Goal: Task Accomplishment & Management: Manage account settings

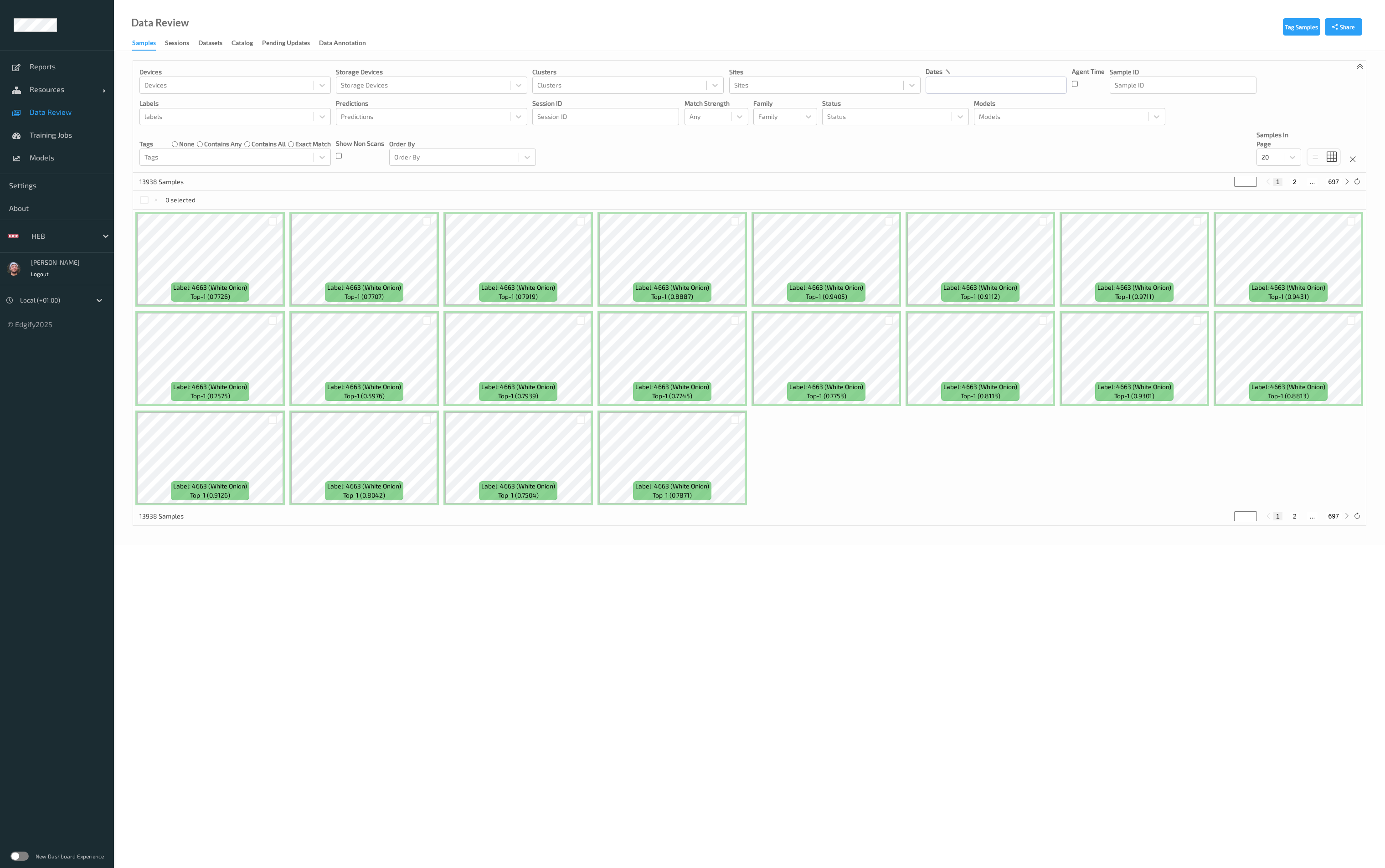
click at [16, 852] on label at bounding box center [19, 856] width 18 height 9
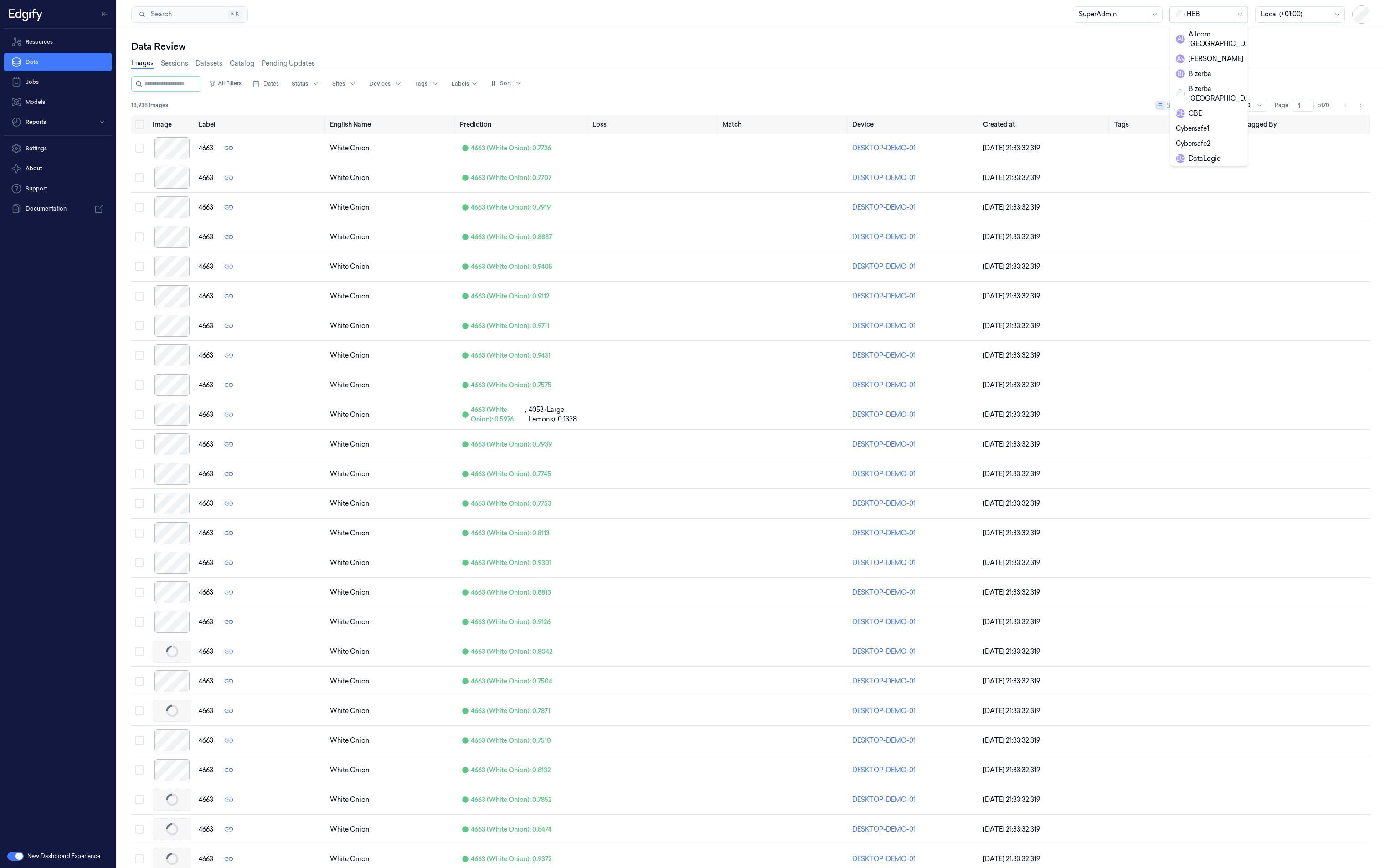
click at [1224, 14] on div at bounding box center [1210, 15] width 46 height 10
type input "zck"
click at [1199, 52] on div "zCKTest" at bounding box center [1188, 50] width 26 height 10
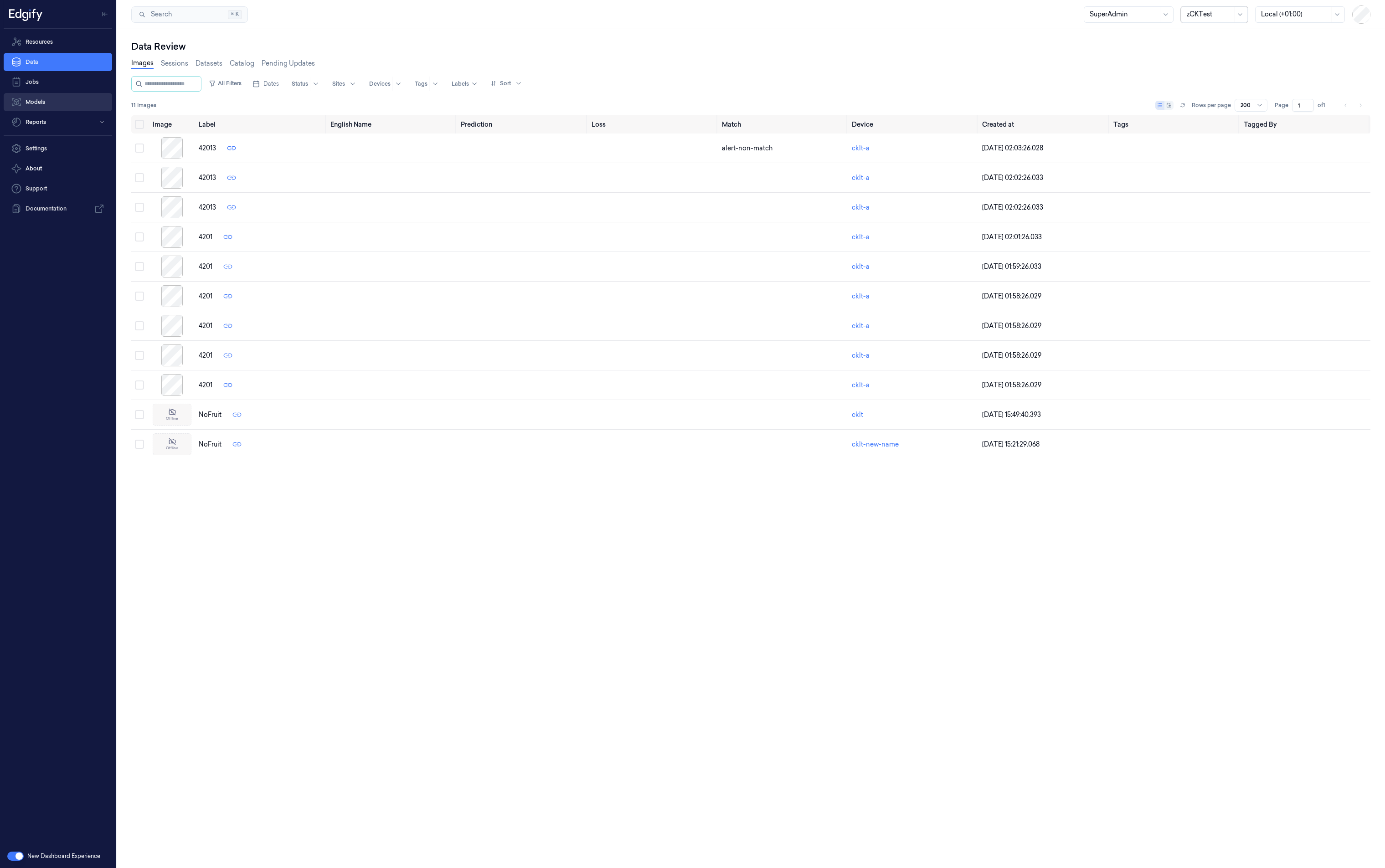
click at [63, 107] on link "Models" at bounding box center [58, 101] width 109 height 18
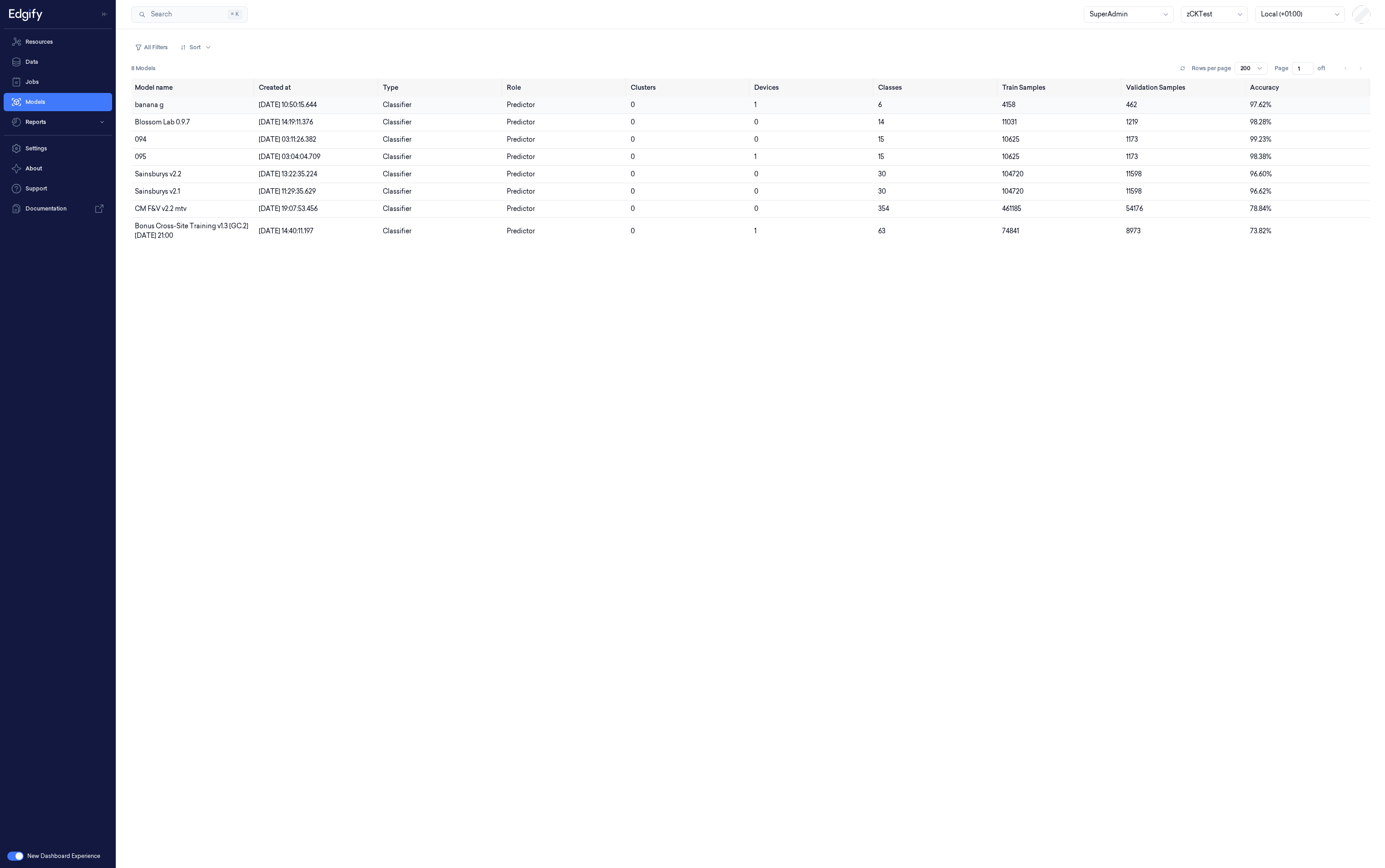
click at [138, 106] on span "banana g" at bounding box center [149, 105] width 29 height 8
click at [63, 53] on link "Data" at bounding box center [58, 62] width 109 height 18
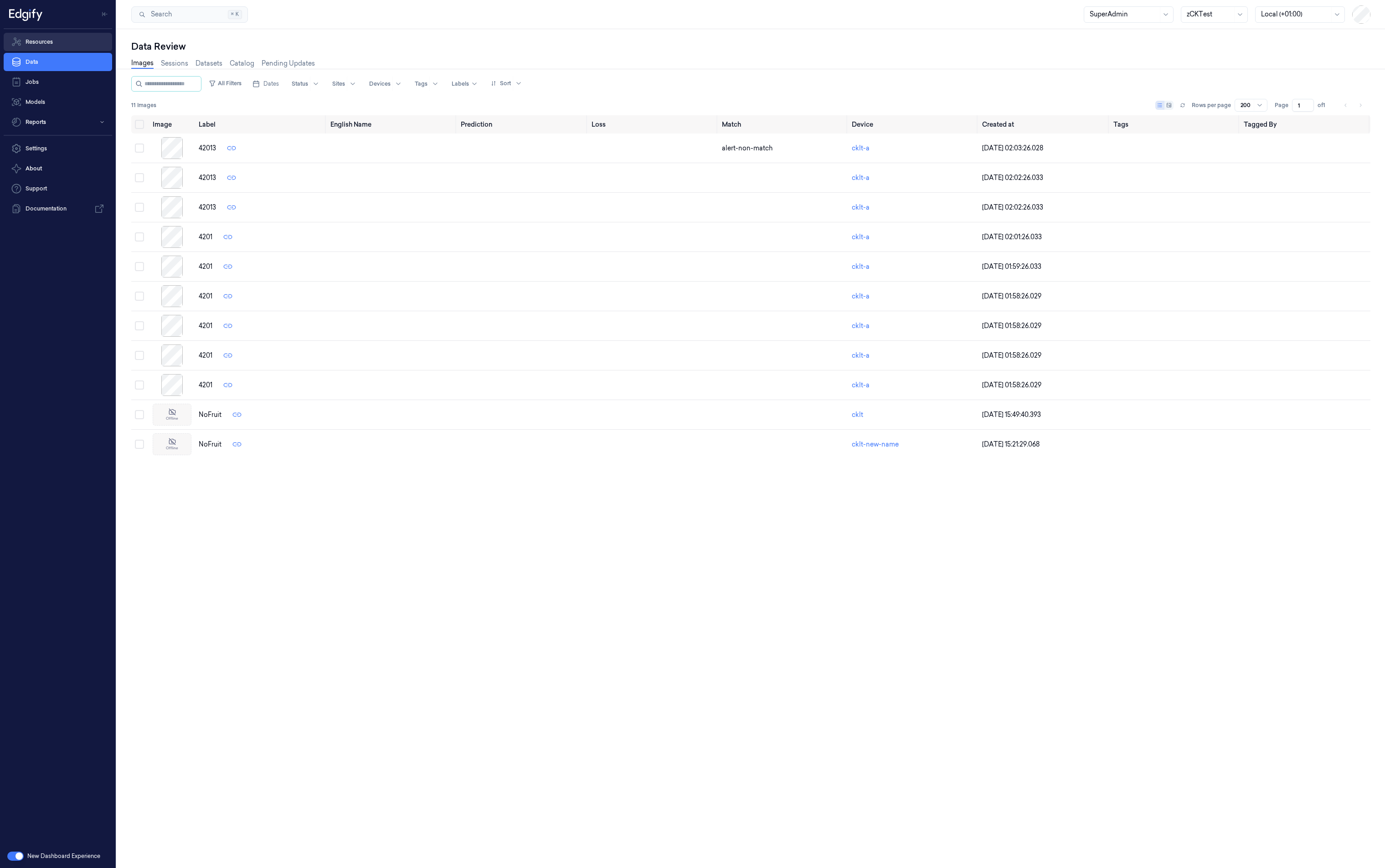
click at [61, 45] on link "Resources" at bounding box center [58, 41] width 109 height 18
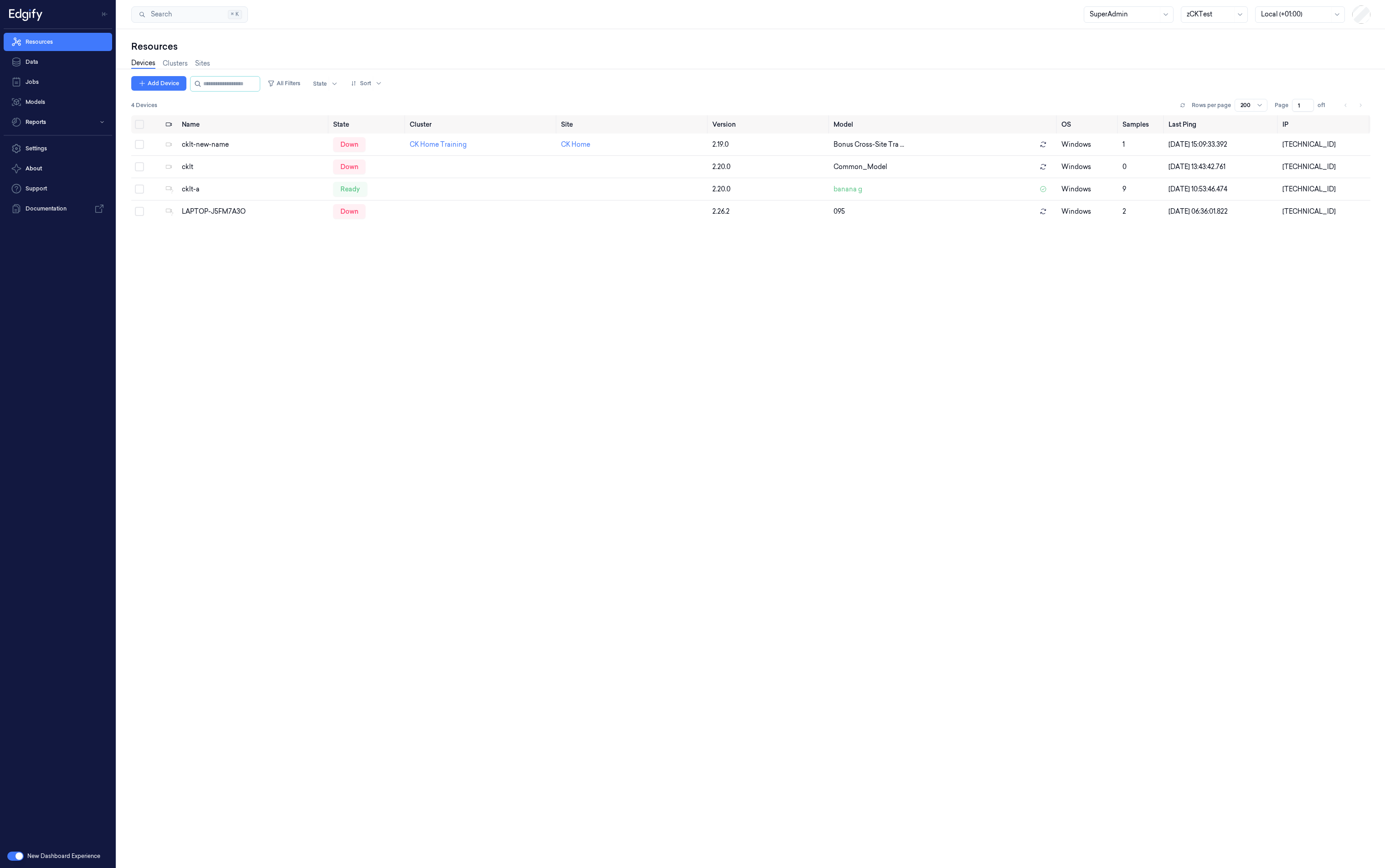
click at [181, 69] on div at bounding box center [750, 69] width 1275 height 1
click at [176, 64] on link "Clusters" at bounding box center [175, 63] width 25 height 10
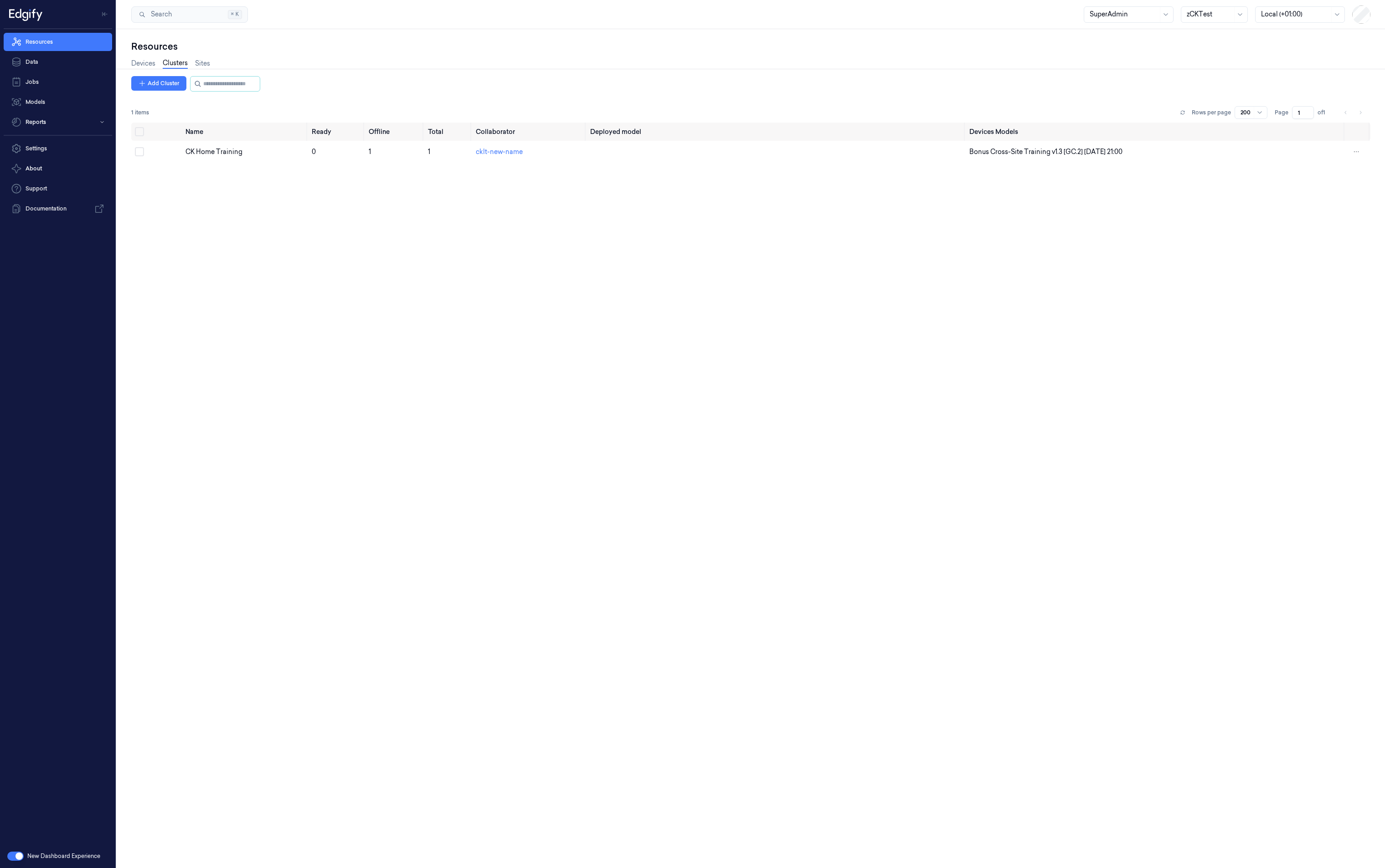
click at [192, 64] on div "Devices Clusters Sites" at bounding box center [170, 63] width 79 height 10
click at [202, 64] on link "Sites" at bounding box center [202, 63] width 15 height 10
click at [135, 68] on link "Devices" at bounding box center [143, 63] width 24 height 10
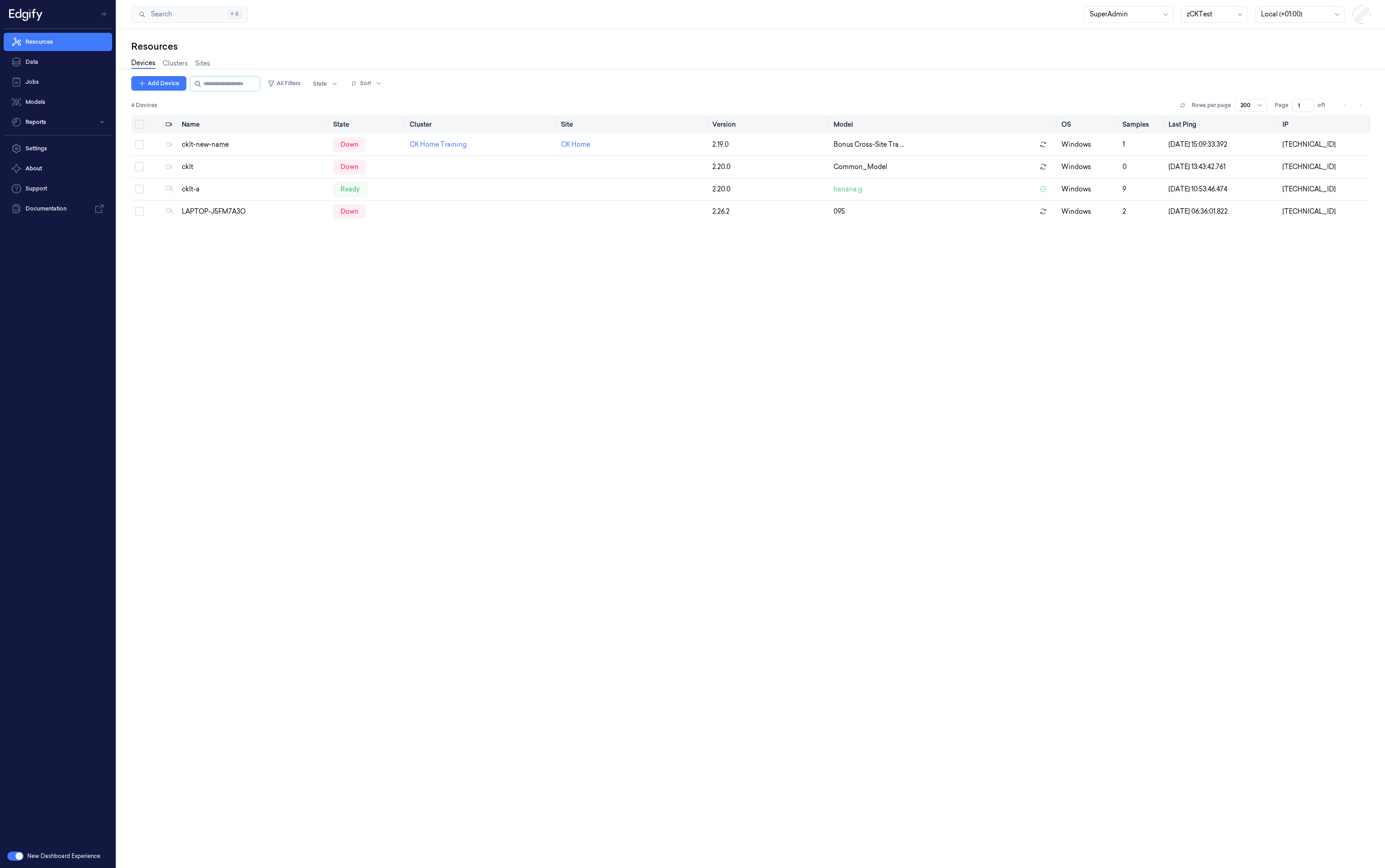
click at [140, 128] on button "Select all" at bounding box center [139, 124] width 9 height 9
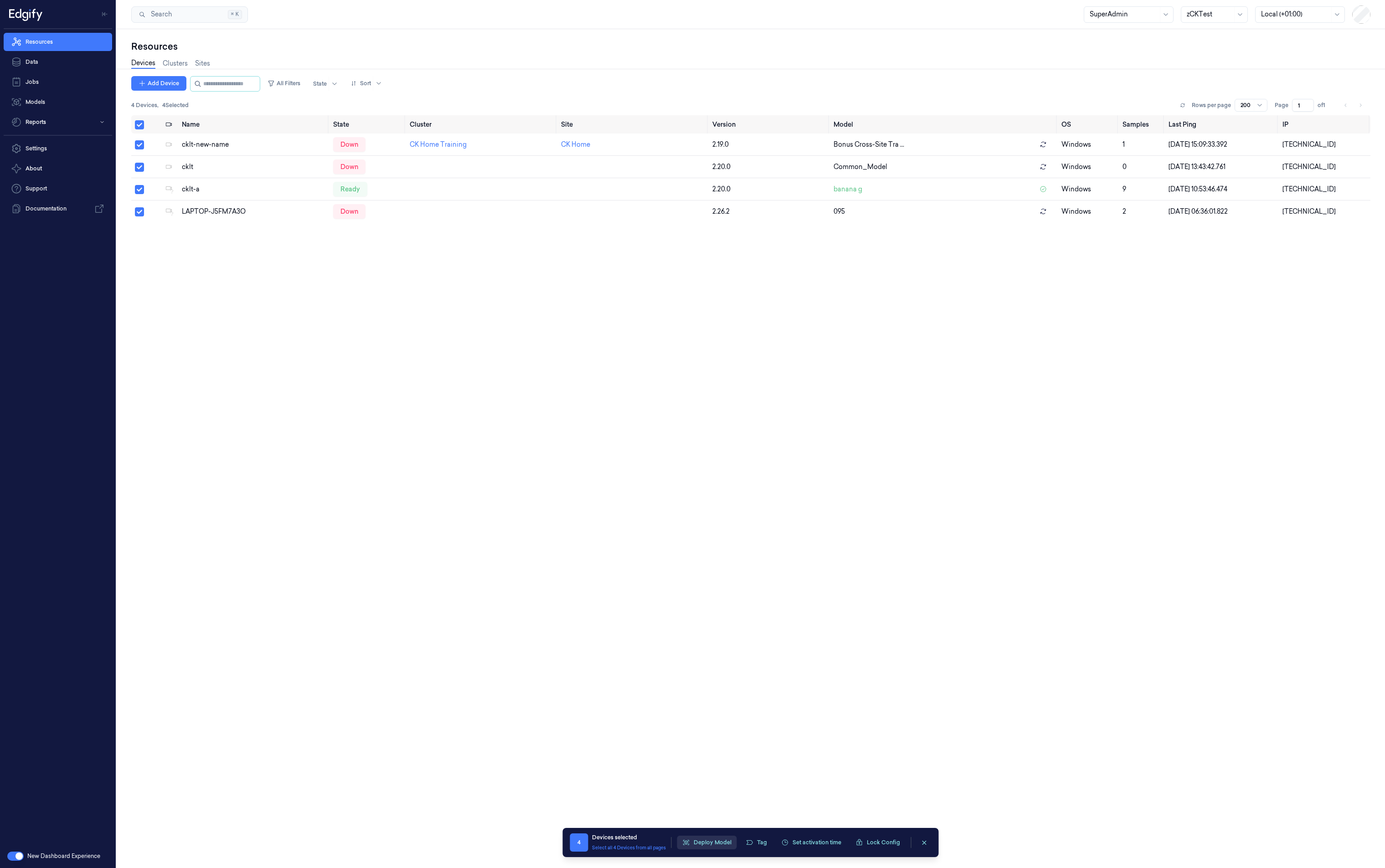
click at [716, 844] on button "Deploy Model" at bounding box center [707, 842] width 59 height 14
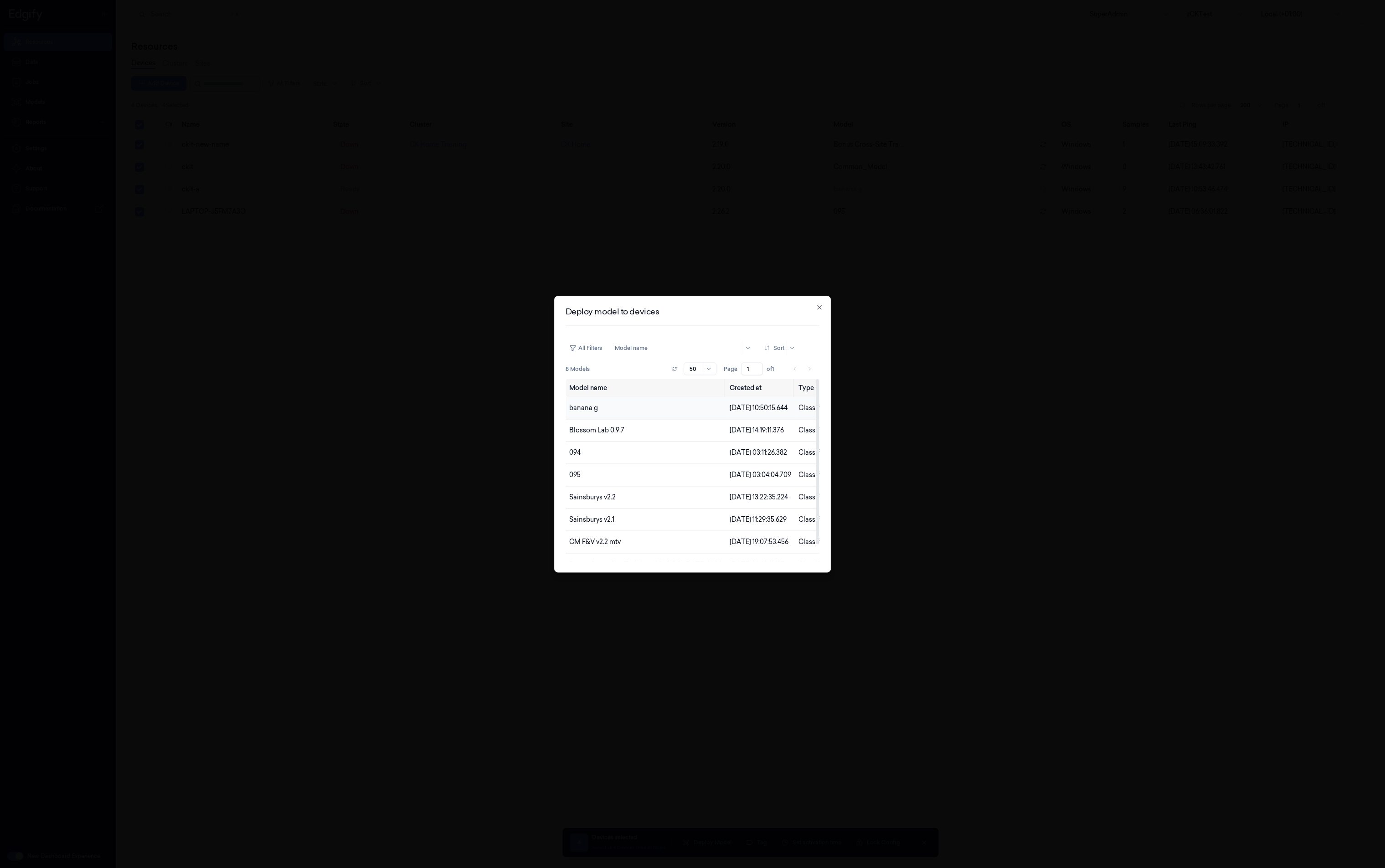
click at [625, 410] on td "banana g" at bounding box center [646, 408] width 160 height 22
click at [565, 409] on td "banana g" at bounding box center [646, 408] width 160 height 22
click at [580, 410] on span "banana g" at bounding box center [583, 408] width 29 height 8
click at [604, 310] on h2 "Deploy model to devices" at bounding box center [692, 311] width 254 height 8
click at [782, 410] on span "18/08/2025 10:50:15.644" at bounding box center [759, 408] width 58 height 8
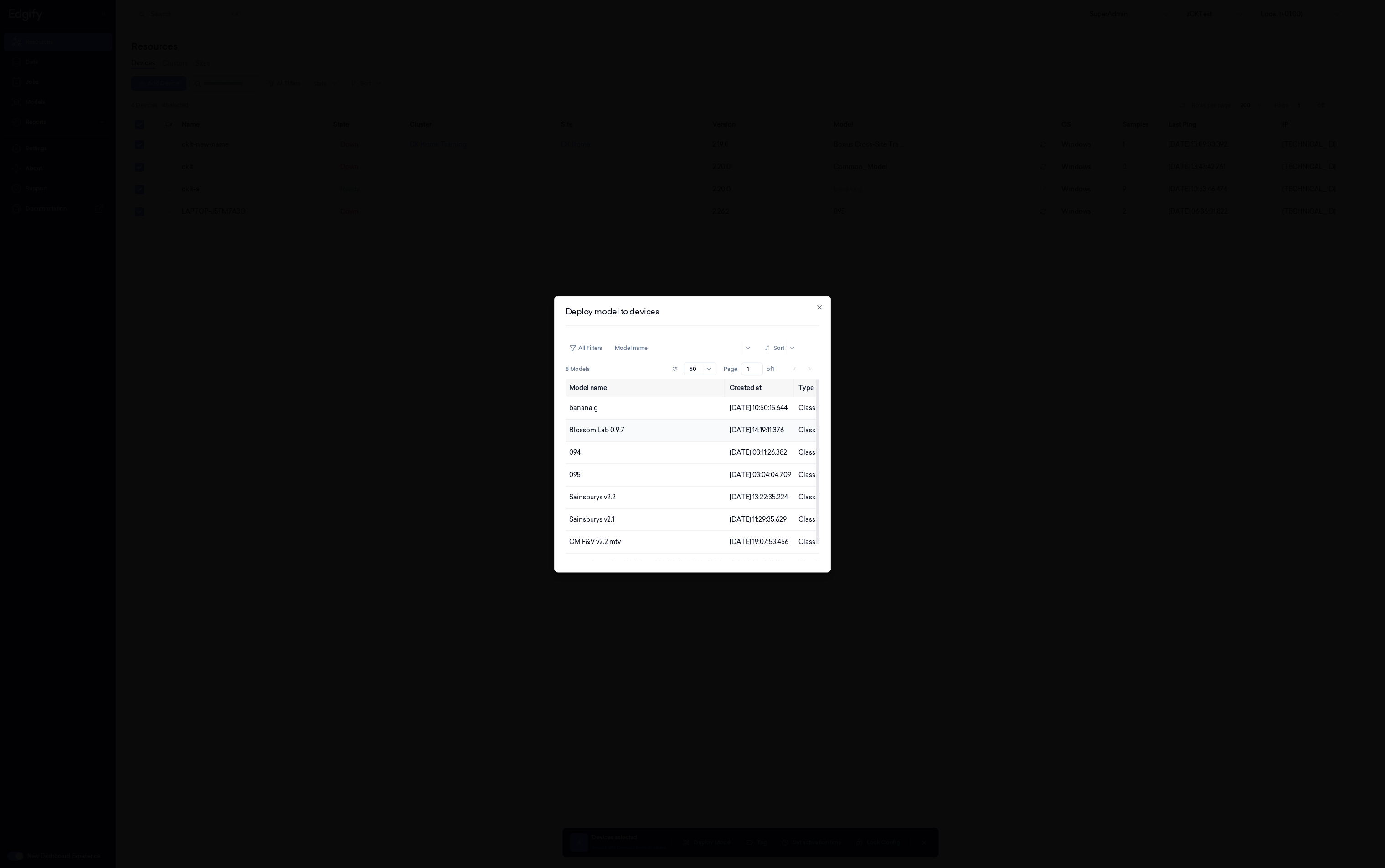
click at [673, 439] on td "Blossom Lab 0.9.7" at bounding box center [646, 430] width 160 height 22
click at [614, 439] on td "Blossom Lab 0.9.7" at bounding box center [646, 430] width 160 height 22
click at [610, 528] on td "Sainsburys v2.1" at bounding box center [646, 519] width 160 height 22
click at [595, 350] on button "All Filters" at bounding box center [585, 348] width 40 height 15
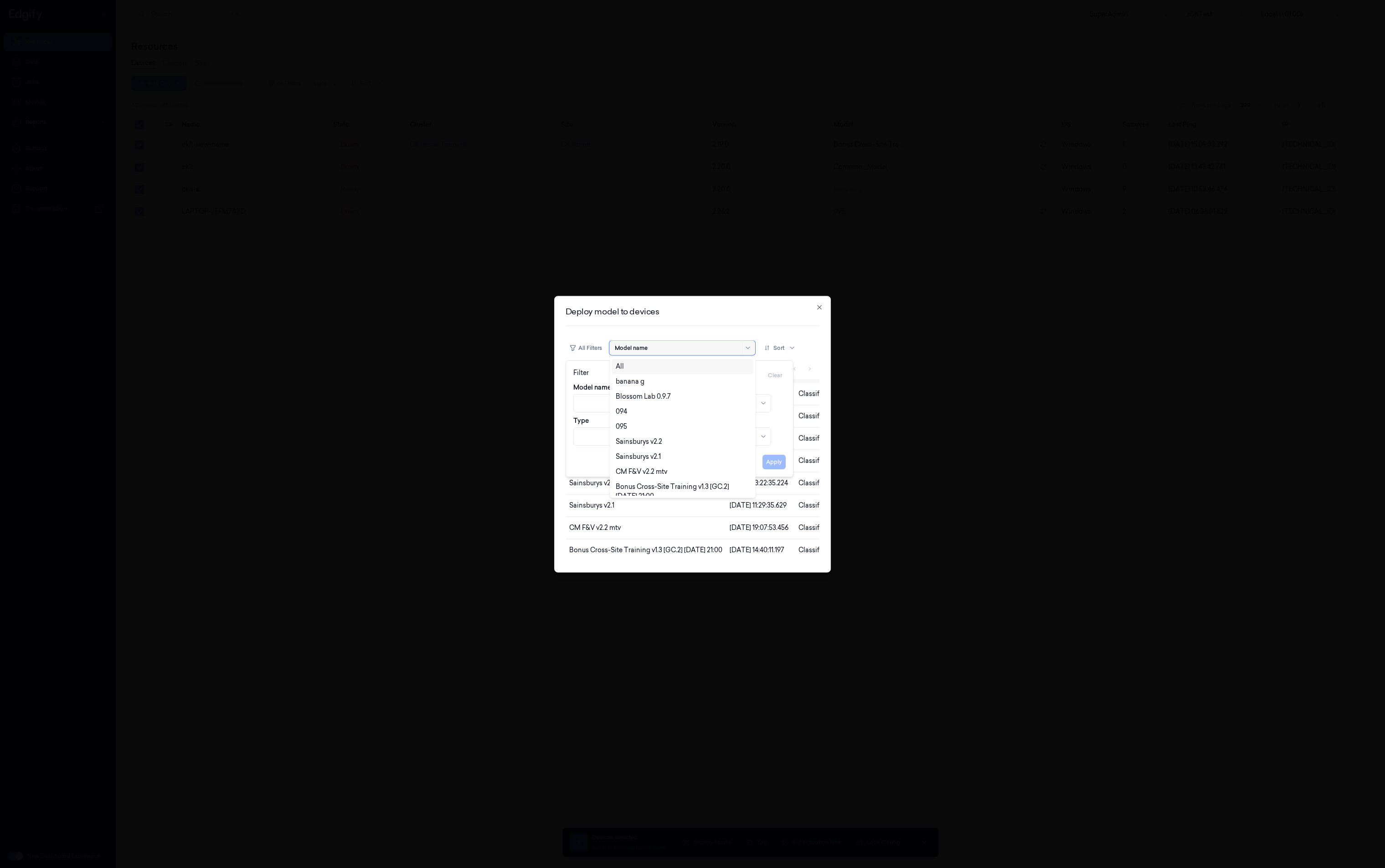
click at [635, 348] on div at bounding box center [678, 348] width 126 height 8
click at [642, 398] on div "Blossom Lab 0.9.7" at bounding box center [643, 397] width 55 height 10
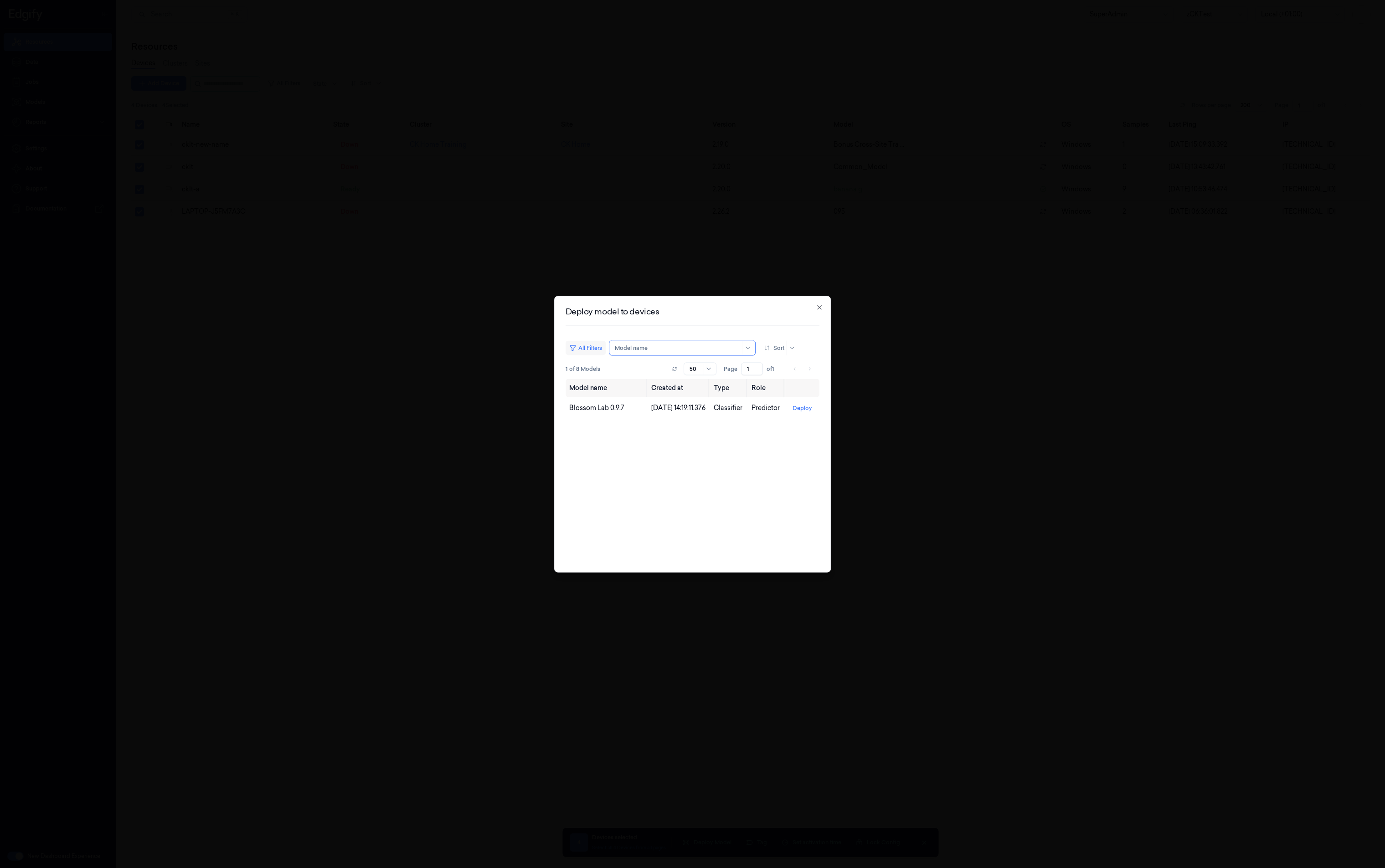
click at [582, 348] on button "All Filters" at bounding box center [585, 348] width 40 height 15
click at [773, 374] on button "Clear" at bounding box center [774, 375] width 21 height 15
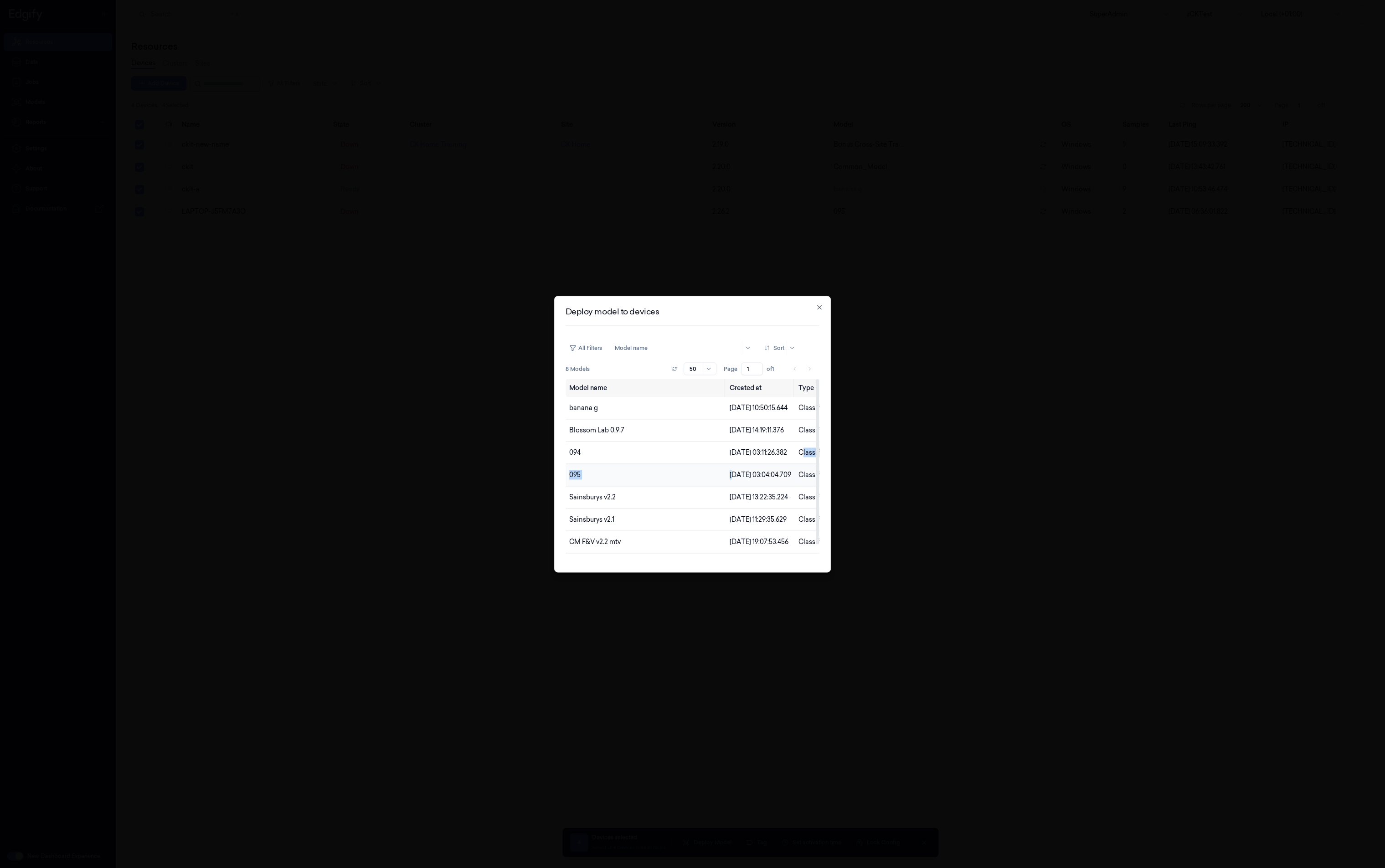
drag, startPoint x: 826, startPoint y: 454, endPoint x: 733, endPoint y: 483, distance: 97.4
click at [733, 483] on div "Deploy model to devices All Filters Model name Sort 8 Models Rows per page 50 P…" at bounding box center [692, 434] width 277 height 277
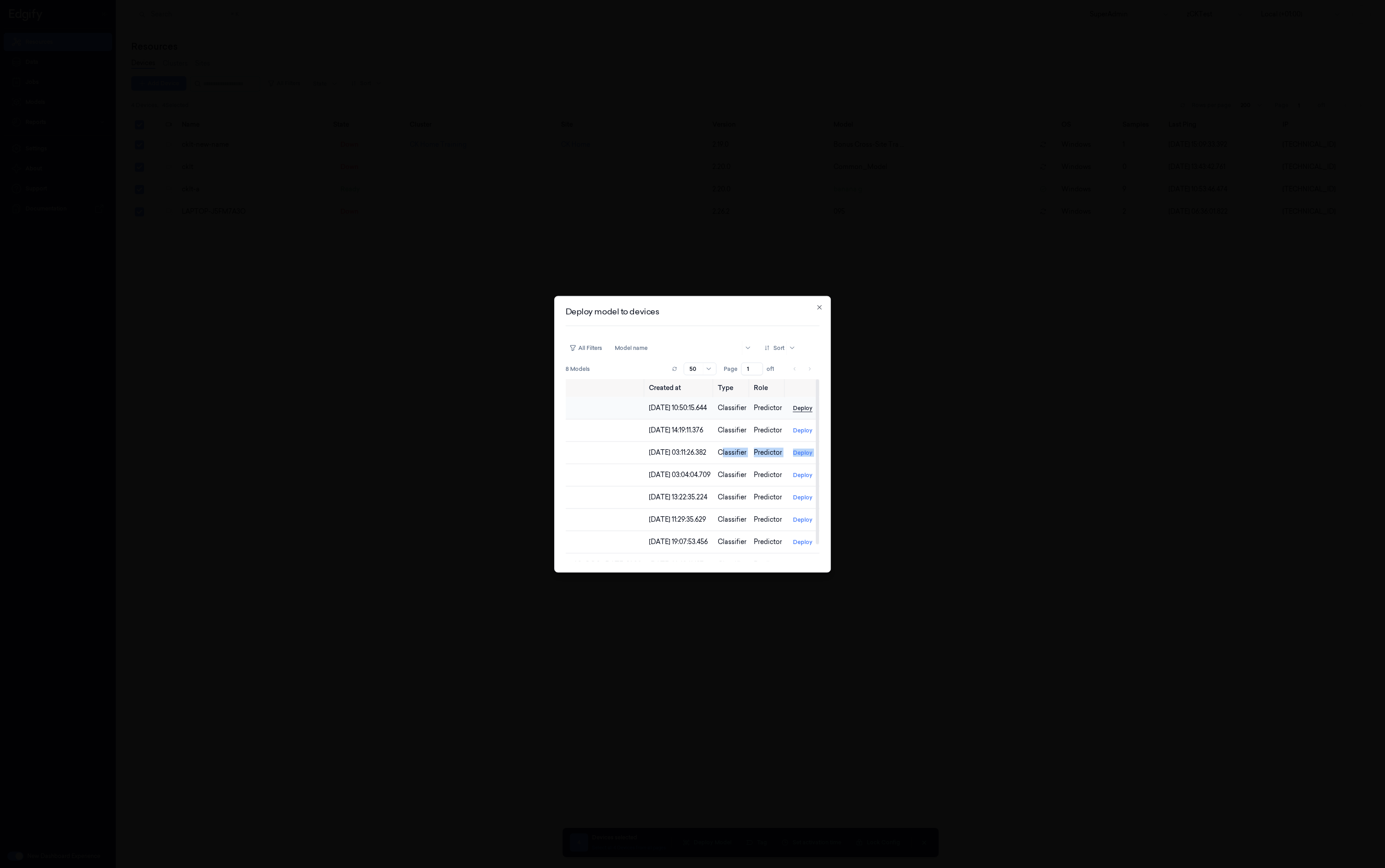
click at [803, 410] on button "Deploy" at bounding box center [802, 408] width 27 height 15
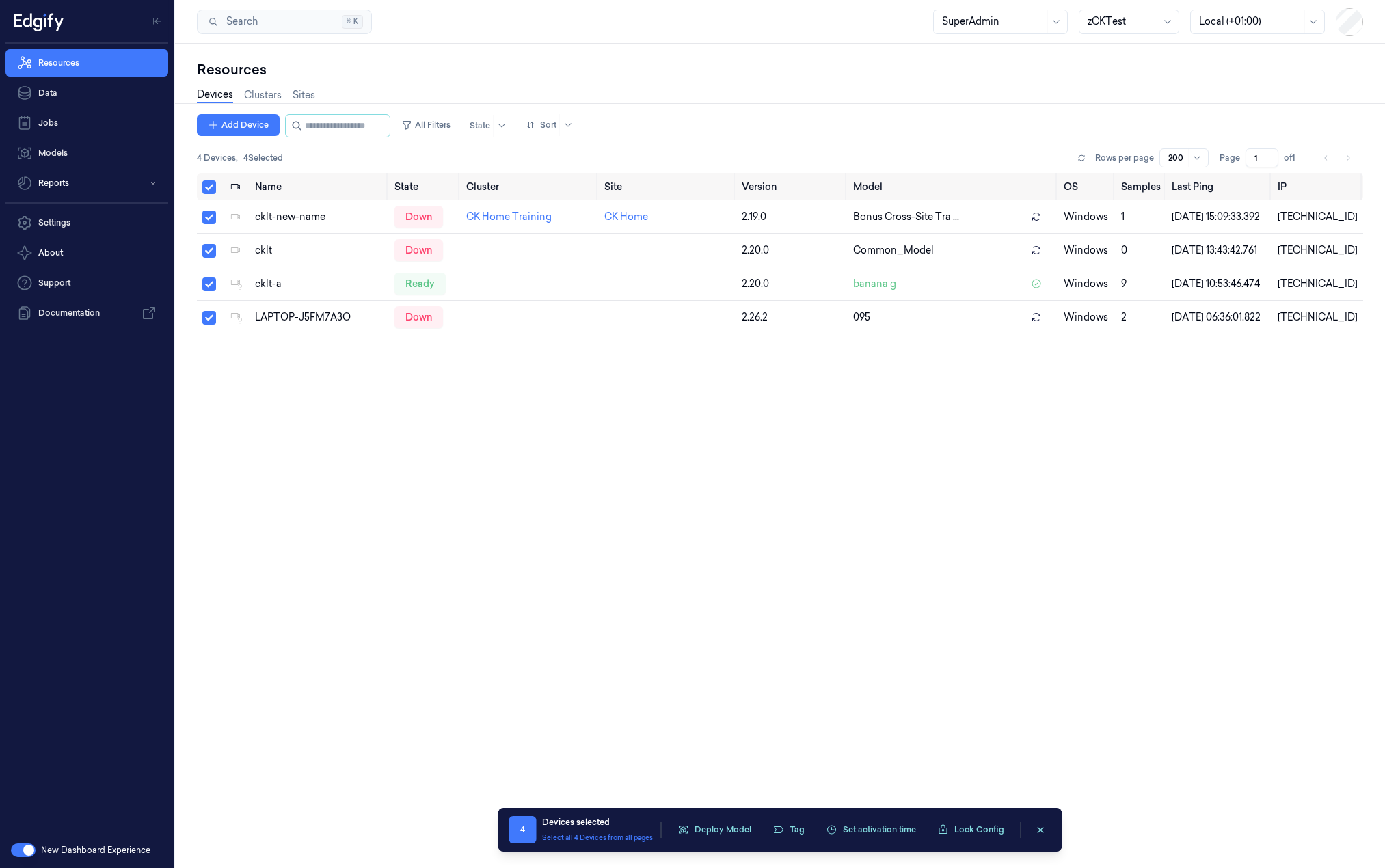
click at [724, 812] on div "4 Devices selected Select all 4 Devices from all pages Deploy Model Tag Set act…" at bounding box center [780, 829] width 564 height 43
click at [724, 830] on button "Deploy Model" at bounding box center [714, 829] width 89 height 20
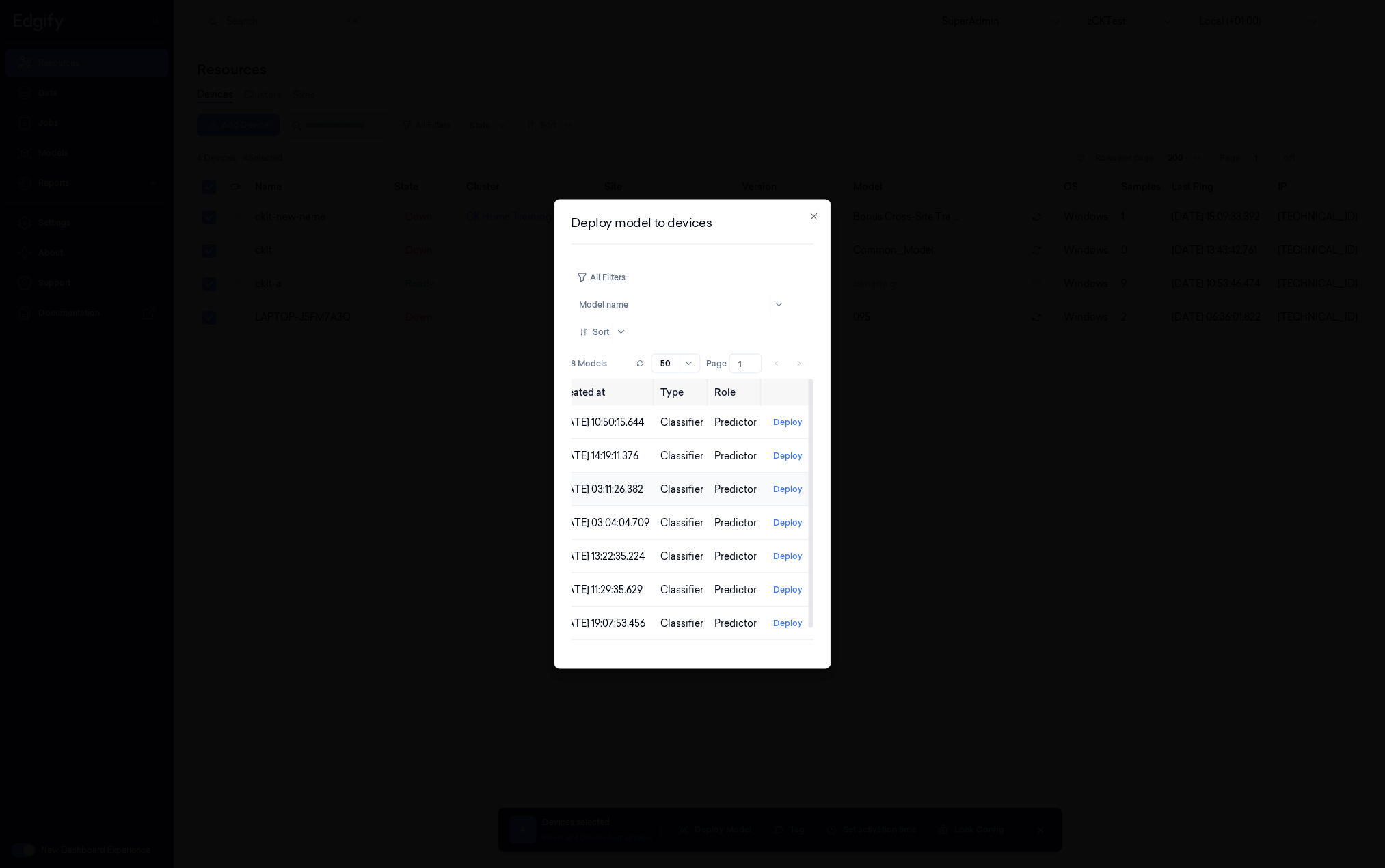
scroll to position [0, 0]
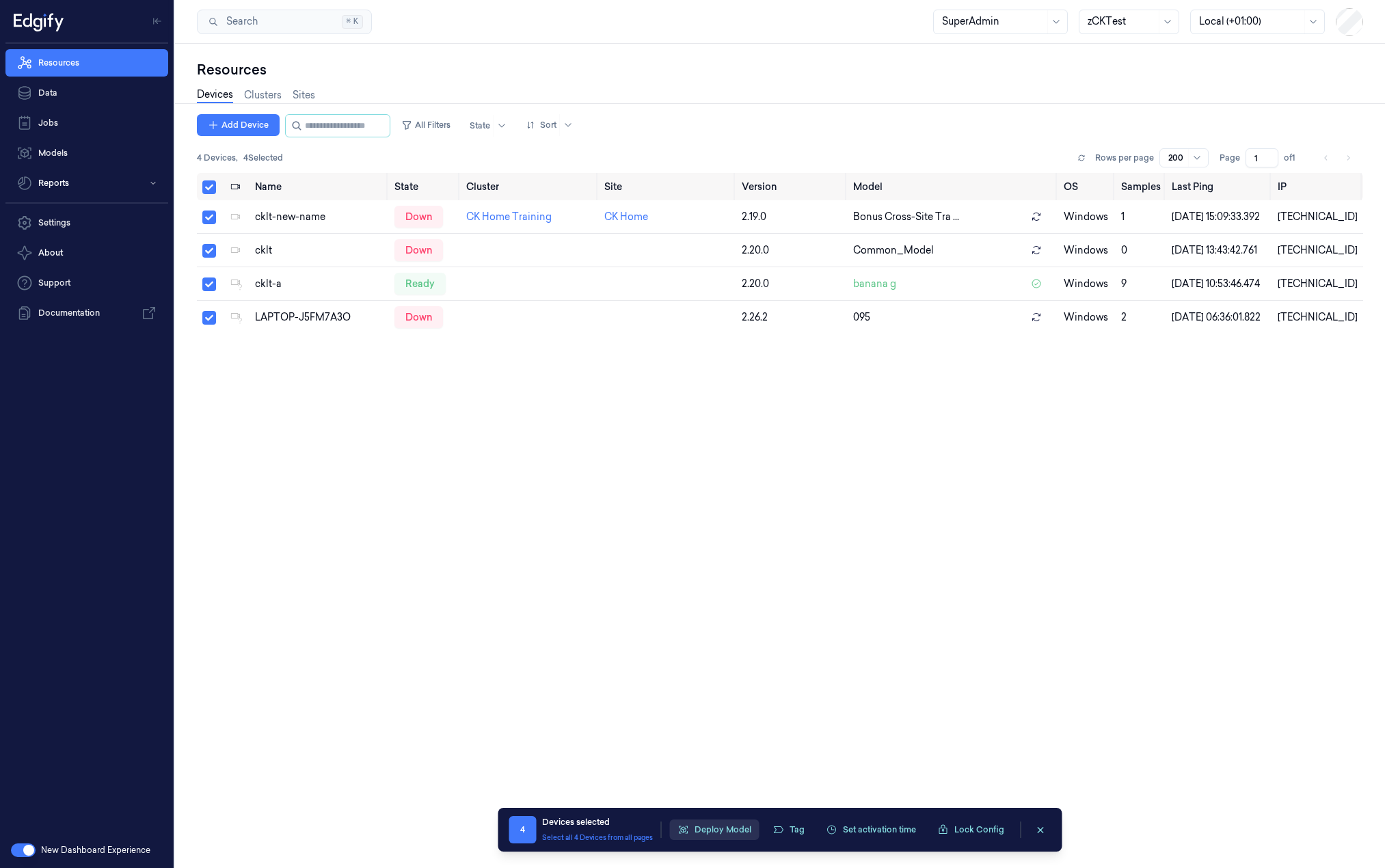
click at [698, 832] on button "Deploy Model" at bounding box center [714, 829] width 89 height 20
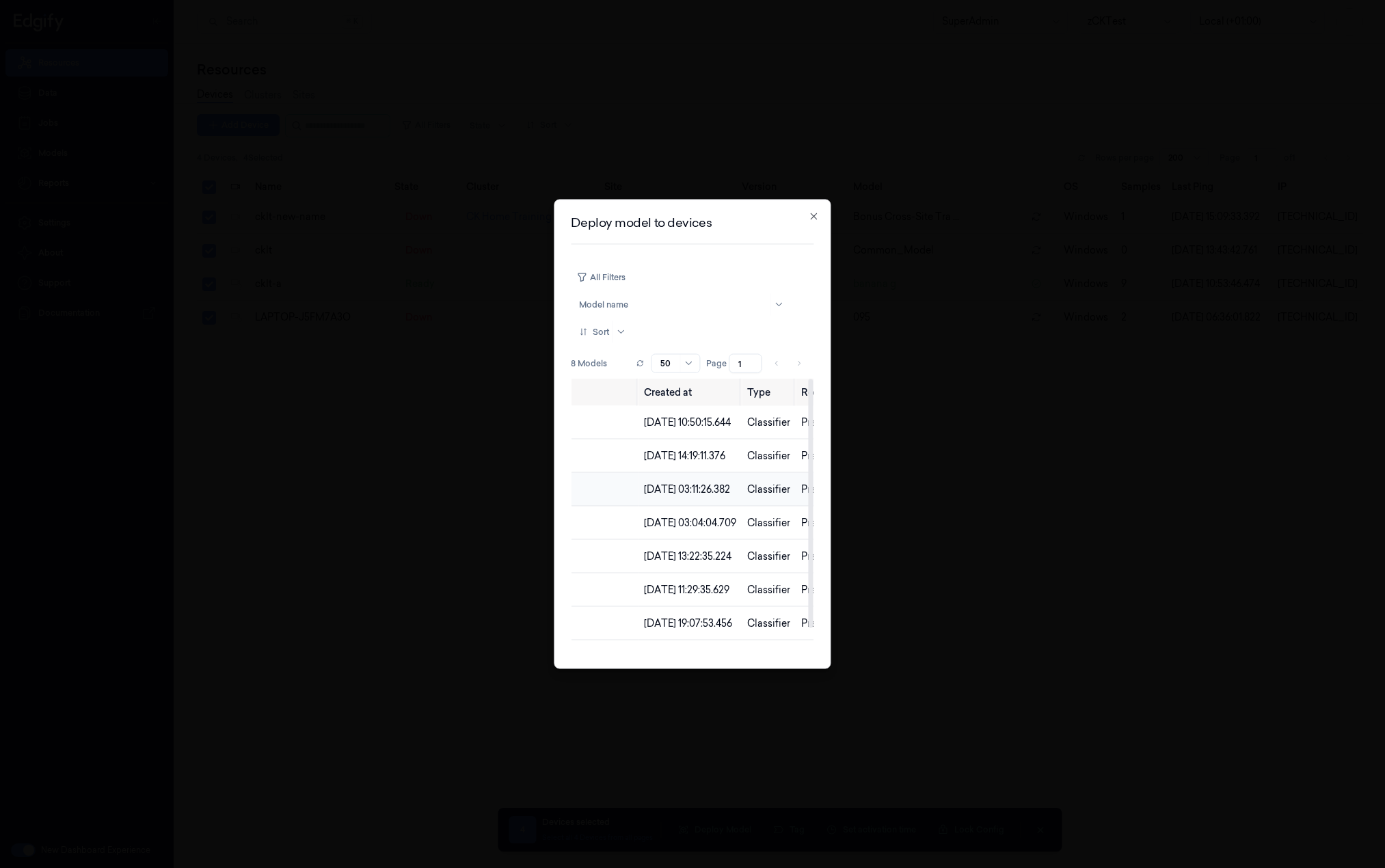
scroll to position [0, 190]
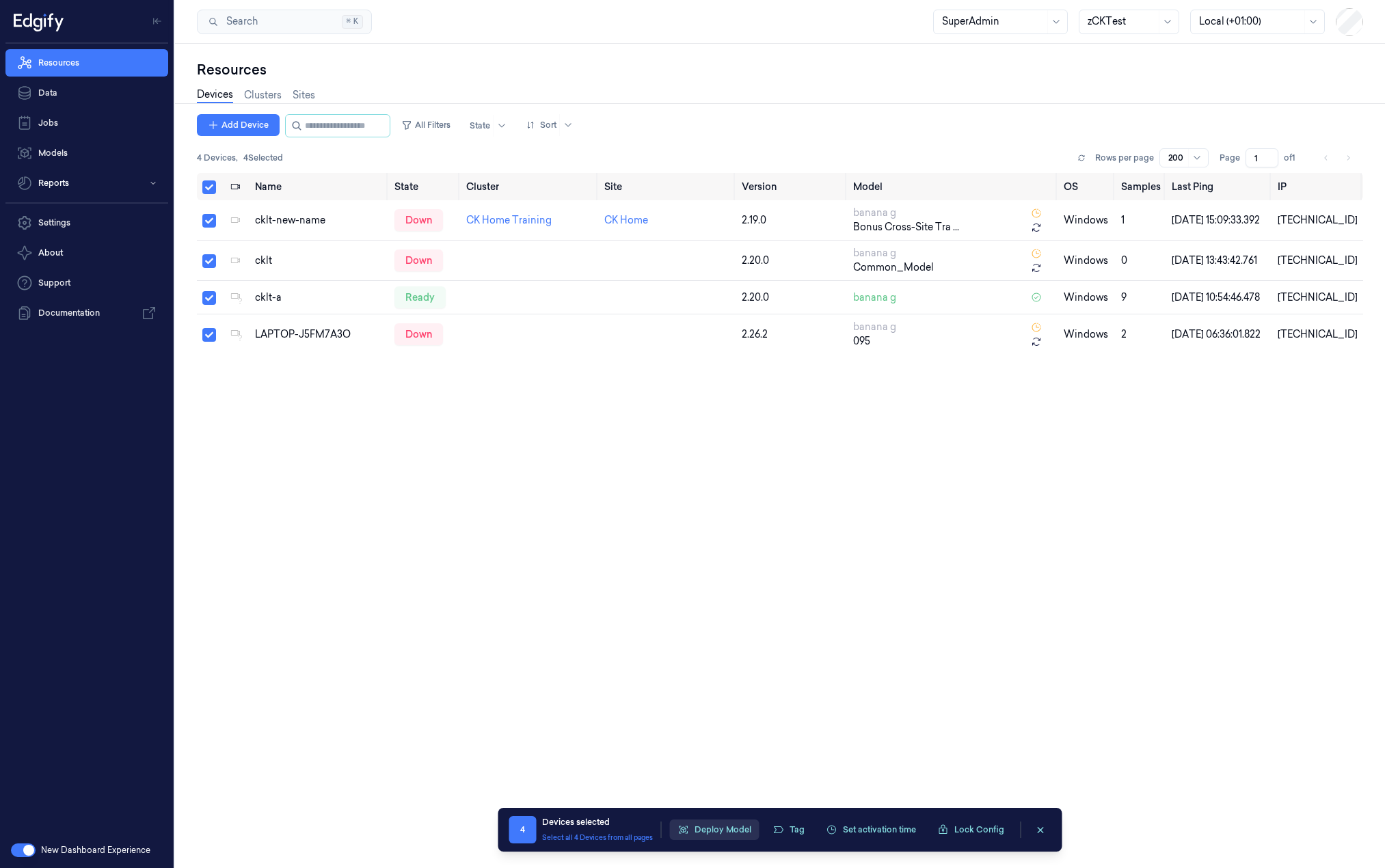
click at [725, 835] on button "Deploy Model" at bounding box center [714, 829] width 89 height 20
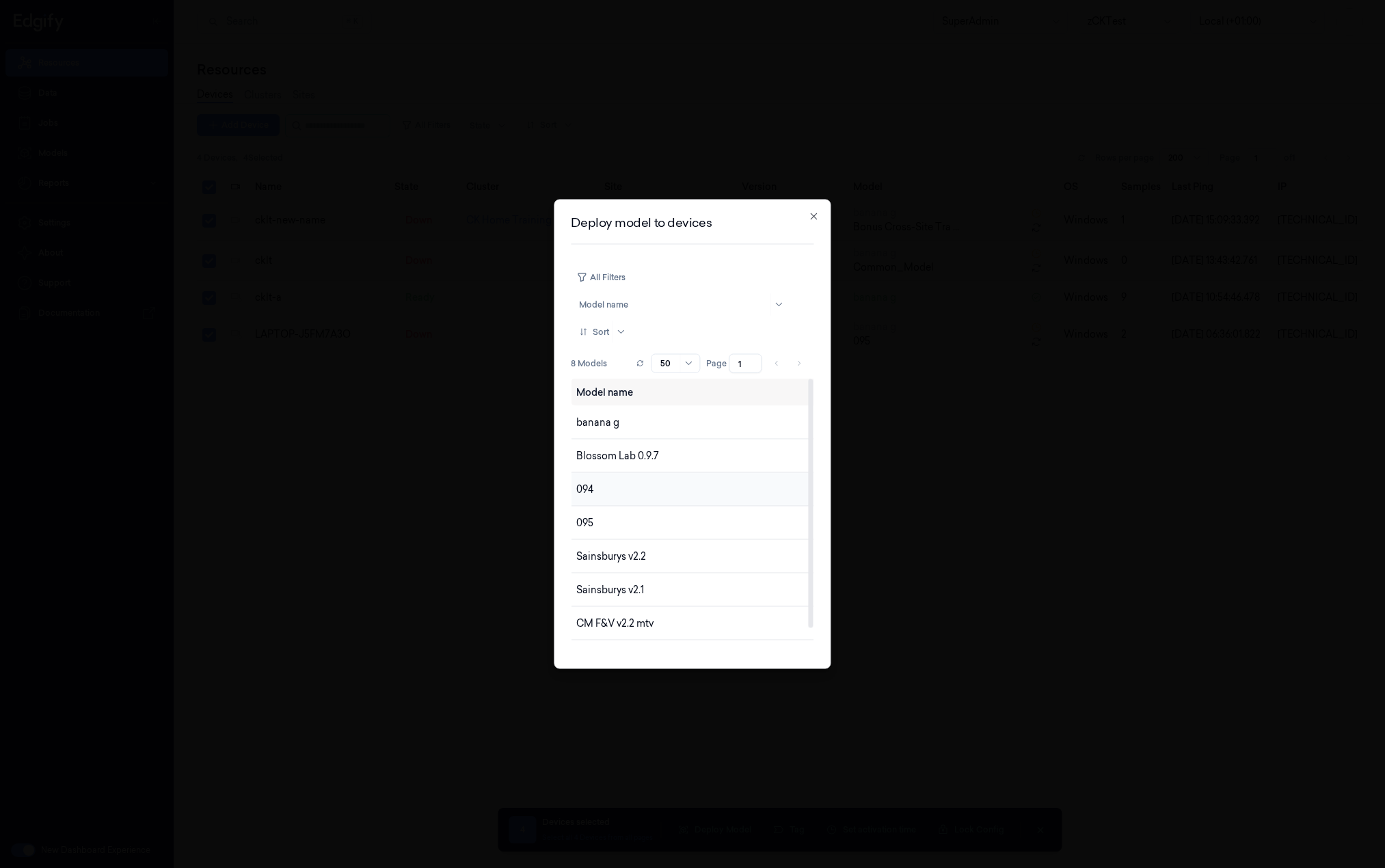
scroll to position [0, 291]
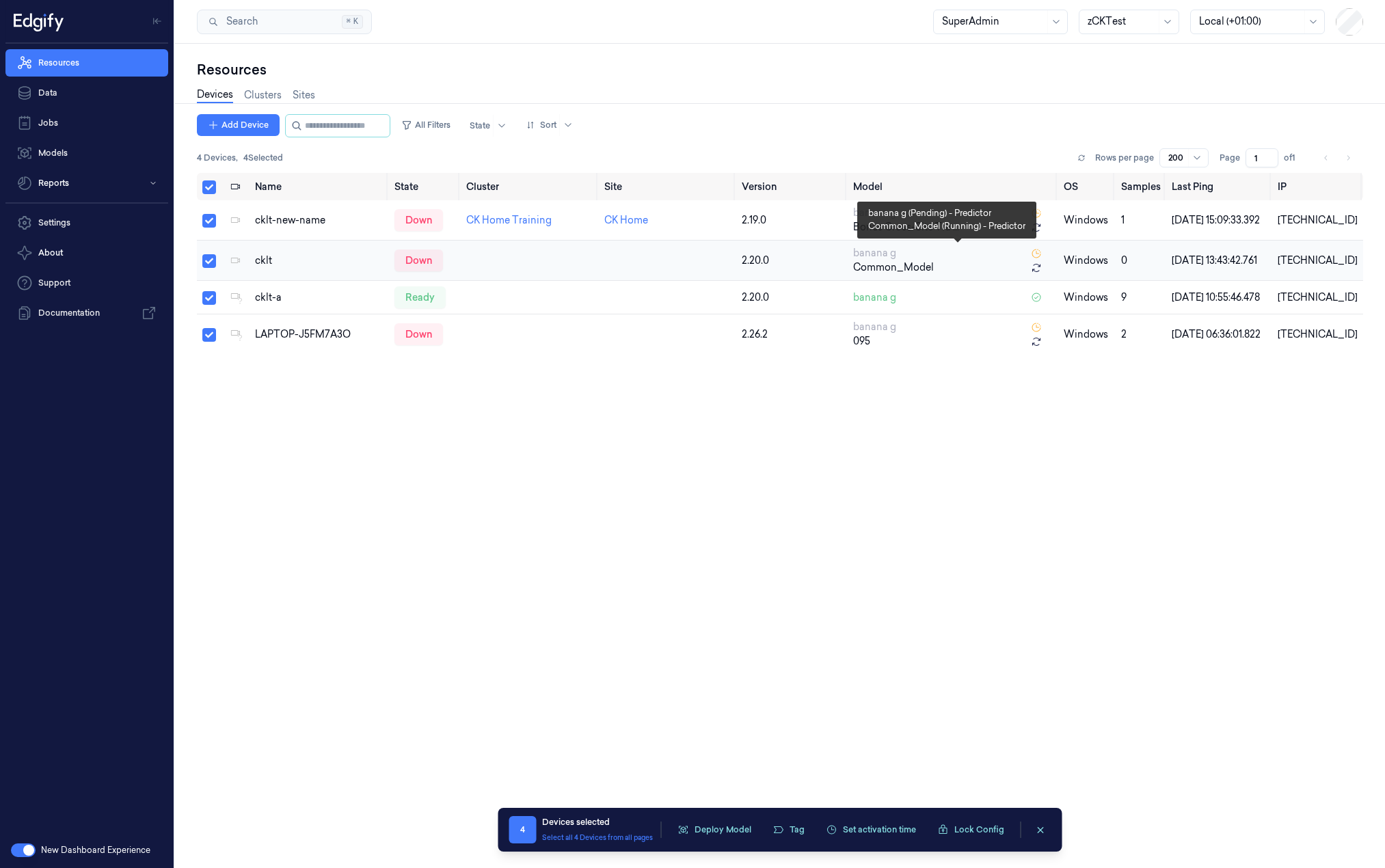
click at [1040, 254] on icon at bounding box center [1035, 253] width 11 height 11
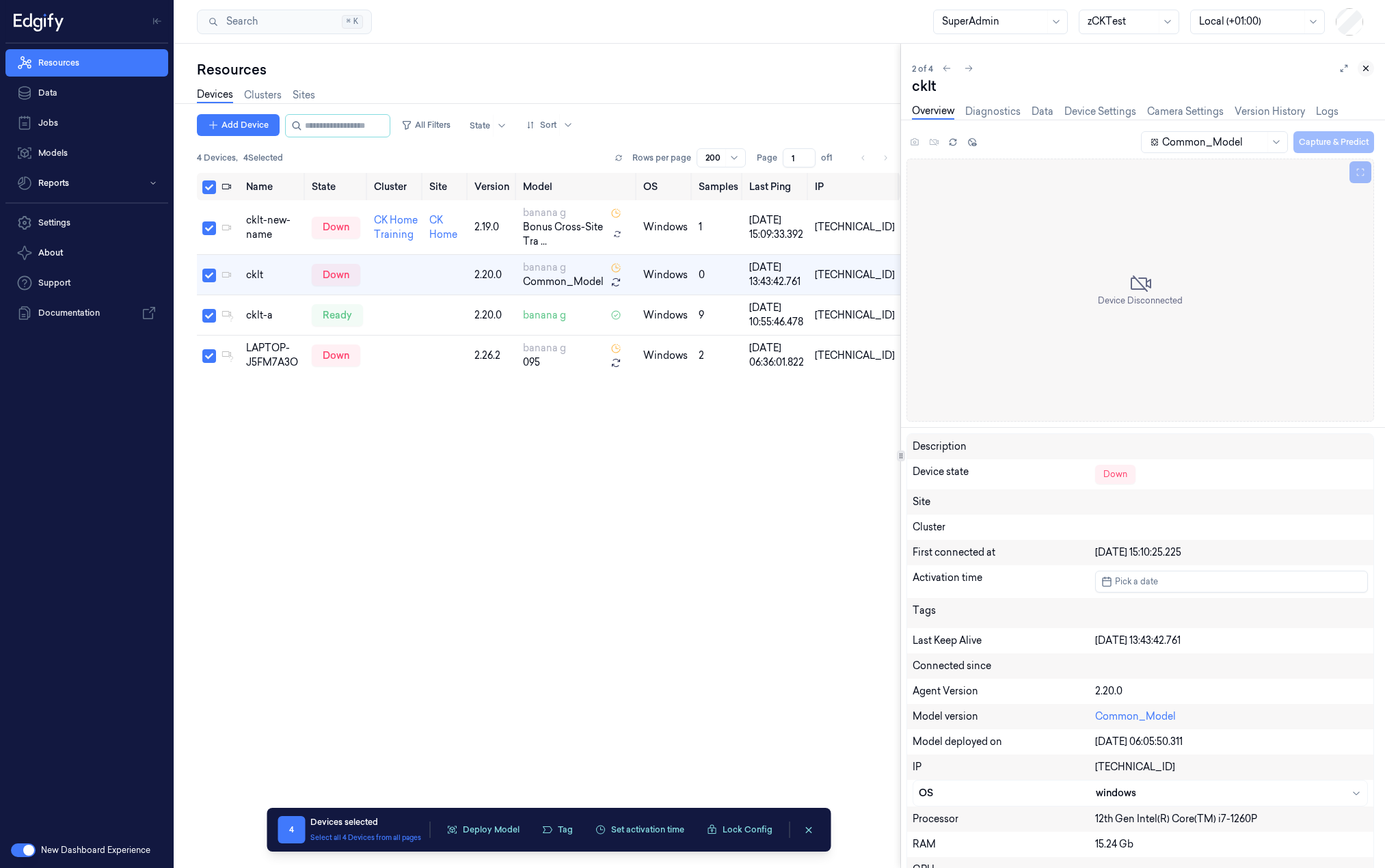
click at [1365, 69] on icon at bounding box center [1366, 69] width 10 height 10
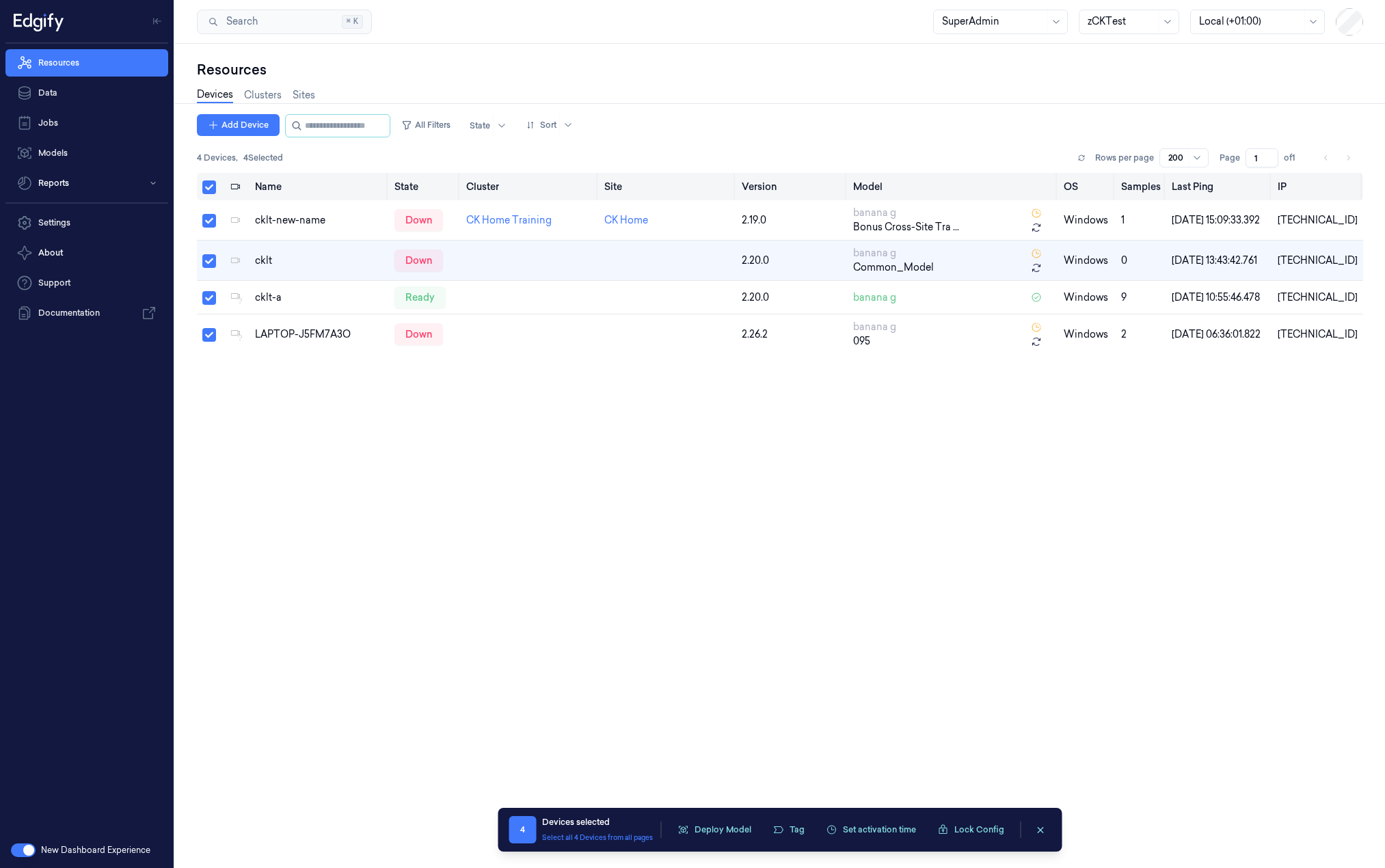
click at [211, 190] on button "Select all" at bounding box center [209, 187] width 14 height 14
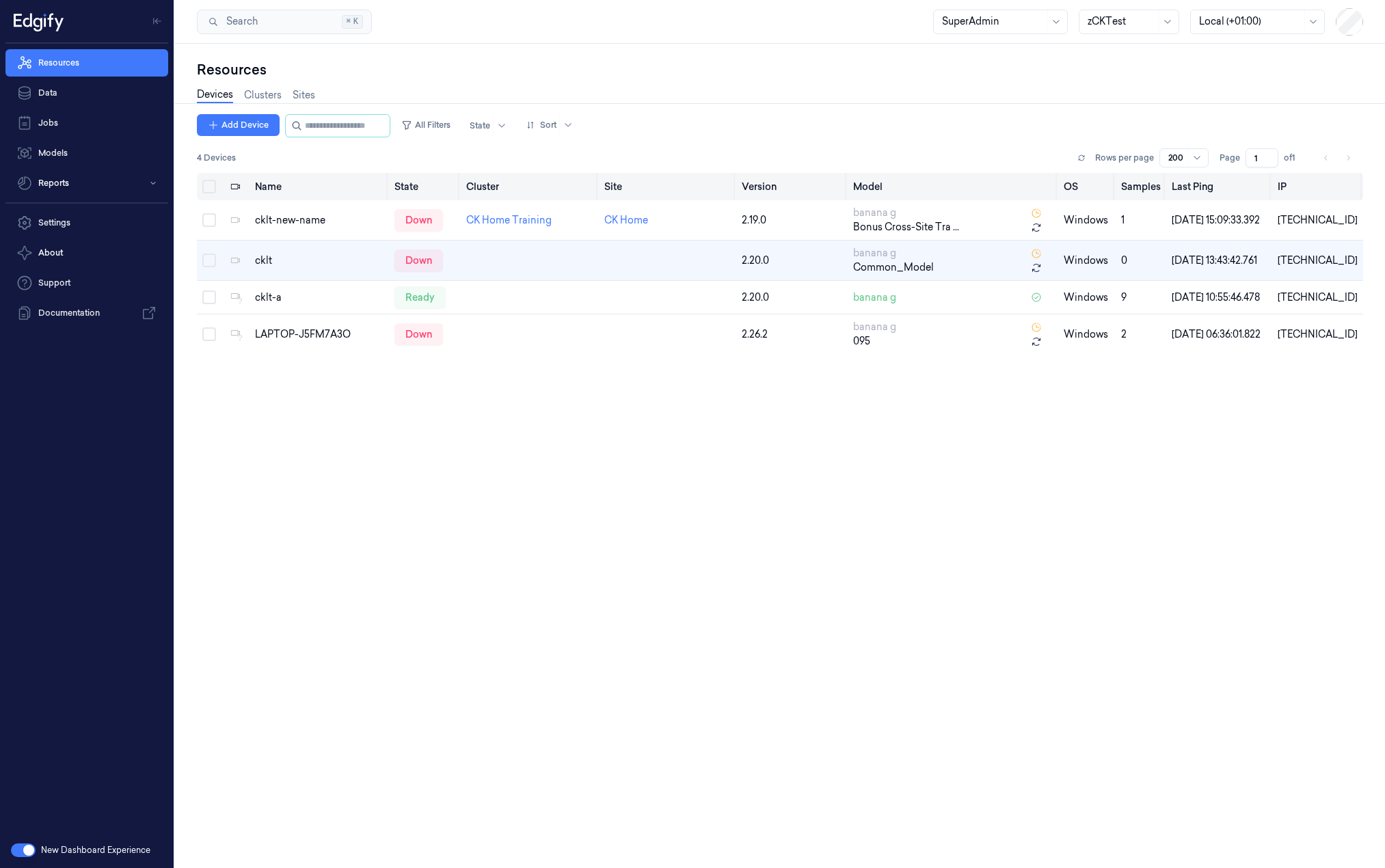
click at [207, 181] on button "Select all" at bounding box center [209, 187] width 14 height 14
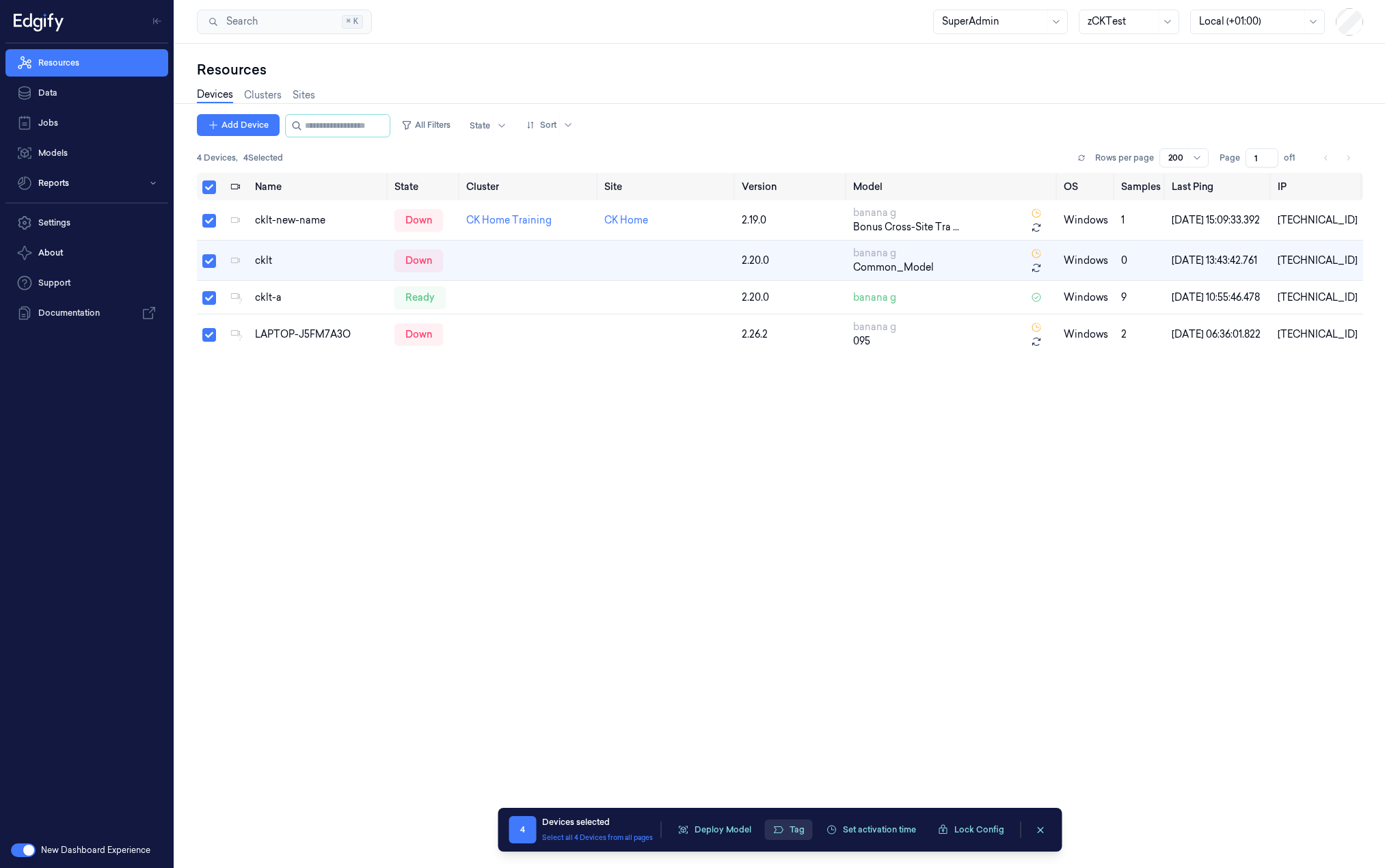
click at [791, 837] on button "Tag" at bounding box center [788, 829] width 47 height 20
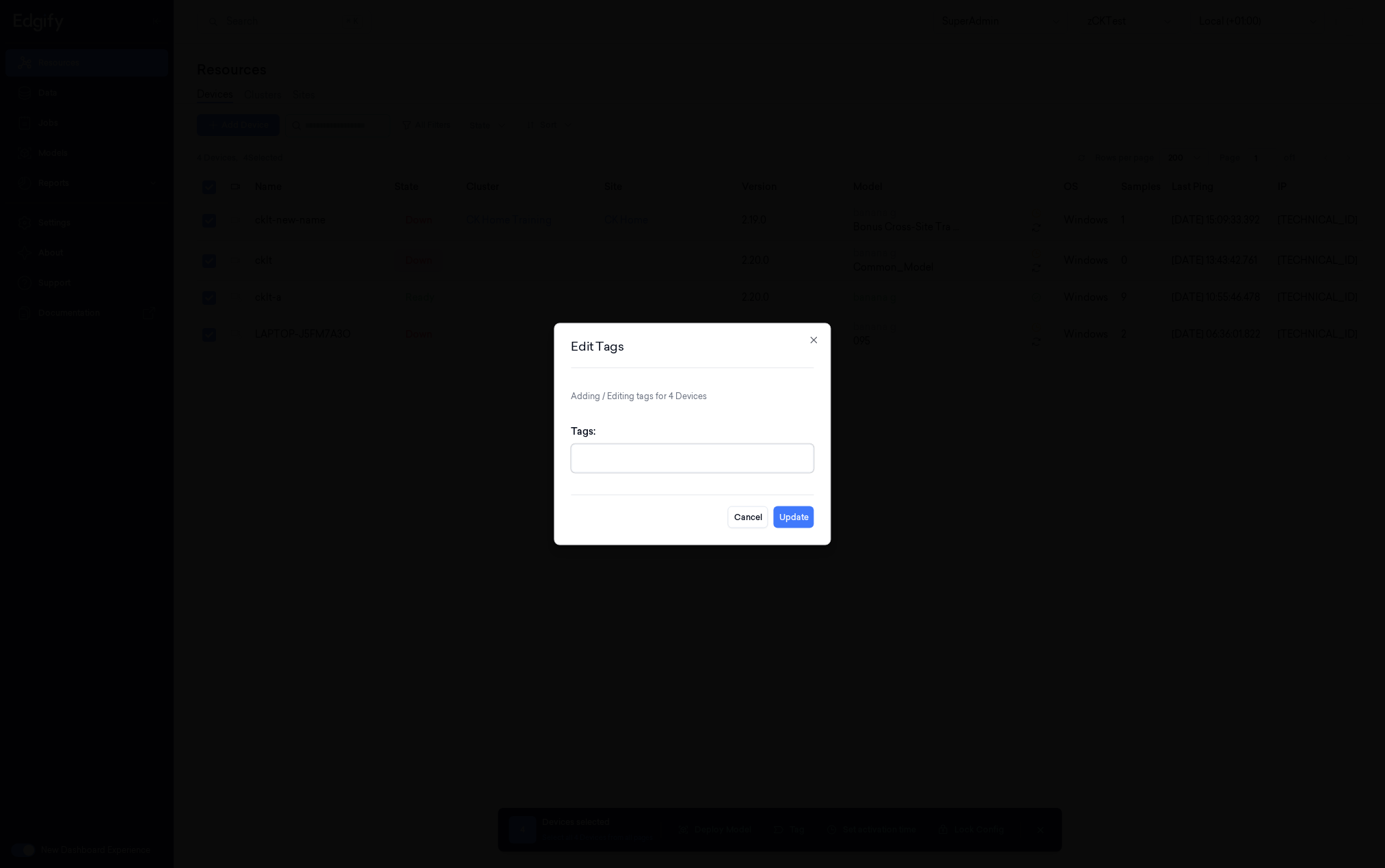
click at [653, 458] on div at bounding box center [693, 458] width 228 height 15
type input "Lab"
click at [656, 478] on div "Lab" at bounding box center [692, 489] width 243 height 29
click at [679, 499] on div "Lab" at bounding box center [692, 490] width 237 height 23
click at [781, 521] on button "Update" at bounding box center [793, 517] width 40 height 22
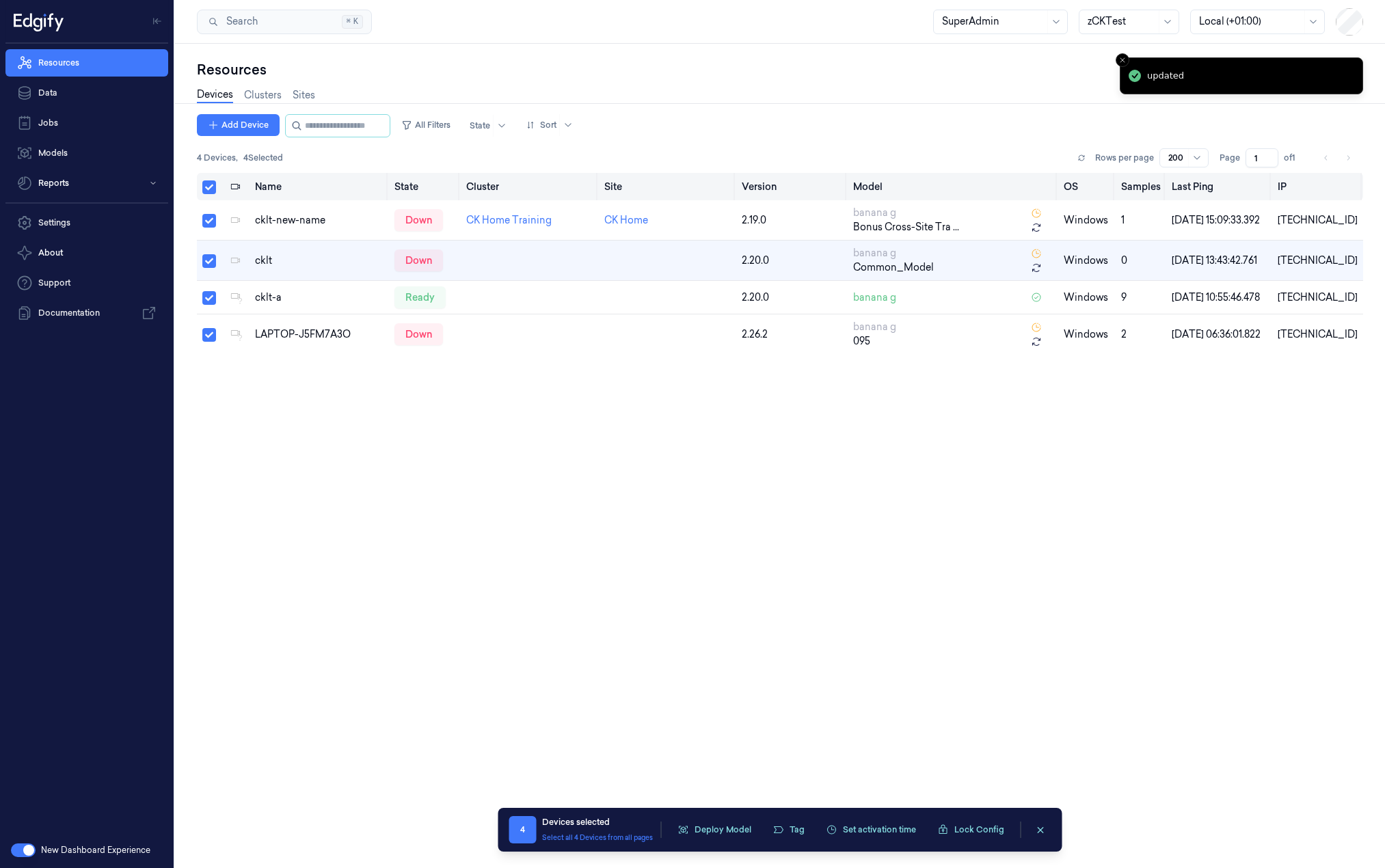
click at [202, 189] on button "Select all" at bounding box center [209, 187] width 14 height 14
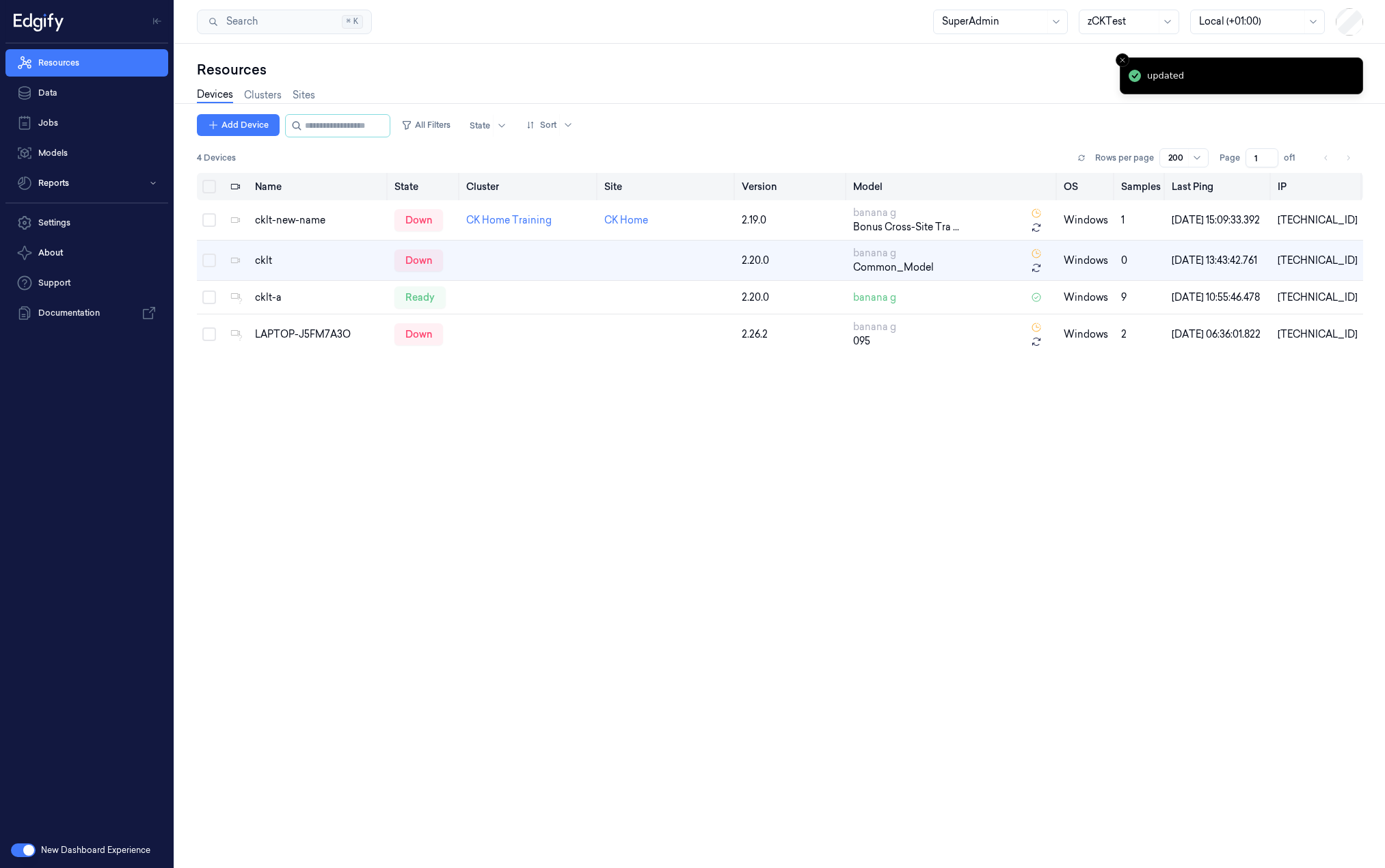
click at [202, 189] on button "Select all" at bounding box center [209, 187] width 14 height 14
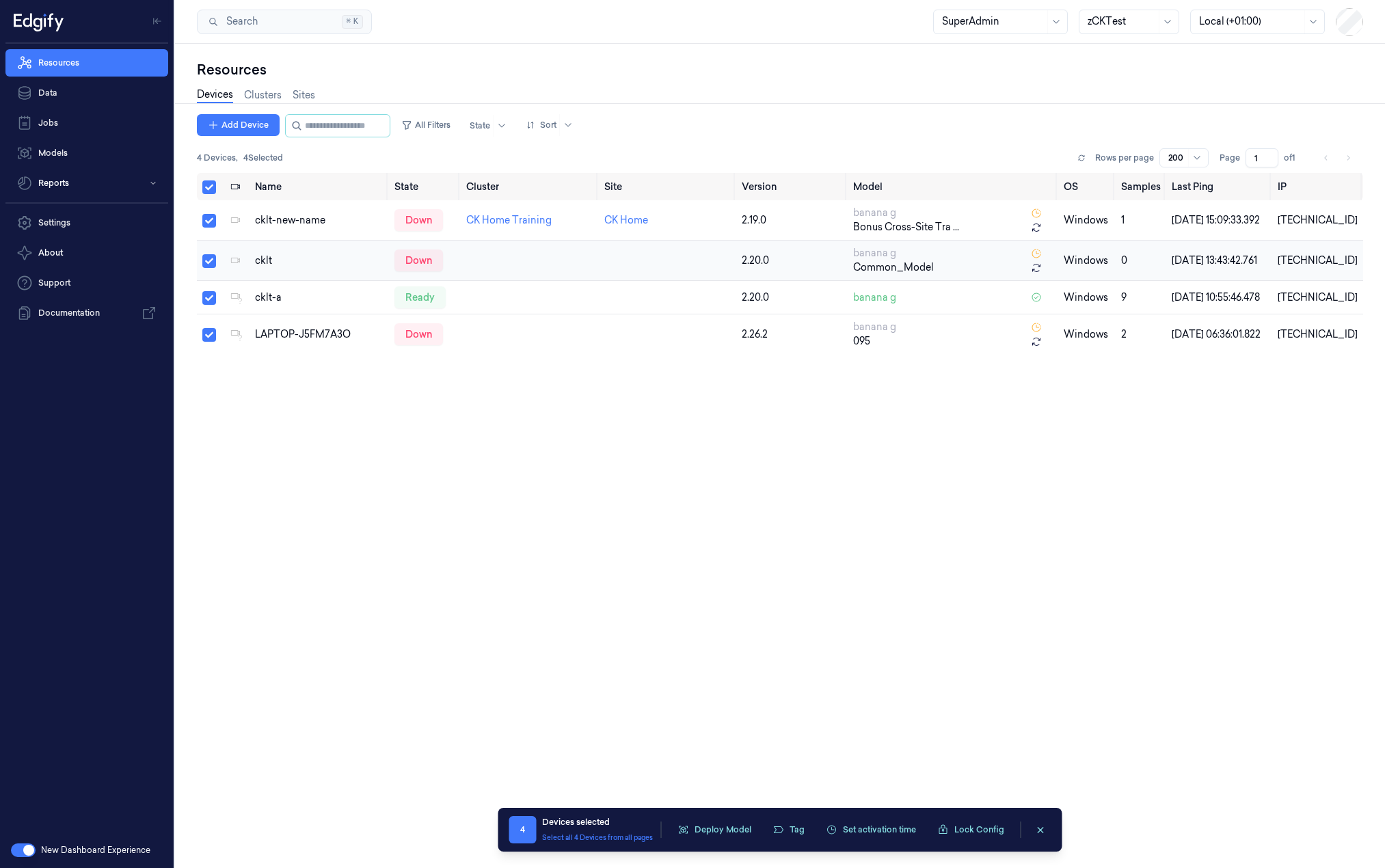
click at [214, 262] on button "Select row" at bounding box center [209, 261] width 14 height 14
click at [765, 832] on button "Tag" at bounding box center [767, 829] width 47 height 20
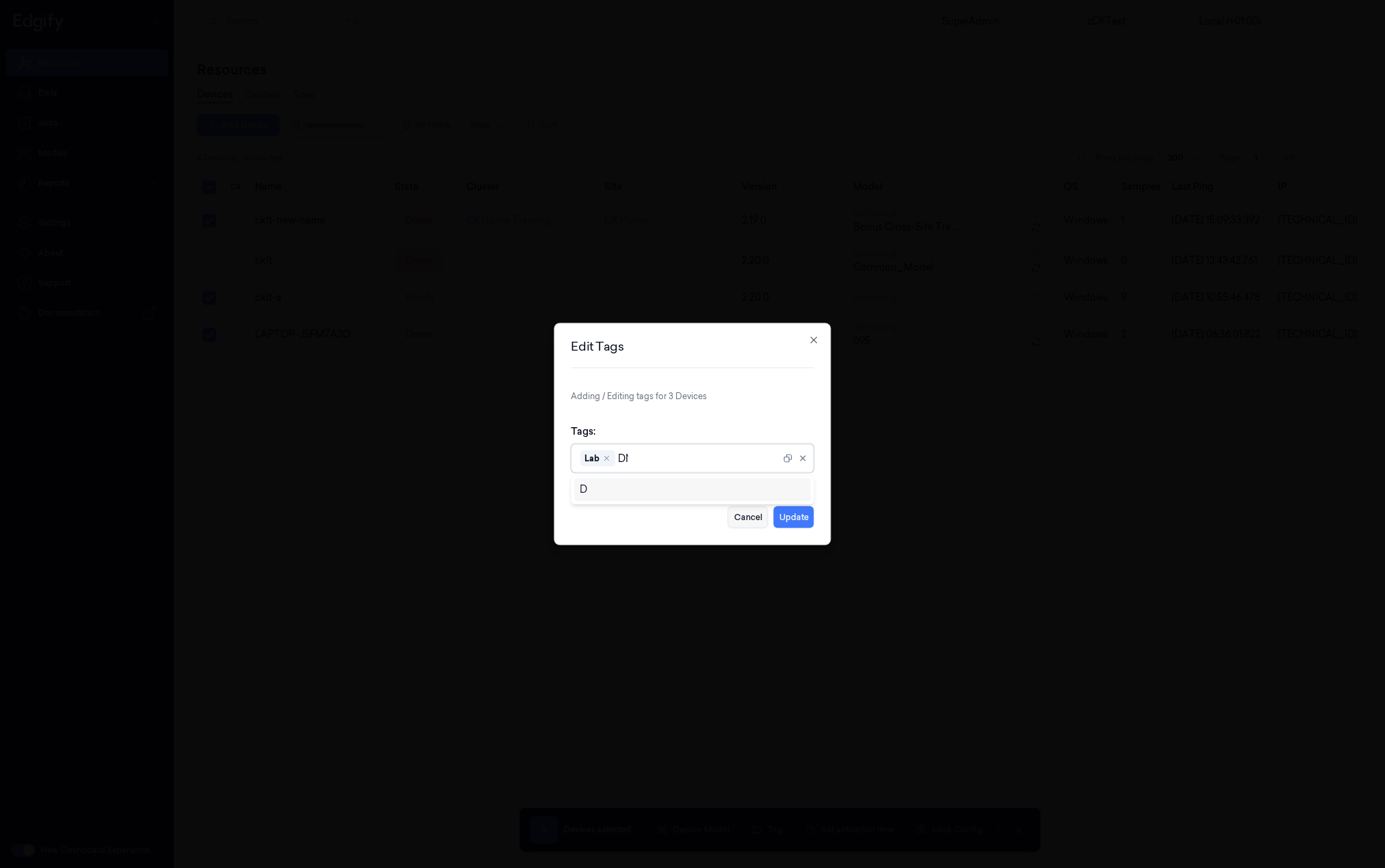
type input "DNA"
click at [744, 494] on div "DNA" at bounding box center [692, 490] width 226 height 15
click at [805, 526] on button "Update" at bounding box center [793, 517] width 40 height 22
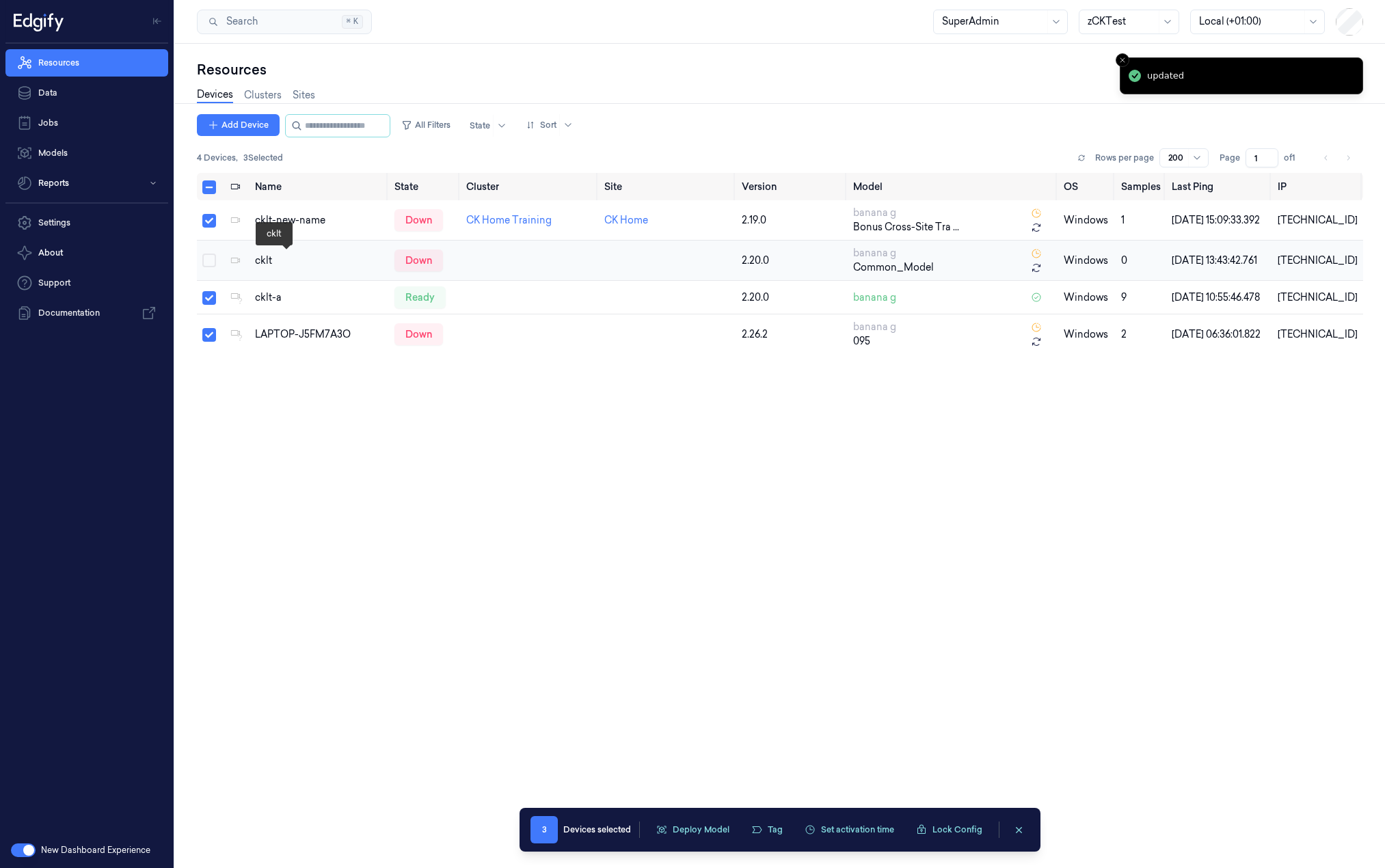
click at [277, 254] on div "cklt" at bounding box center [318, 261] width 129 height 15
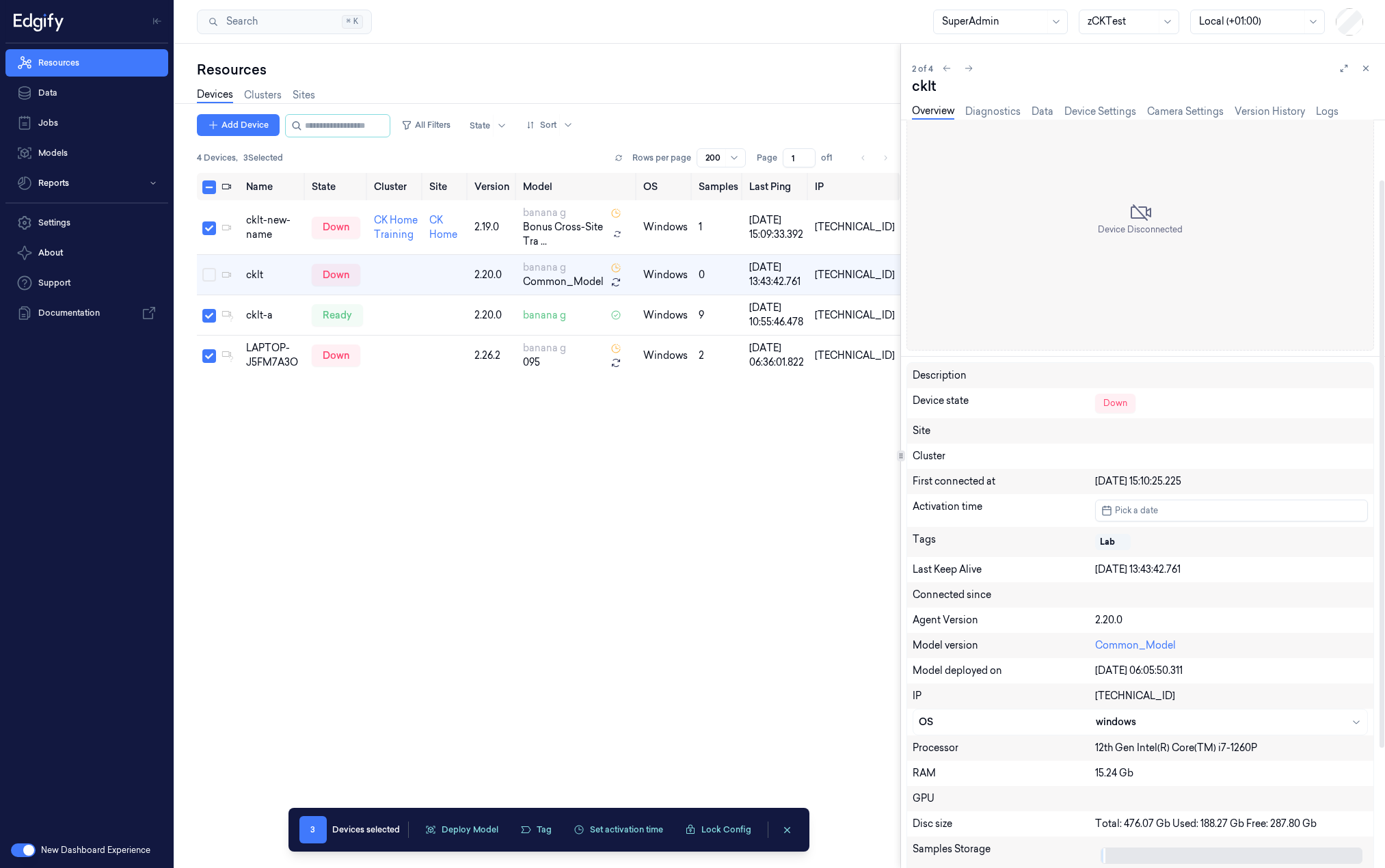
scroll to position [70, 0]
click at [211, 275] on button "Select row" at bounding box center [209, 274] width 14 height 14
click at [283, 218] on div "cklt-new-name" at bounding box center [273, 227] width 55 height 29
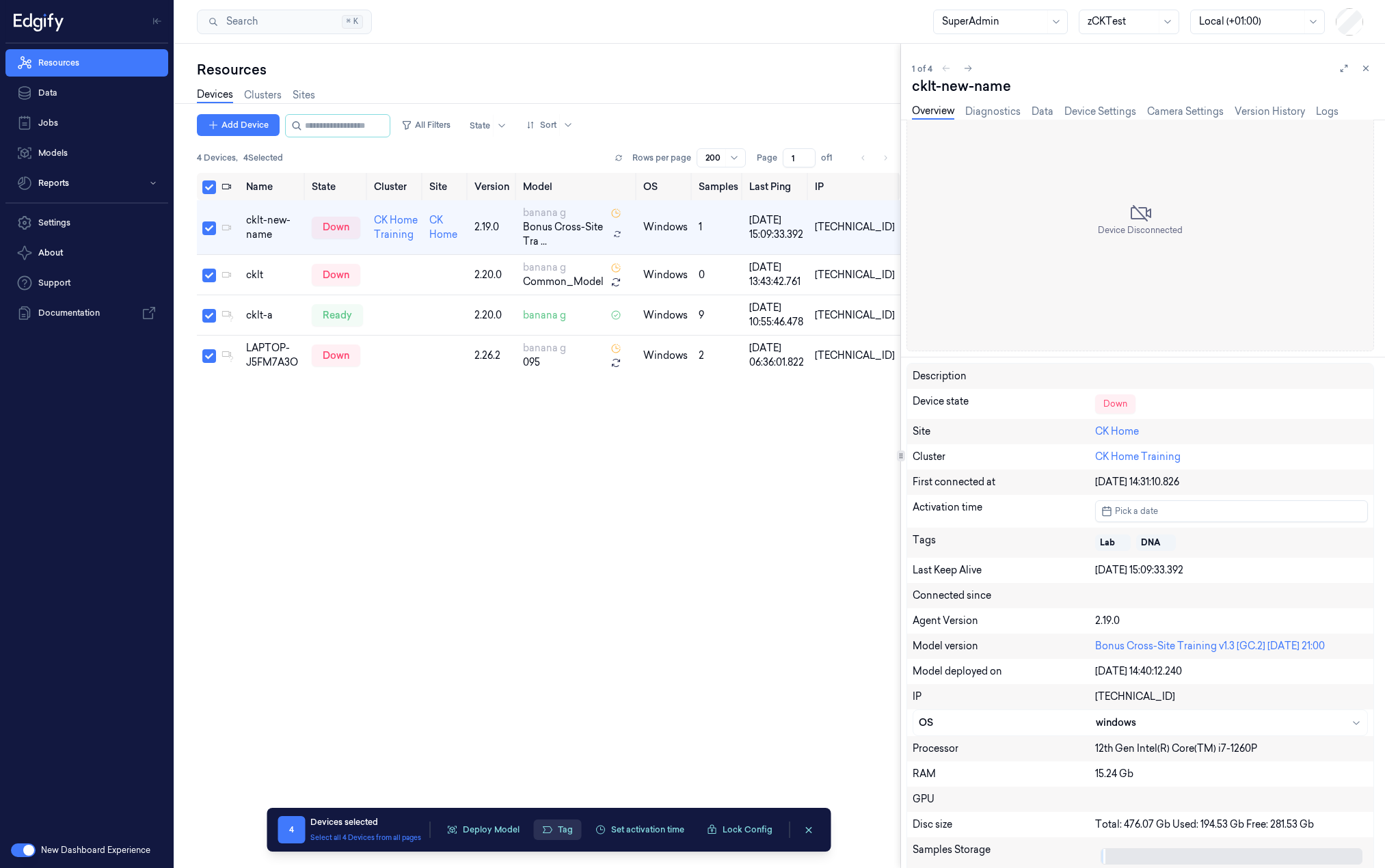
click at [571, 826] on button "Tag" at bounding box center [557, 829] width 47 height 20
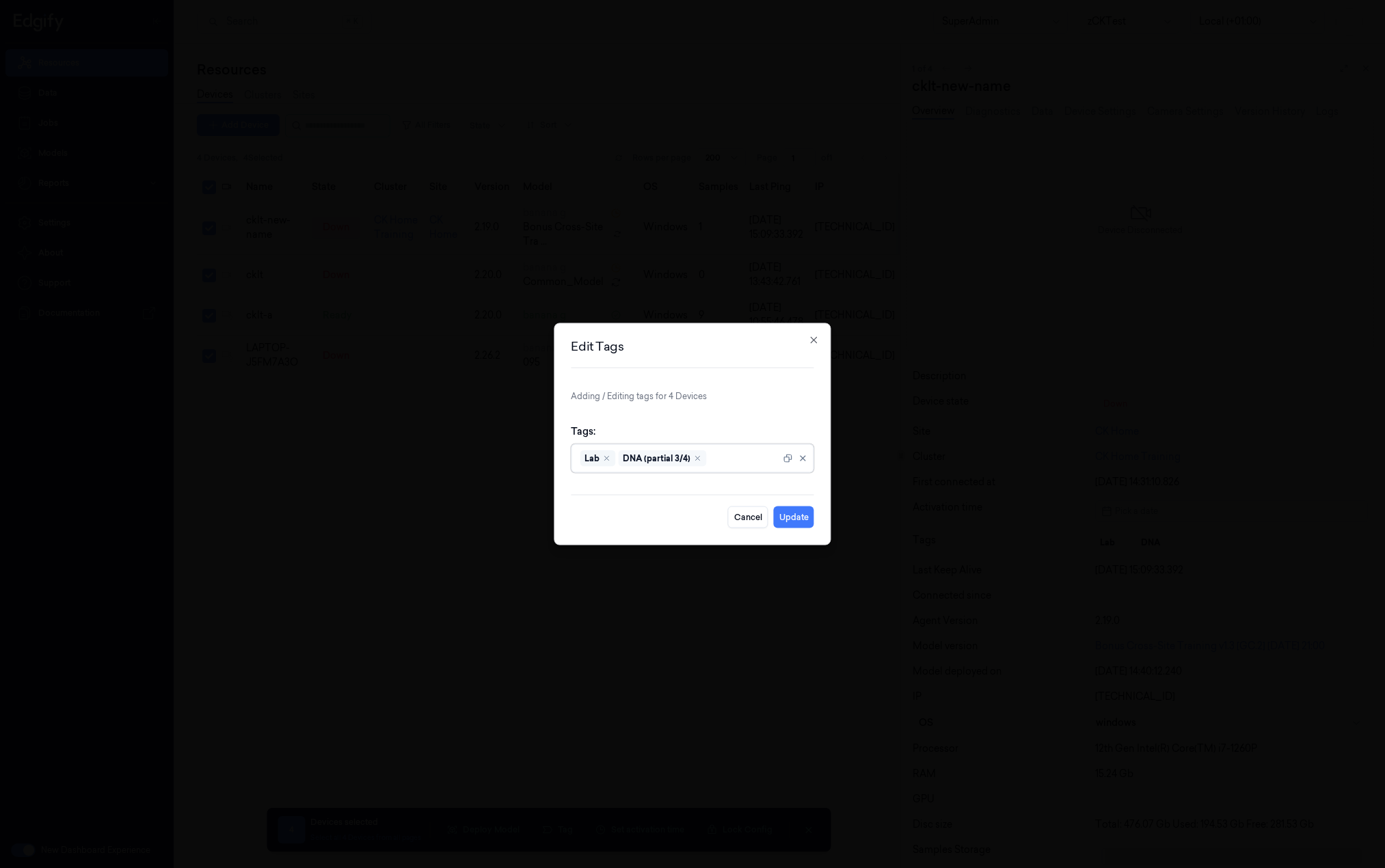
click at [607, 454] on div "Remove ,Lab" at bounding box center [607, 458] width 8 height 8
click at [797, 519] on button "Update" at bounding box center [793, 517] width 40 height 22
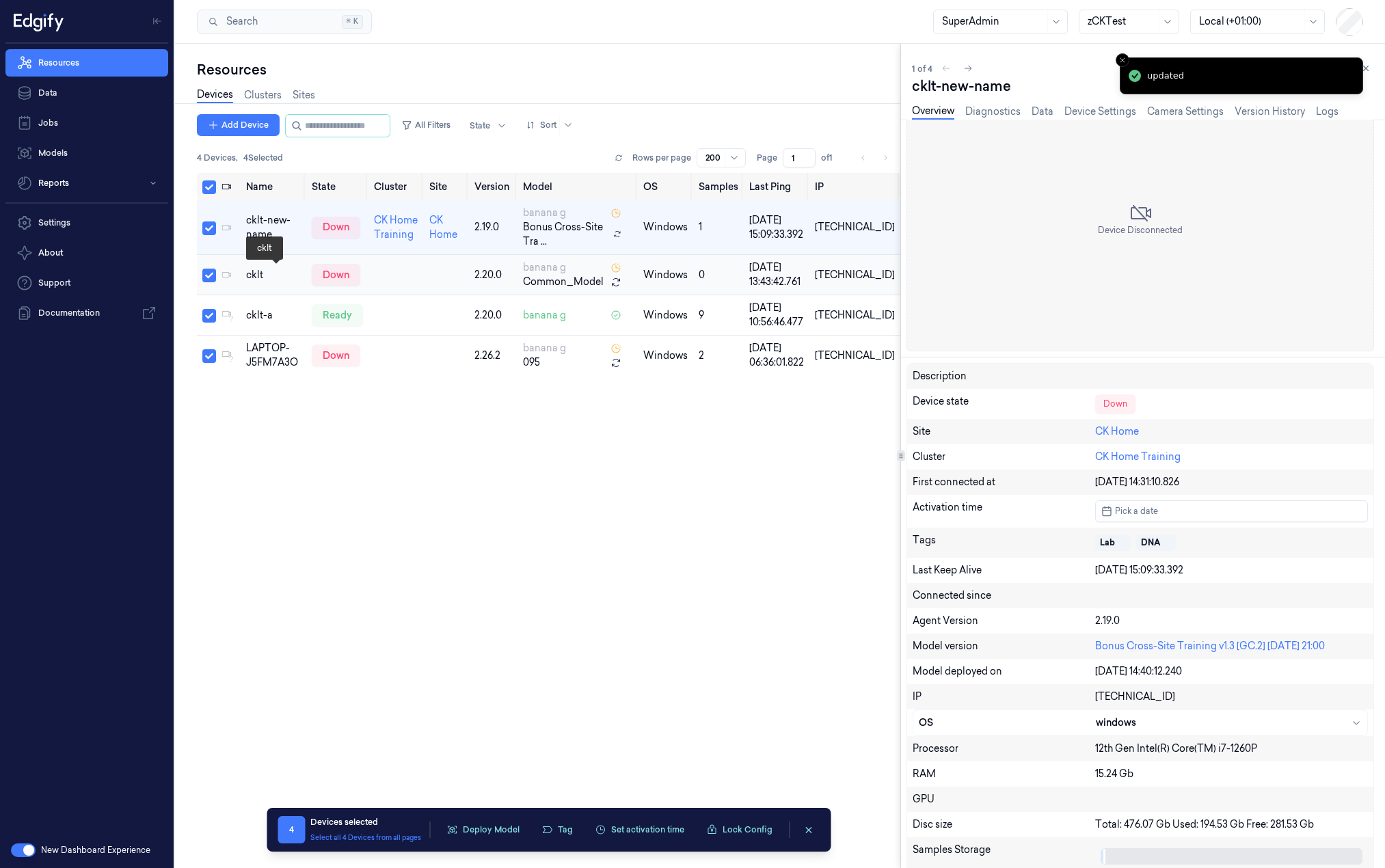
click at [254, 278] on div "cklt" at bounding box center [273, 275] width 55 height 15
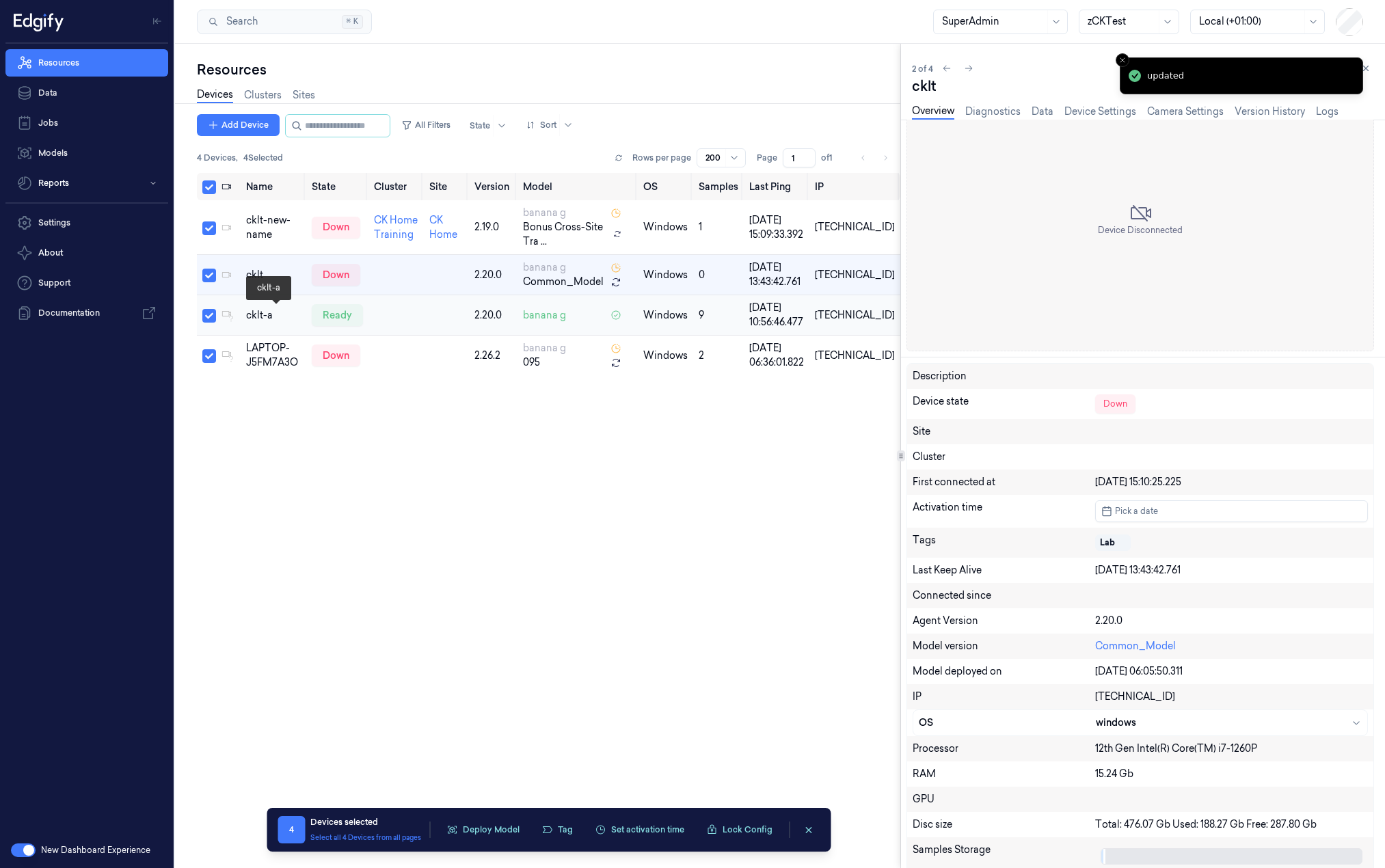
click at [277, 319] on div "cklt-a" at bounding box center [273, 316] width 55 height 15
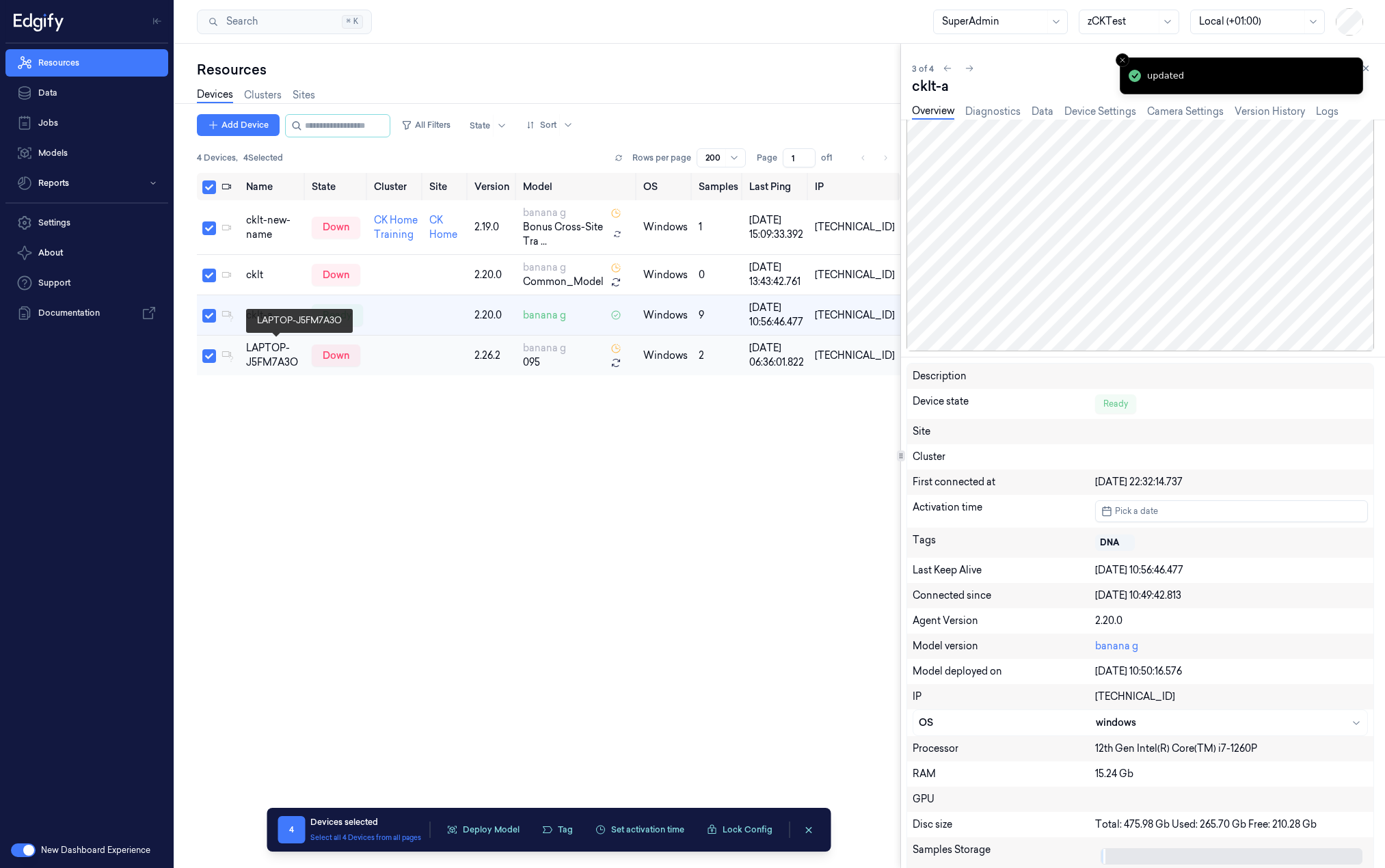
click at [299, 350] on div "LAPTOP-J5FM7A3O" at bounding box center [273, 355] width 55 height 29
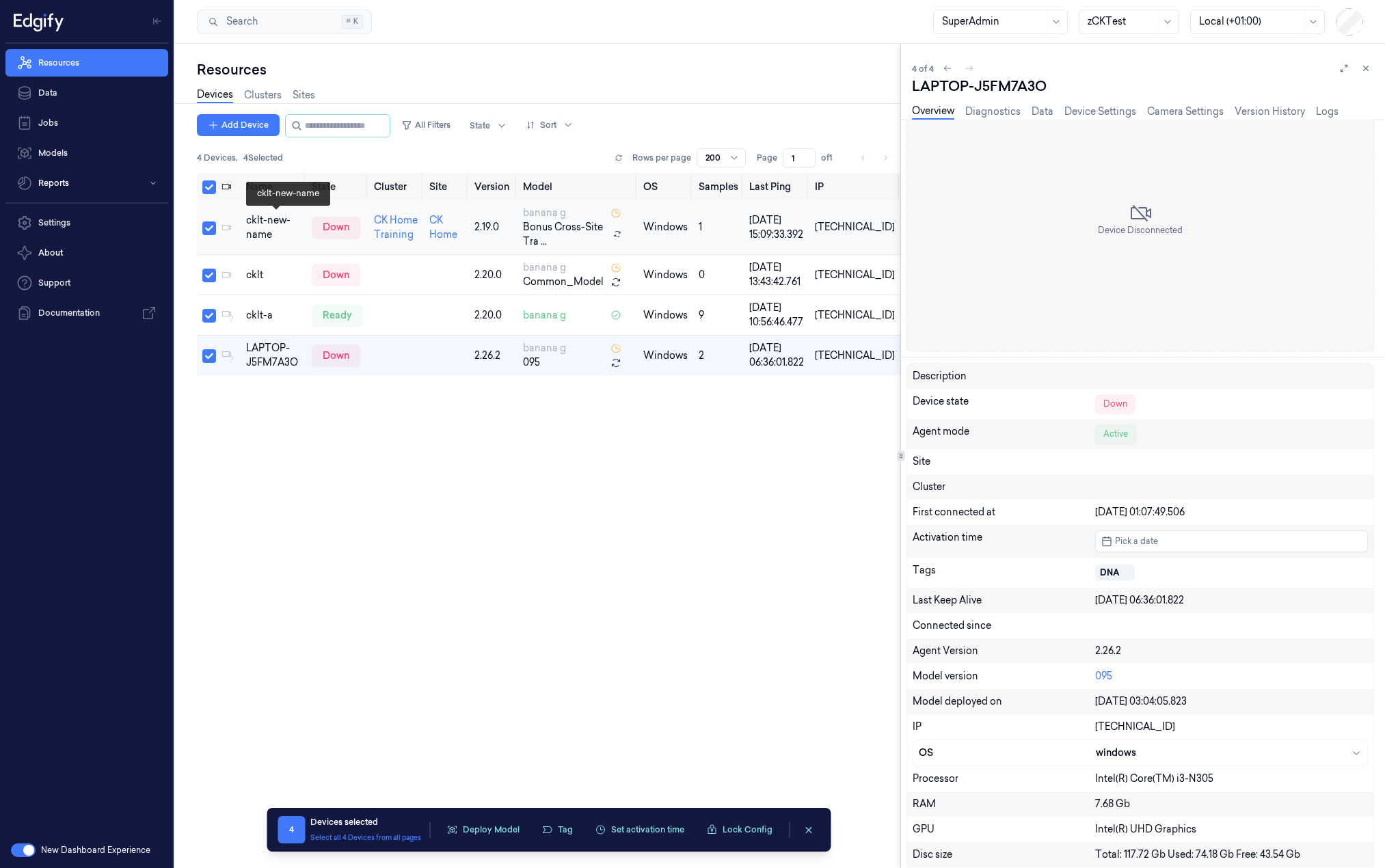
click at [284, 230] on div "cklt-new-name" at bounding box center [273, 227] width 55 height 29
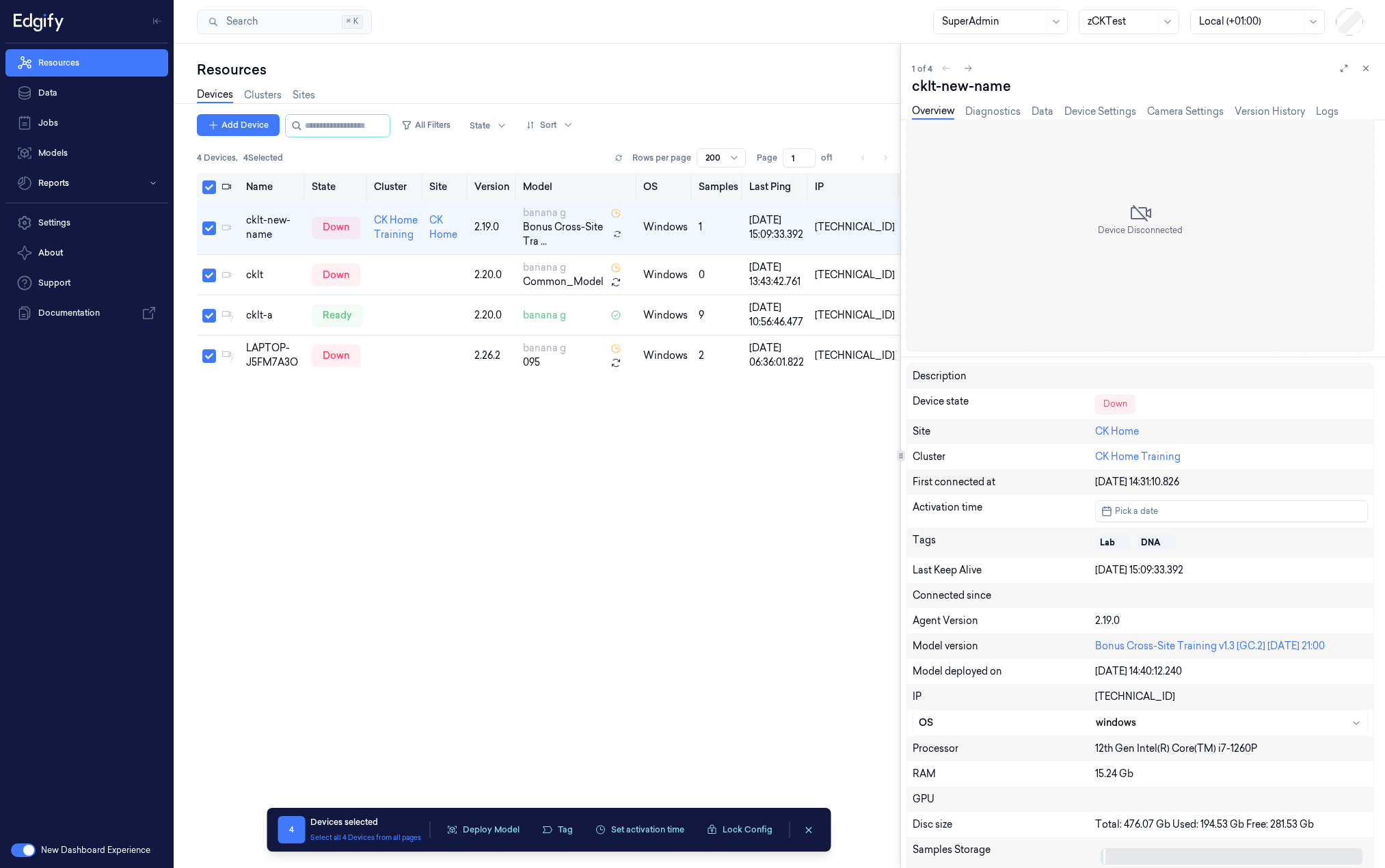
click at [211, 191] on button "Select all" at bounding box center [209, 187] width 14 height 14
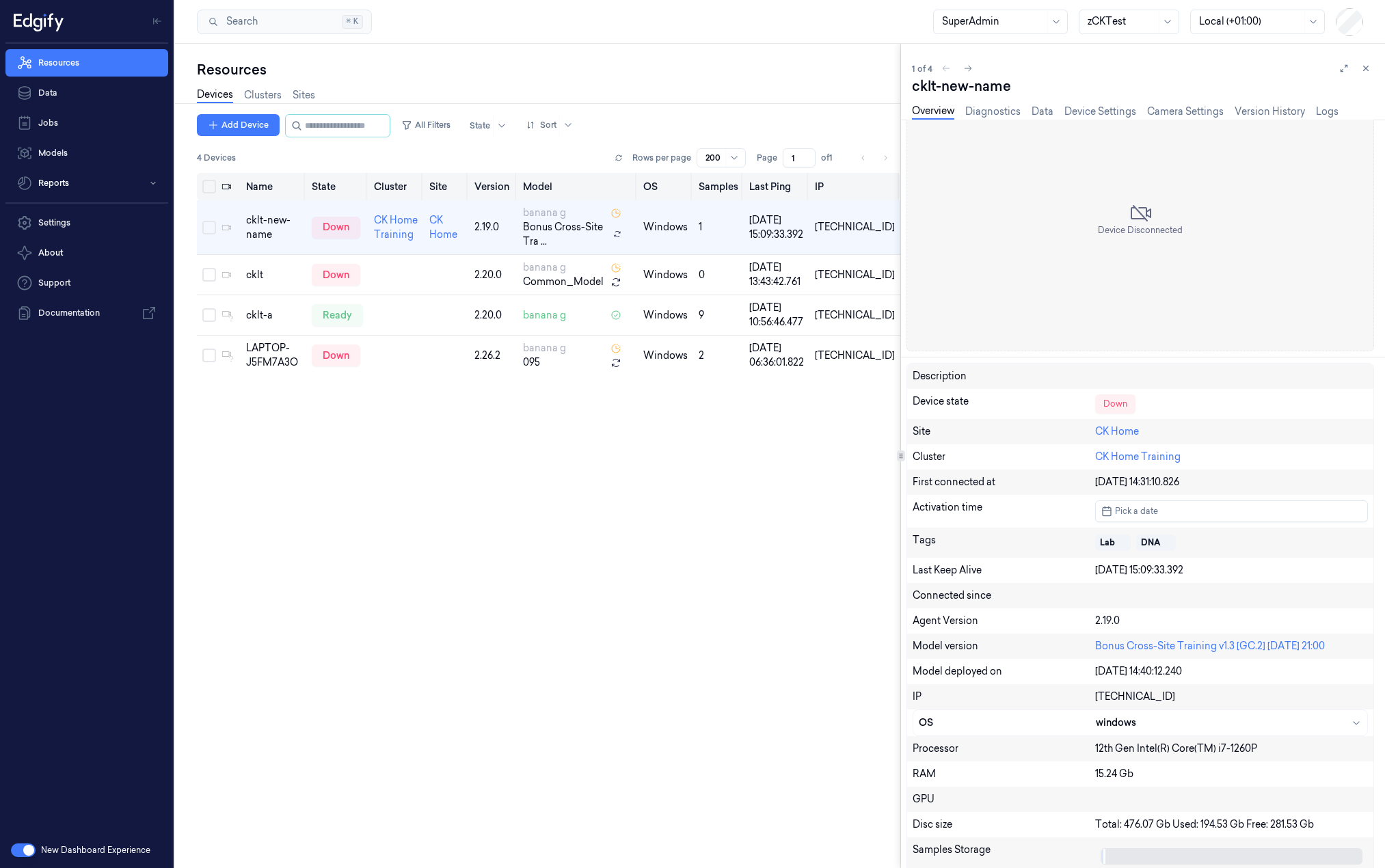
click at [211, 191] on button "Select all" at bounding box center [209, 187] width 14 height 14
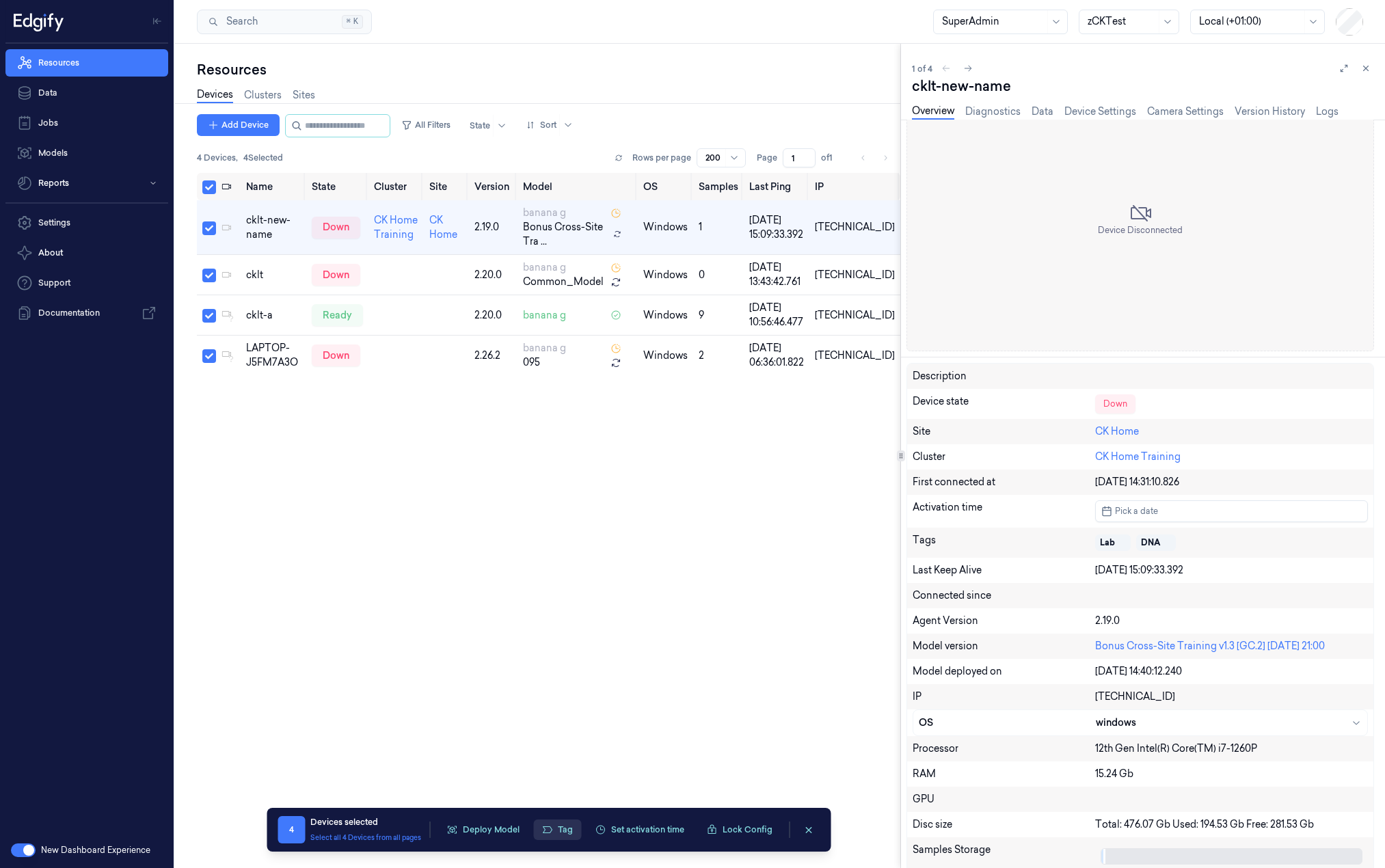
click at [568, 834] on button "Tag" at bounding box center [557, 829] width 47 height 20
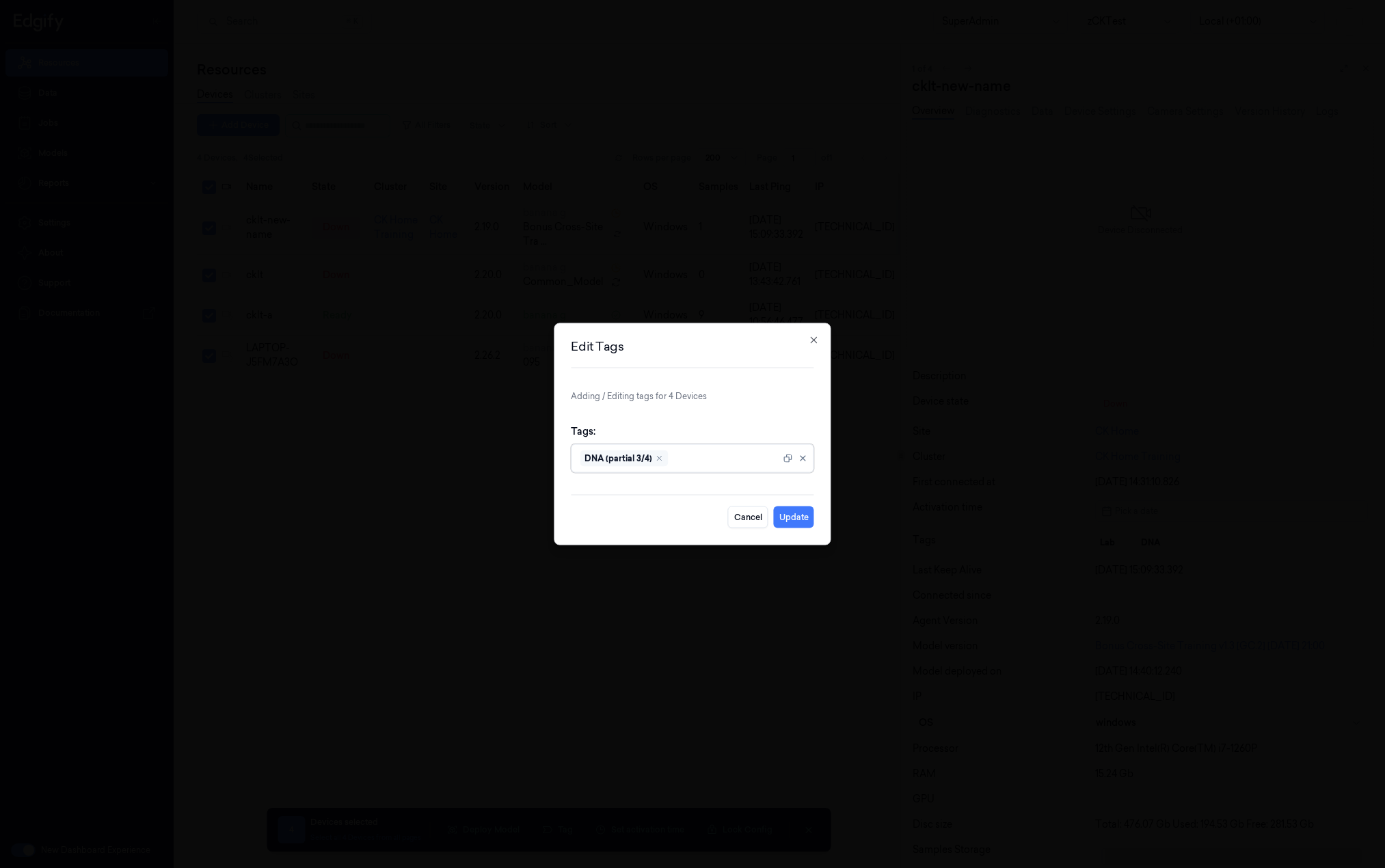
click at [683, 453] on div at bounding box center [725, 458] width 110 height 15
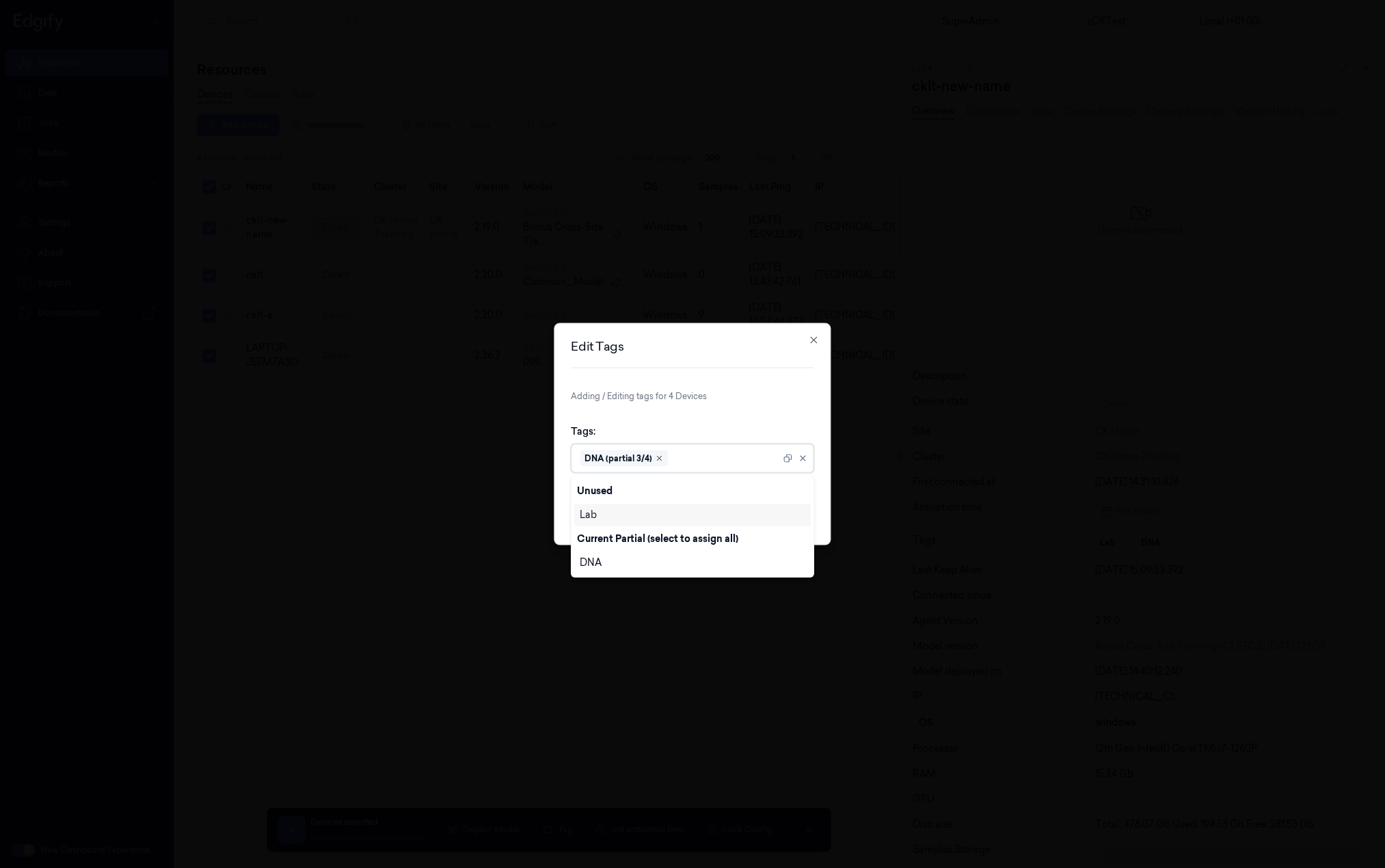
click at [661, 456] on icon "Remove ,DNA (partial 3/4)" at bounding box center [659, 458] width 8 height 8
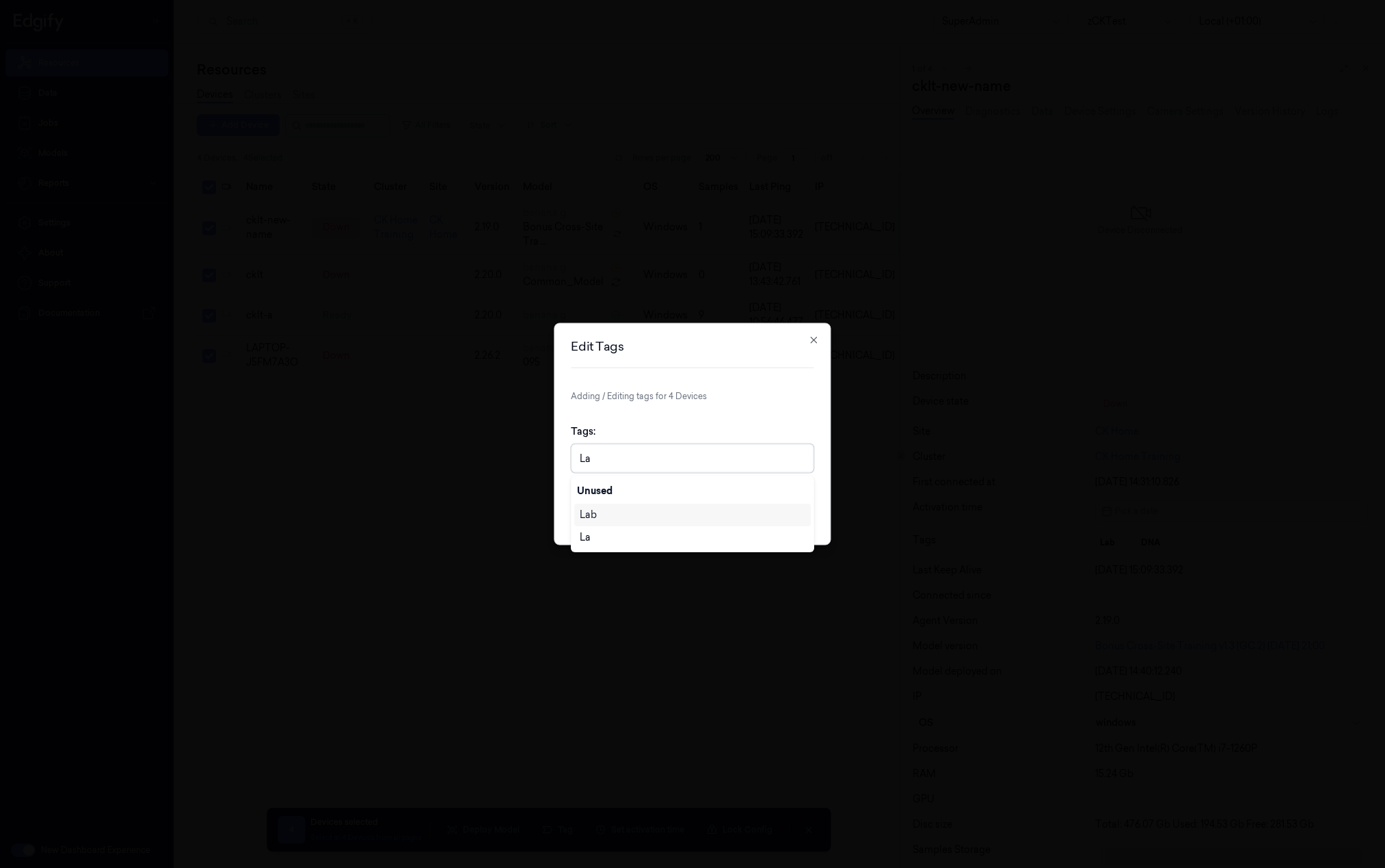
type input "Lab"
click at [629, 512] on div "Lab" at bounding box center [692, 515] width 226 height 15
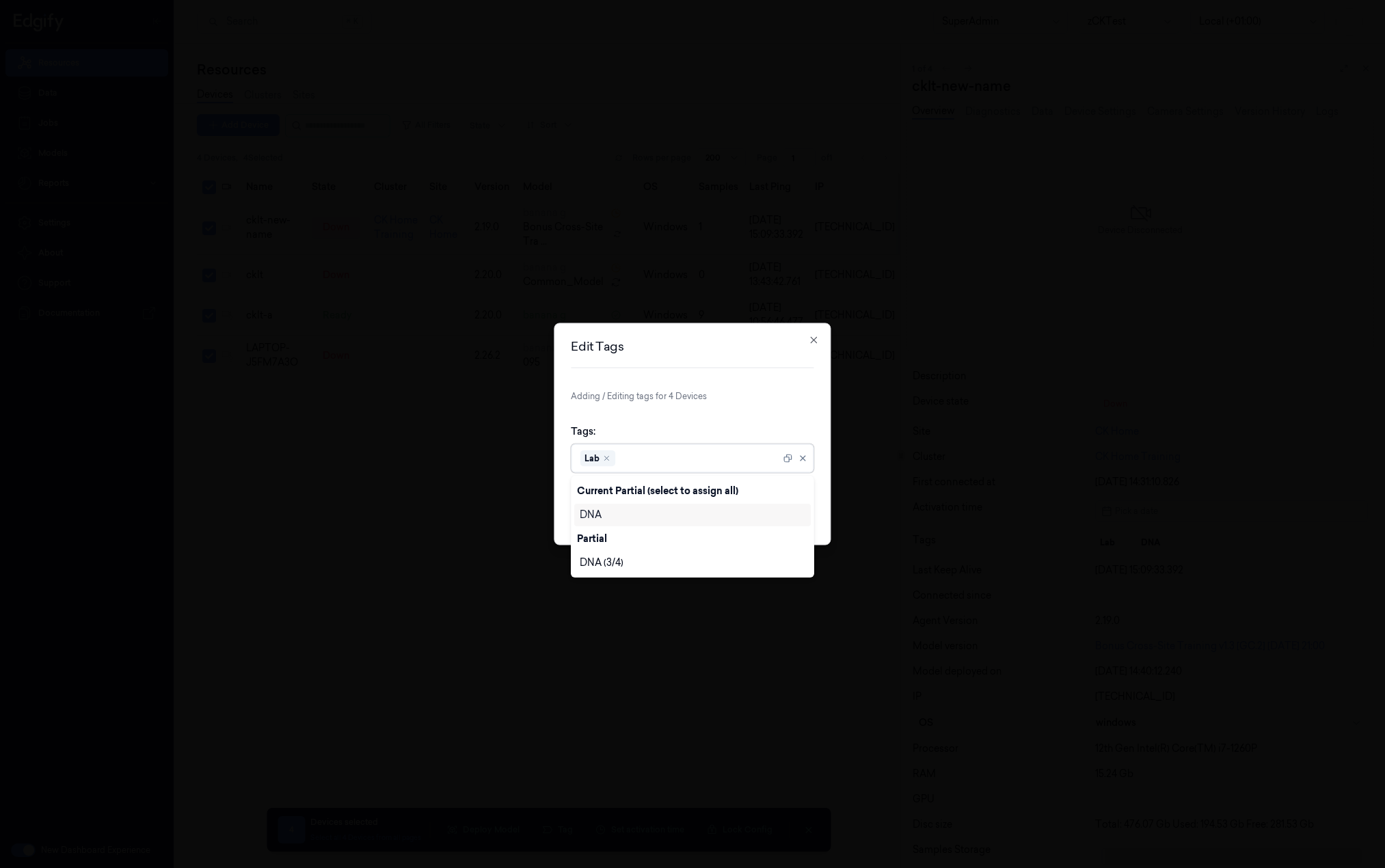
click at [773, 442] on div "Tags: option Lab, selected. 2 results available. Use Up and Down to choose opti…" at bounding box center [692, 448] width 242 height 70
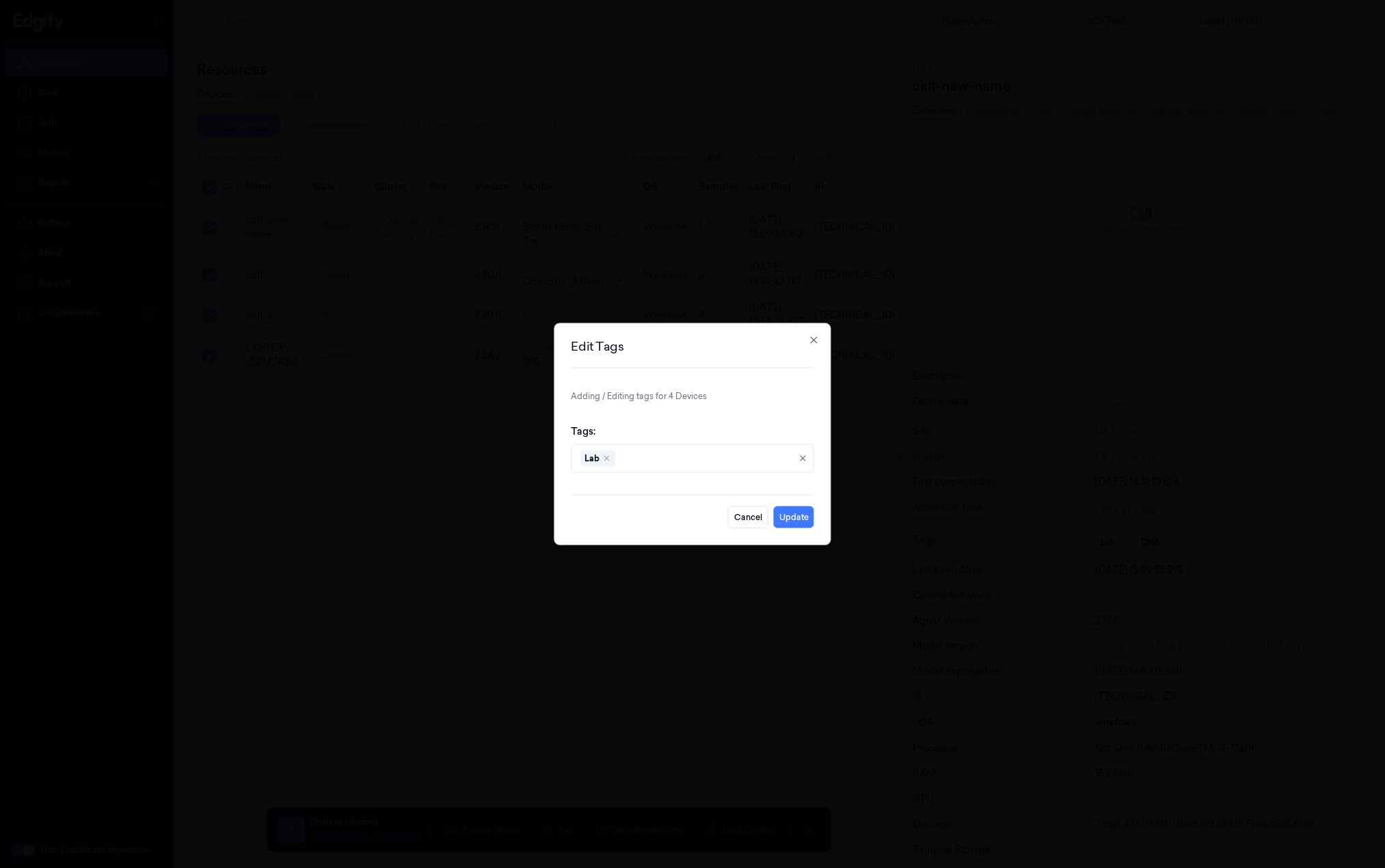
click at [778, 502] on form "Adding / Editing tags for 4 Devices Tags: Lab Cancel Update" at bounding box center [692, 459] width 242 height 138
click at [785, 513] on button "Update" at bounding box center [793, 517] width 40 height 22
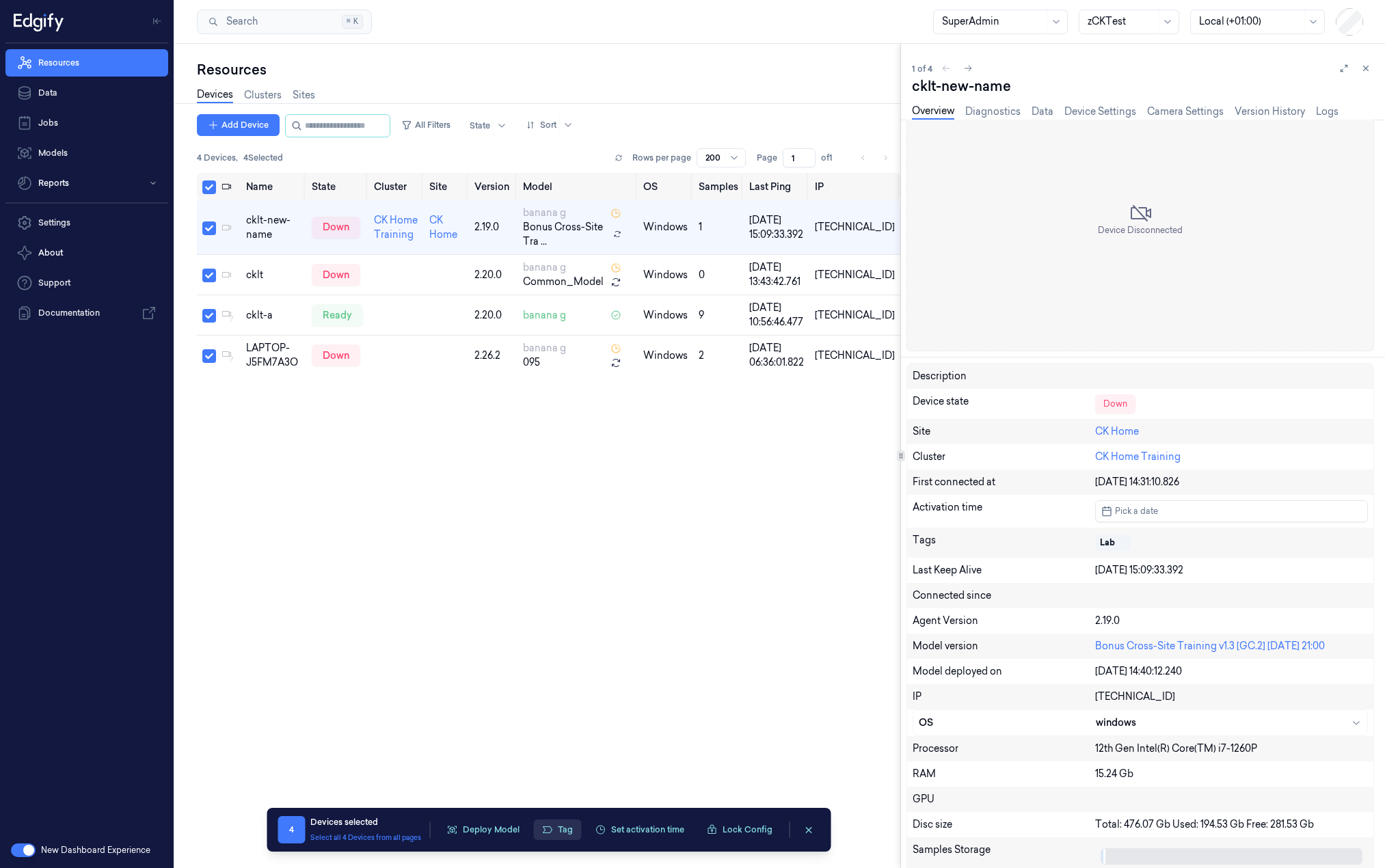
click at [548, 829] on icon "button" at bounding box center [546, 829] width 11 height 11
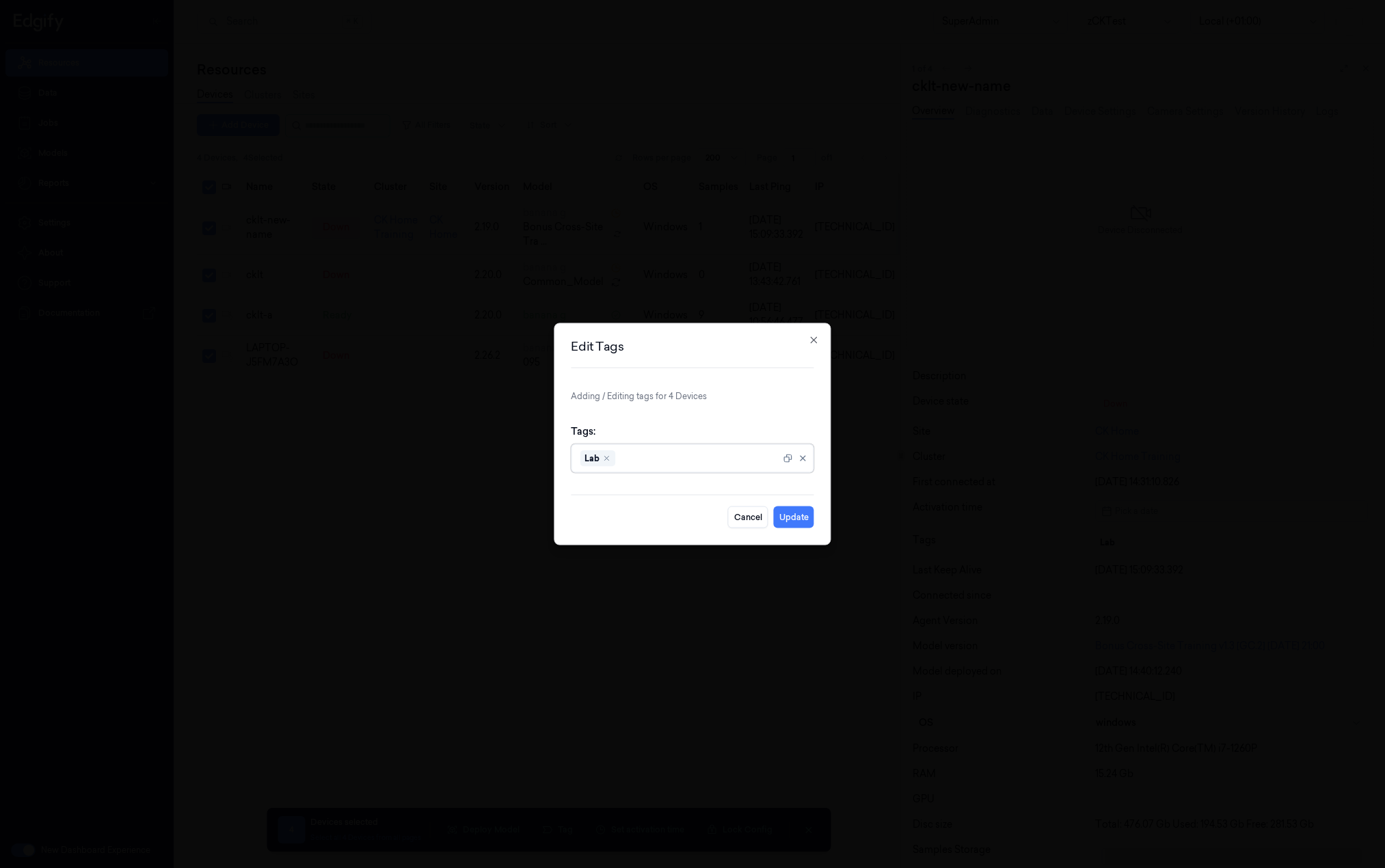
click at [628, 460] on div at bounding box center [699, 458] width 162 height 15
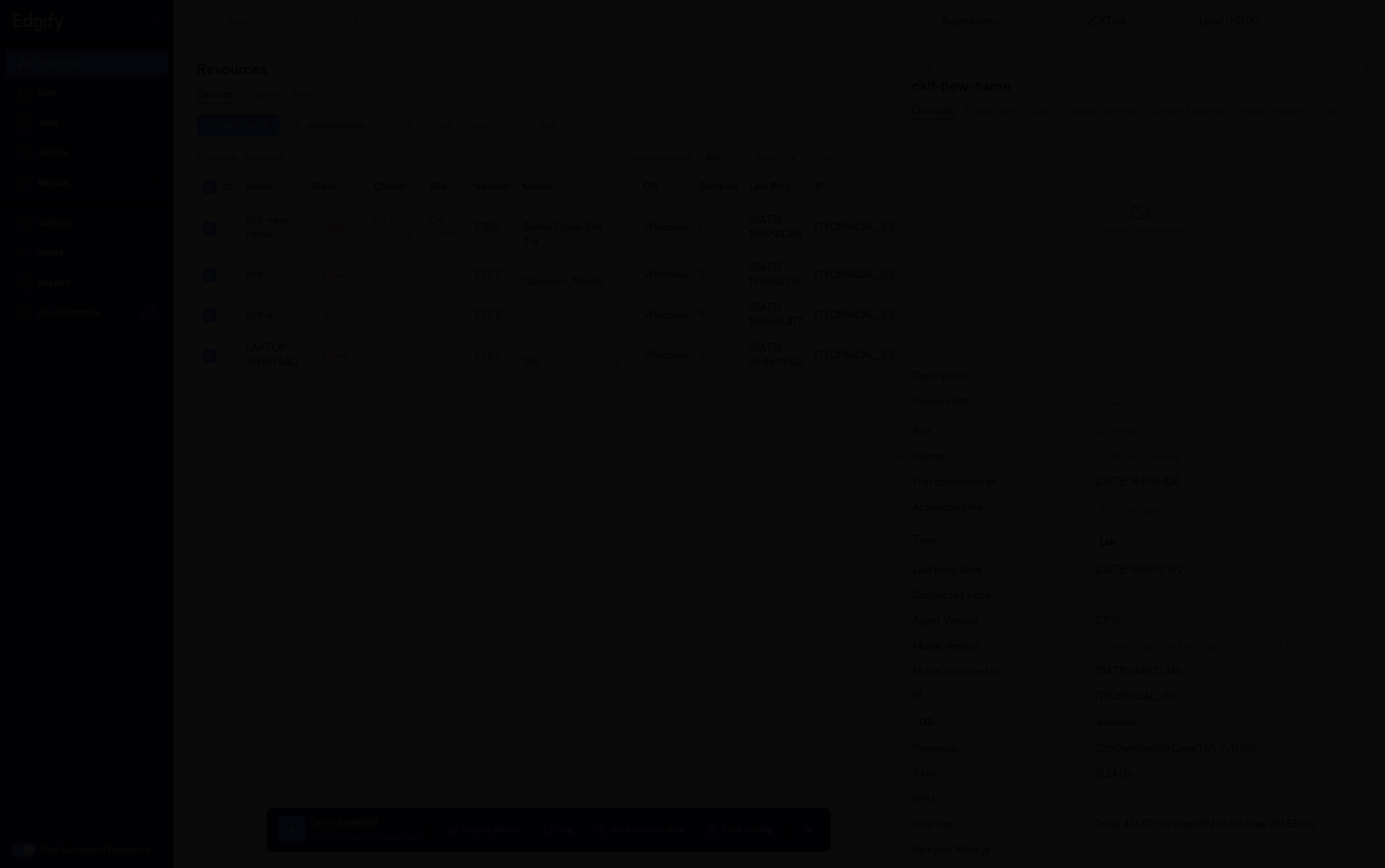
click at [392, 380] on div at bounding box center [692, 434] width 1385 height 868
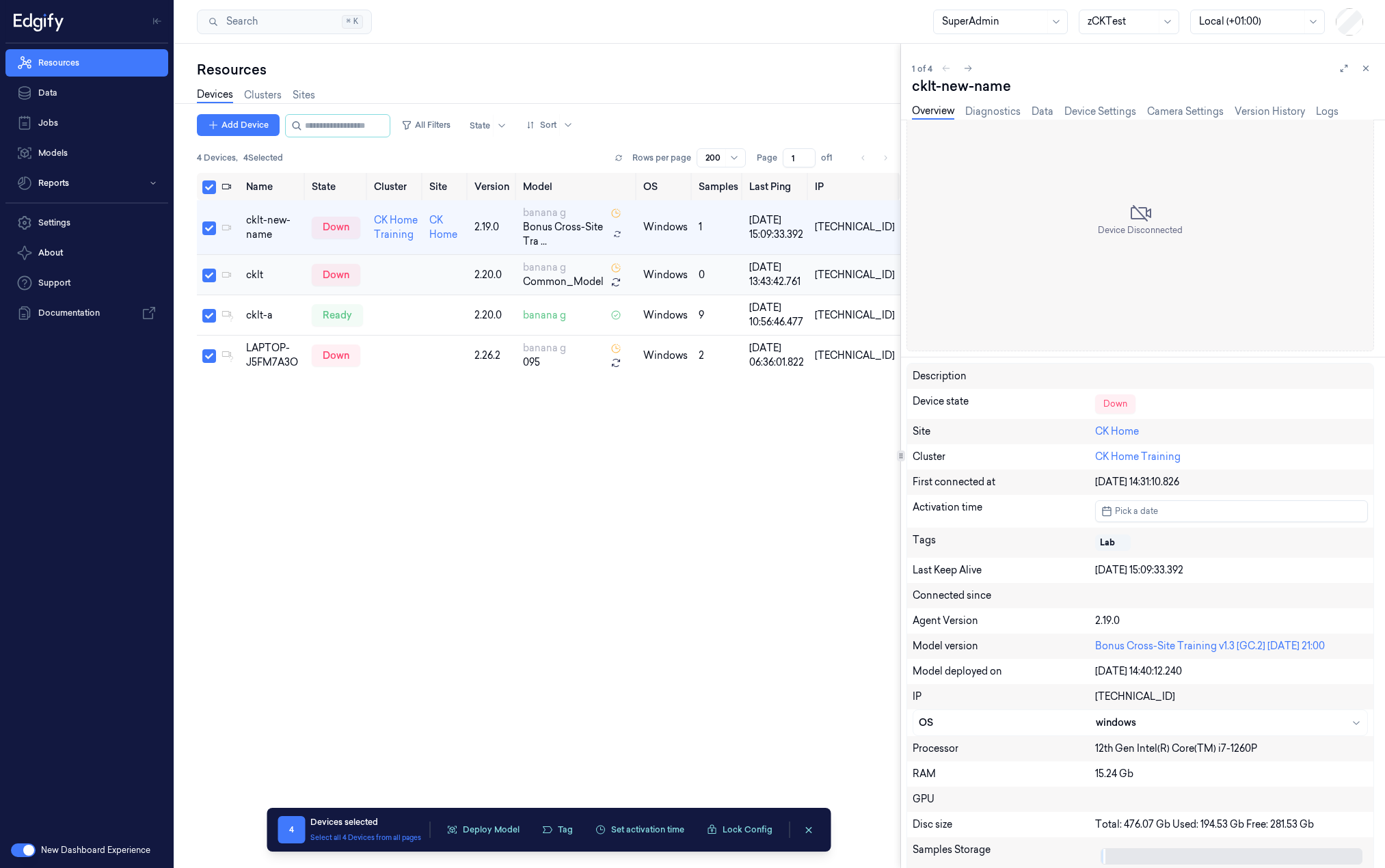
click at [216, 278] on td at bounding box center [228, 274] width 25 height 40
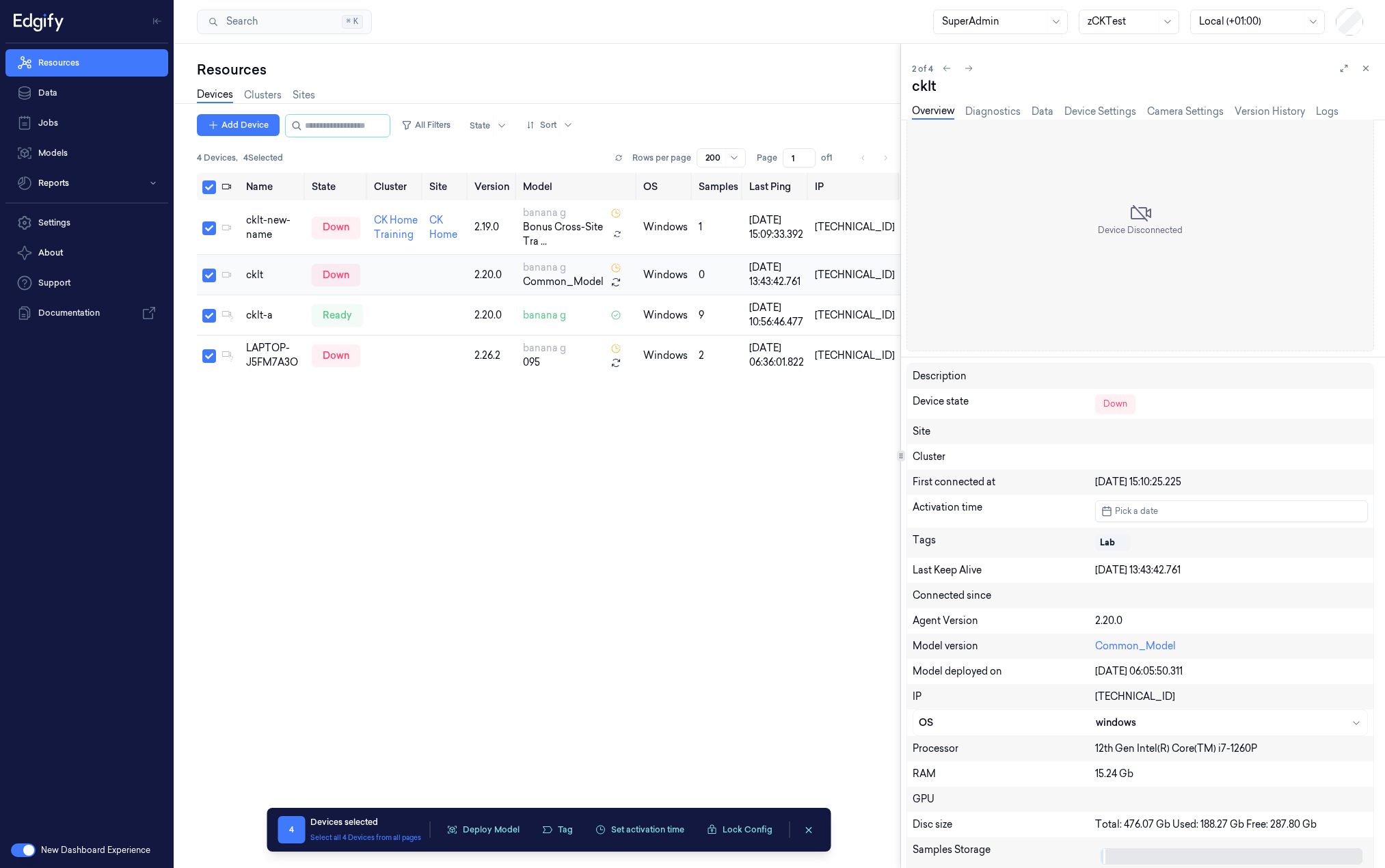
click at [211, 280] on button "Select row" at bounding box center [209, 275] width 14 height 14
drag, startPoint x: 247, startPoint y: 119, endPoint x: 460, endPoint y: 375, distance: 333.0
click at [460, 375] on div "Add Device All Filters State Sort 4 Devices , 3 Selected Rows per page 200 Page…" at bounding box center [548, 490] width 703 height 753
click at [530, 820] on button "Tag" at bounding box center [535, 829] width 47 height 20
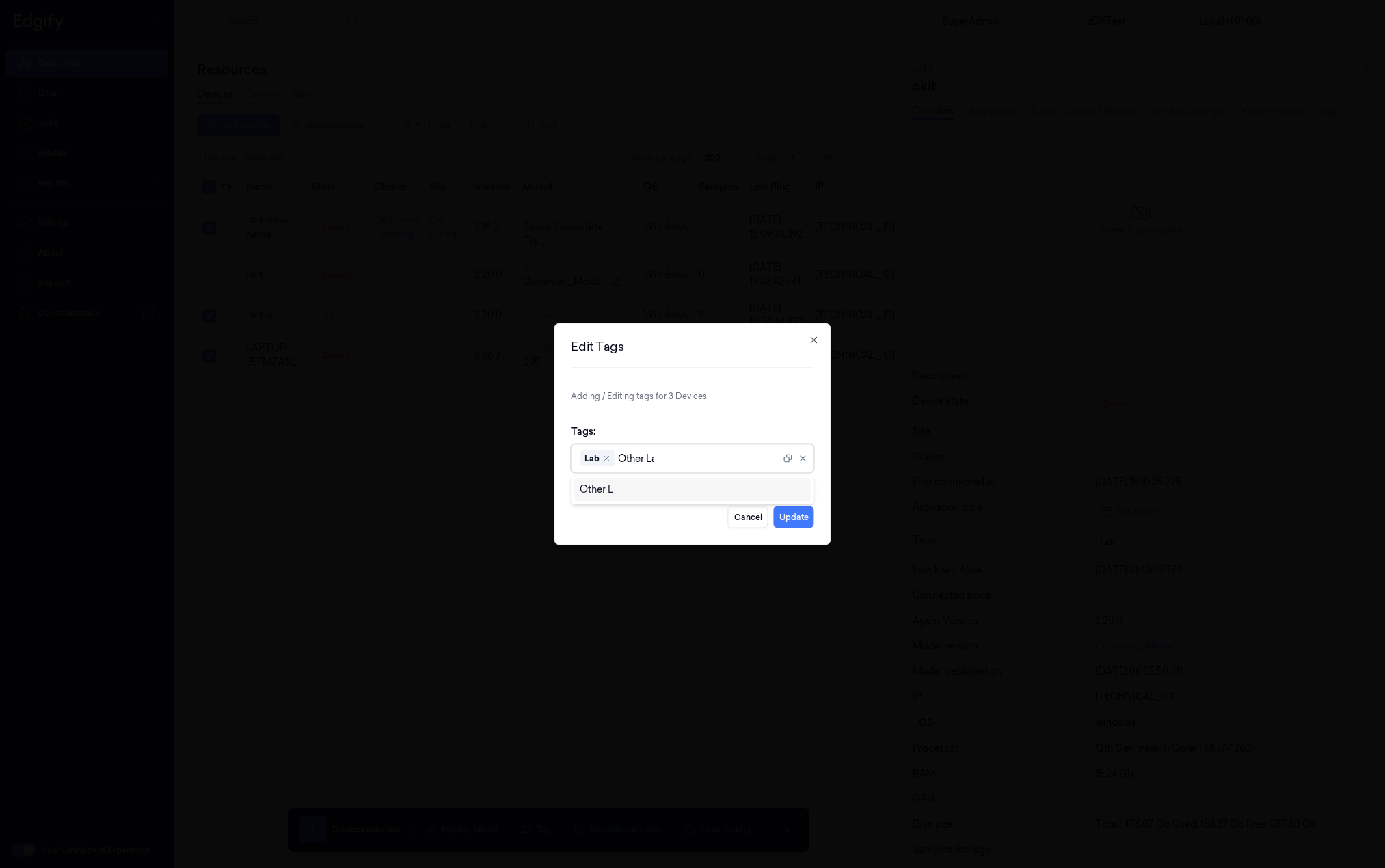
type input "Other Lab"
click at [643, 492] on div "Other Lab" at bounding box center [692, 490] width 226 height 15
click at [655, 457] on icon "Remove ,Other" at bounding box center [653, 458] width 8 height 8
click at [645, 460] on icon "Remove ,Lab" at bounding box center [644, 458] width 4 height 4
type input "OtherLab"
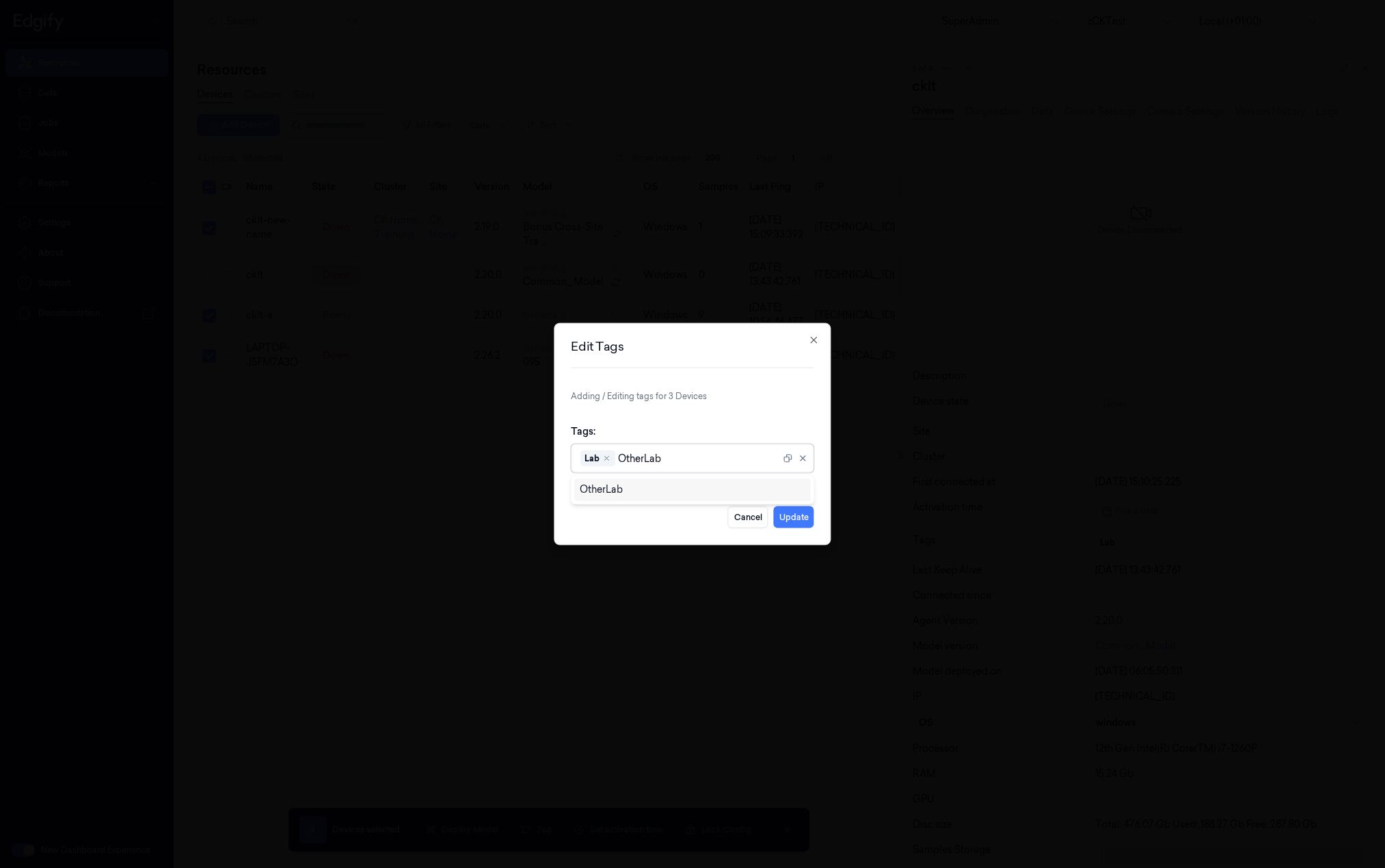
click at [651, 492] on div "OtherLab" at bounding box center [692, 490] width 226 height 15
click at [774, 437] on div "Tags: option , selected. 1 result available. Use Up and Down to choose options,…" at bounding box center [692, 448] width 242 height 70
click at [793, 515] on button "Update" at bounding box center [793, 517] width 40 height 22
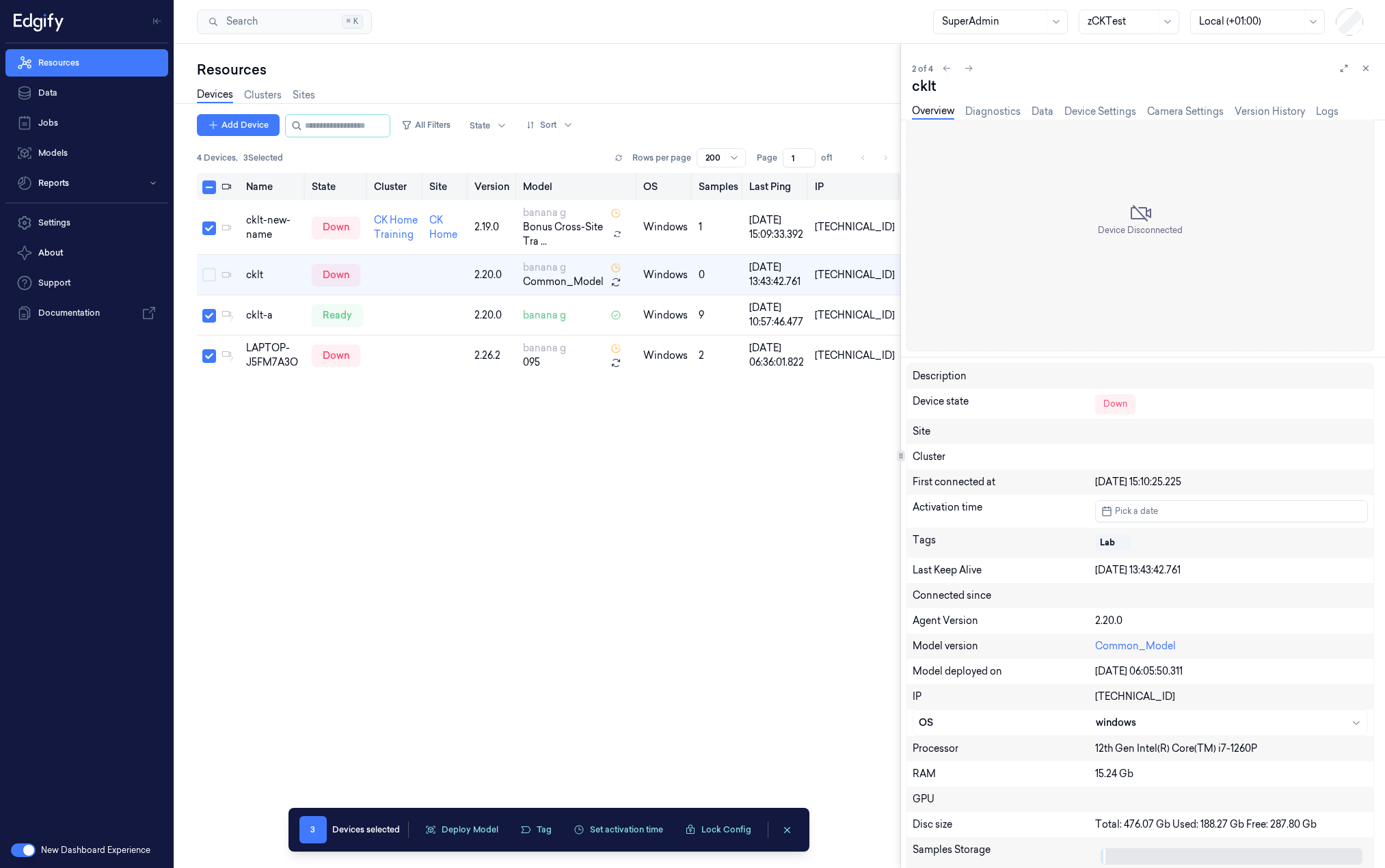
click at [211, 191] on button "Select all" at bounding box center [209, 187] width 14 height 14
click at [259, 272] on div "cklt" at bounding box center [273, 275] width 55 height 15
click at [404, 303] on td at bounding box center [396, 315] width 56 height 40
click at [422, 369] on td at bounding box center [396, 355] width 56 height 40
click at [208, 276] on button "Select row" at bounding box center [209, 275] width 14 height 14
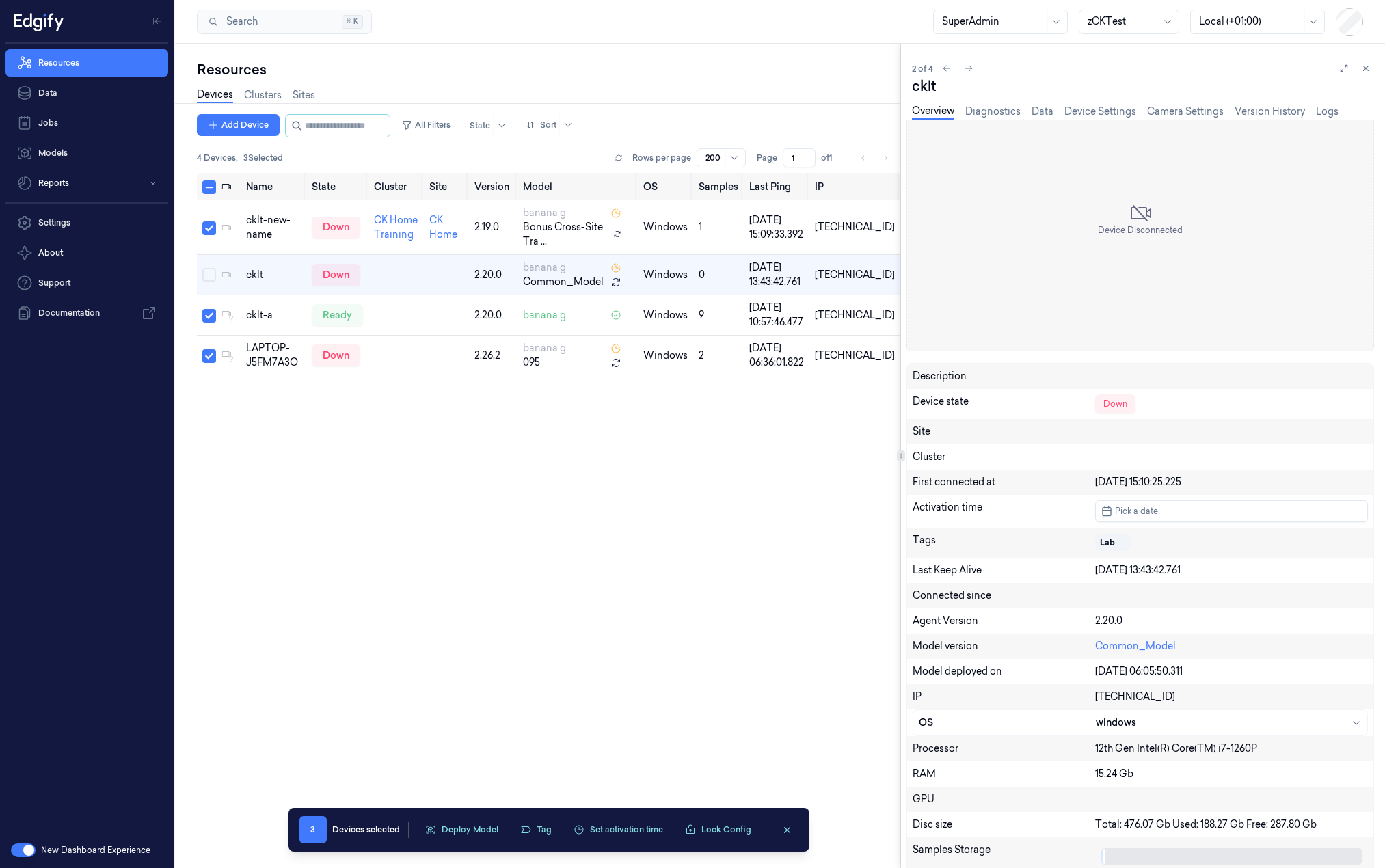
click at [543, 843] on div "3 Devices selected Deploy Model Tag Set activation time Lock Config 3 Devices s…" at bounding box center [548, 829] width 521 height 43
click at [539, 834] on button "Tag" at bounding box center [535, 829] width 47 height 20
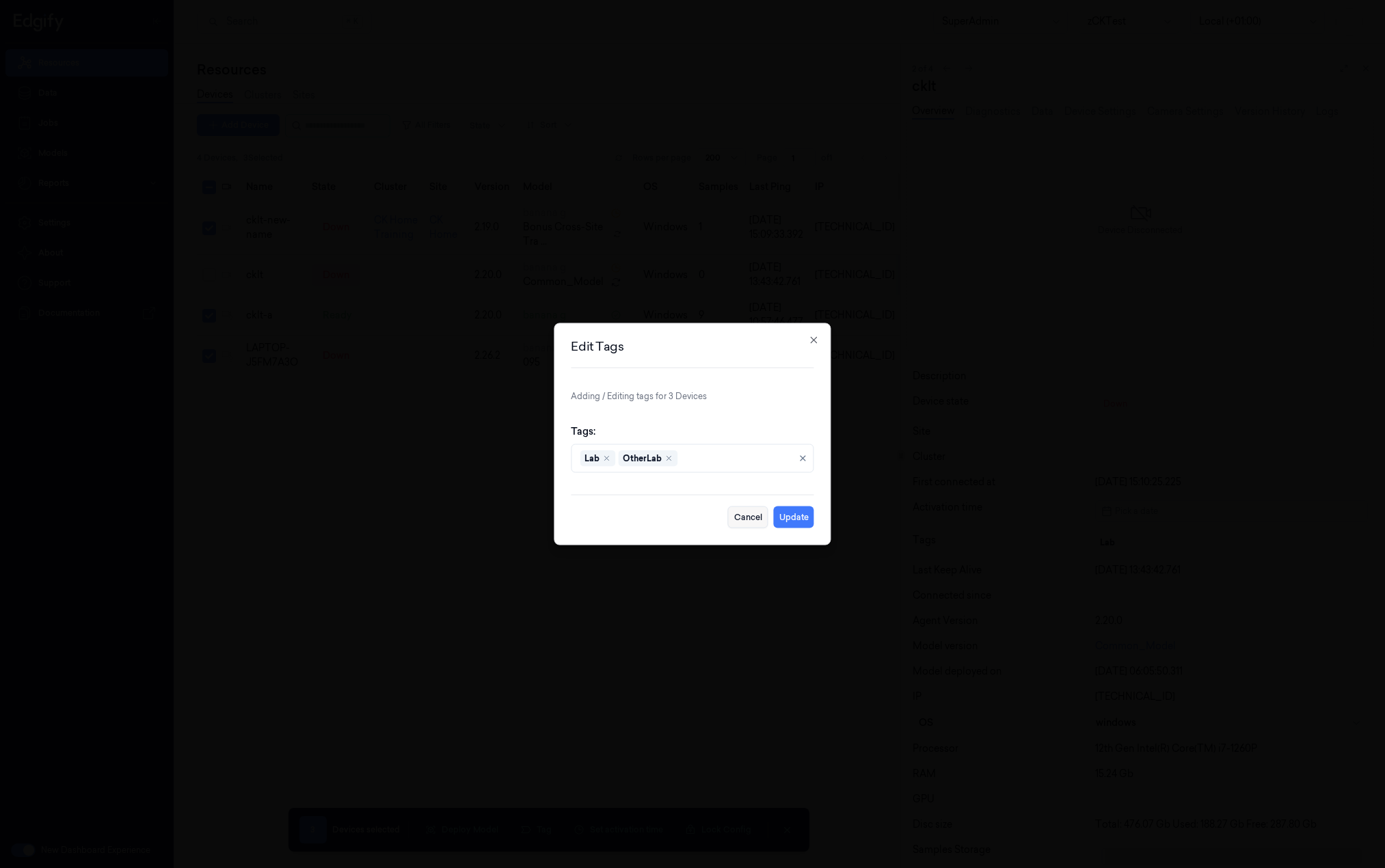
click at [754, 518] on button "Cancel" at bounding box center [747, 517] width 40 height 22
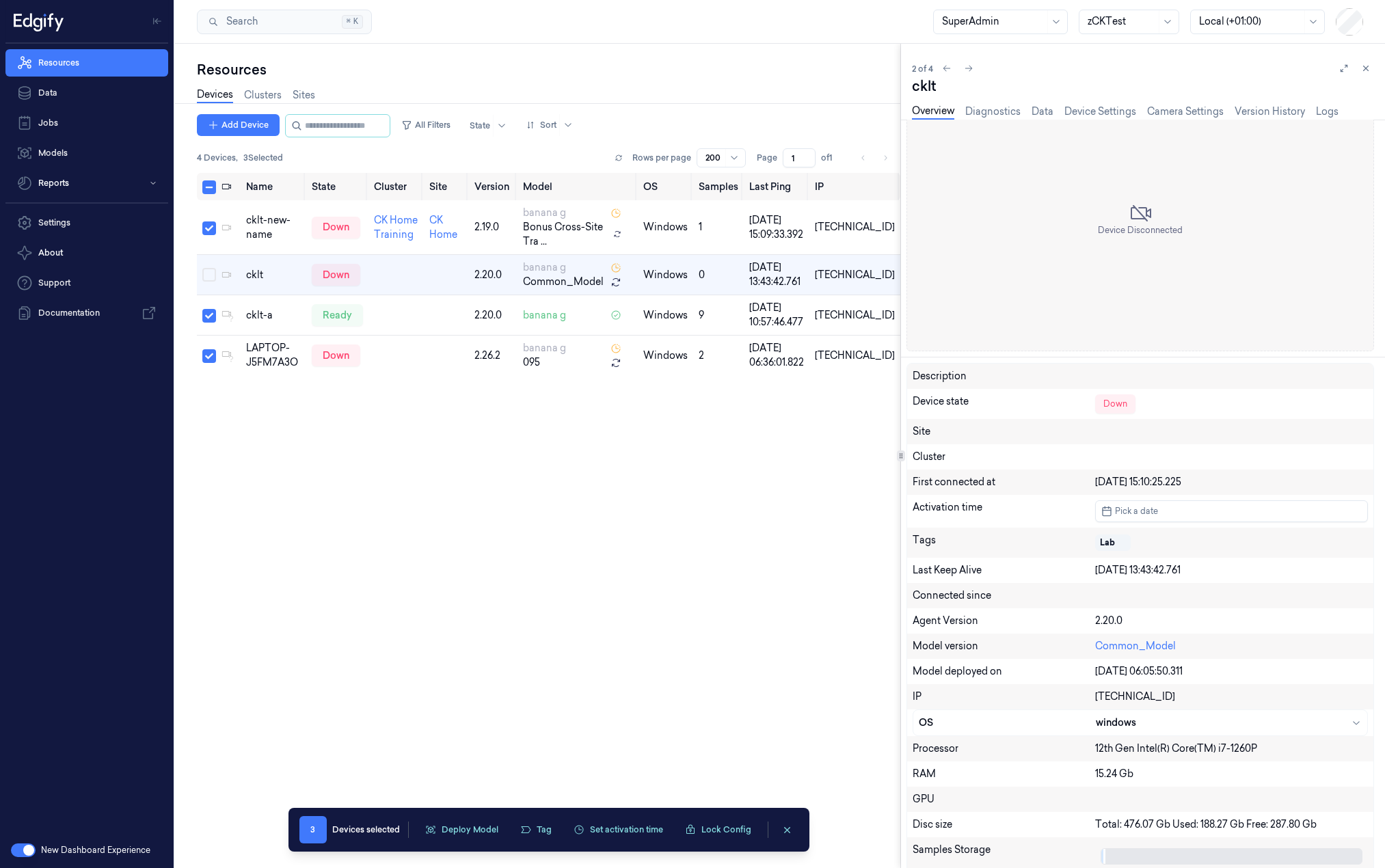
click at [488, 534] on div "Name State Cluster Site Version Model OS Samples Last Ping IP cklt-new-name dow…" at bounding box center [548, 515] width 703 height 685
click at [69, 107] on nav "Resources Data Jobs Models Reports" at bounding box center [86, 123] width 168 height 147
click at [62, 60] on link "Resources" at bounding box center [87, 62] width 163 height 27
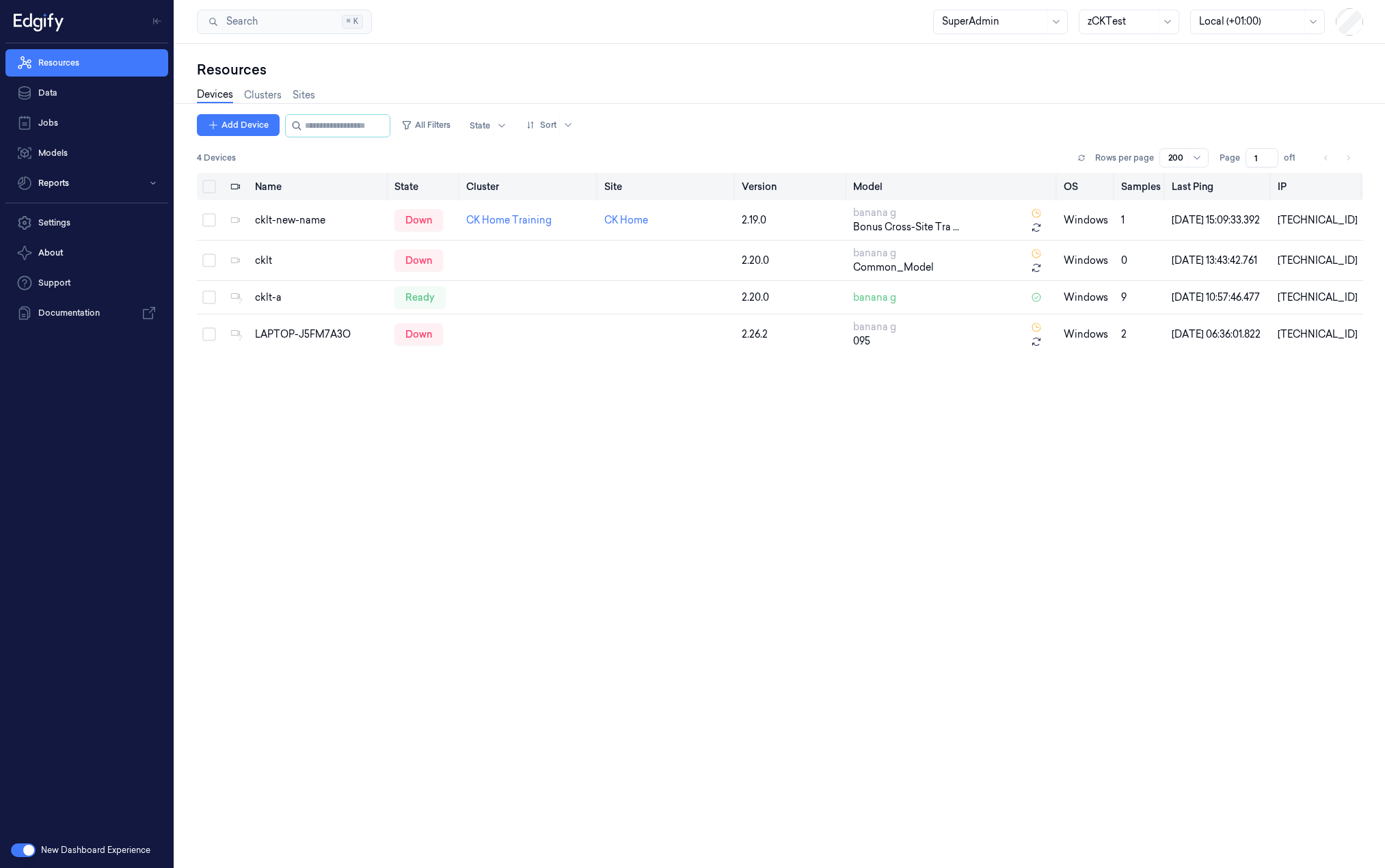
click at [210, 185] on button "Select all" at bounding box center [209, 187] width 14 height 14
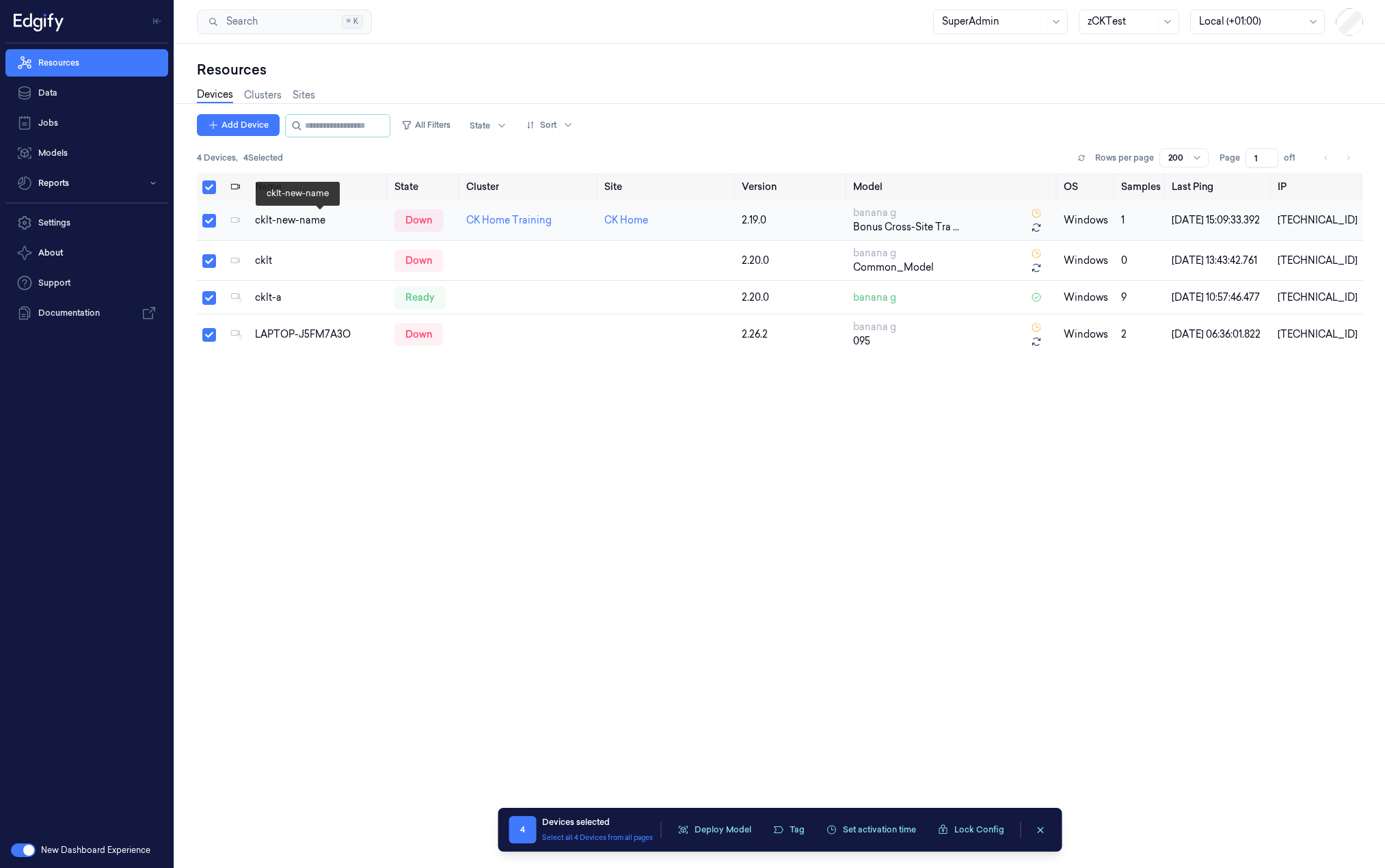
click at [336, 218] on div "cklt-new-name" at bounding box center [318, 221] width 129 height 15
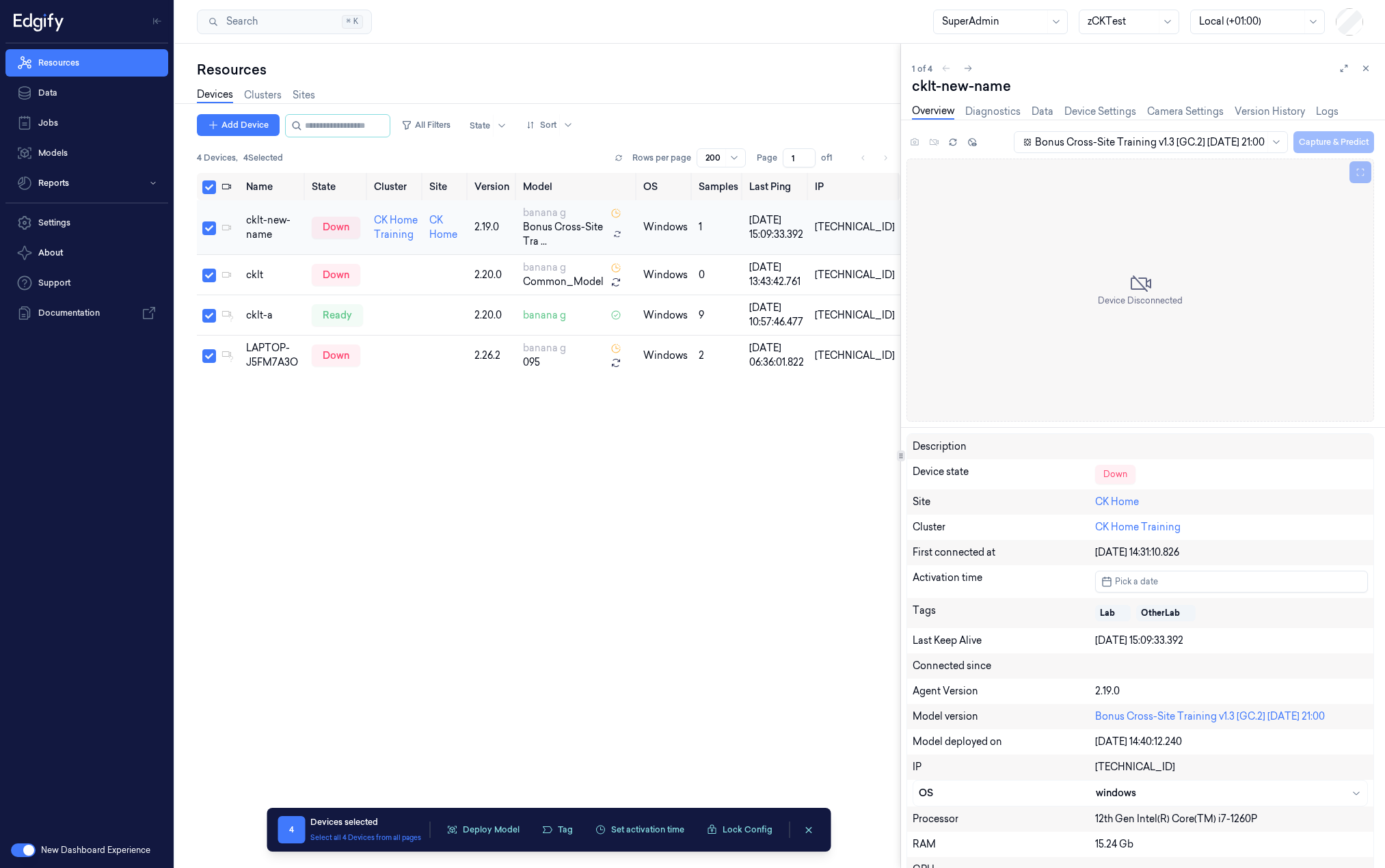
click at [342, 250] on td "down" at bounding box center [337, 227] width 62 height 55
click at [280, 278] on div "cklt" at bounding box center [273, 275] width 55 height 15
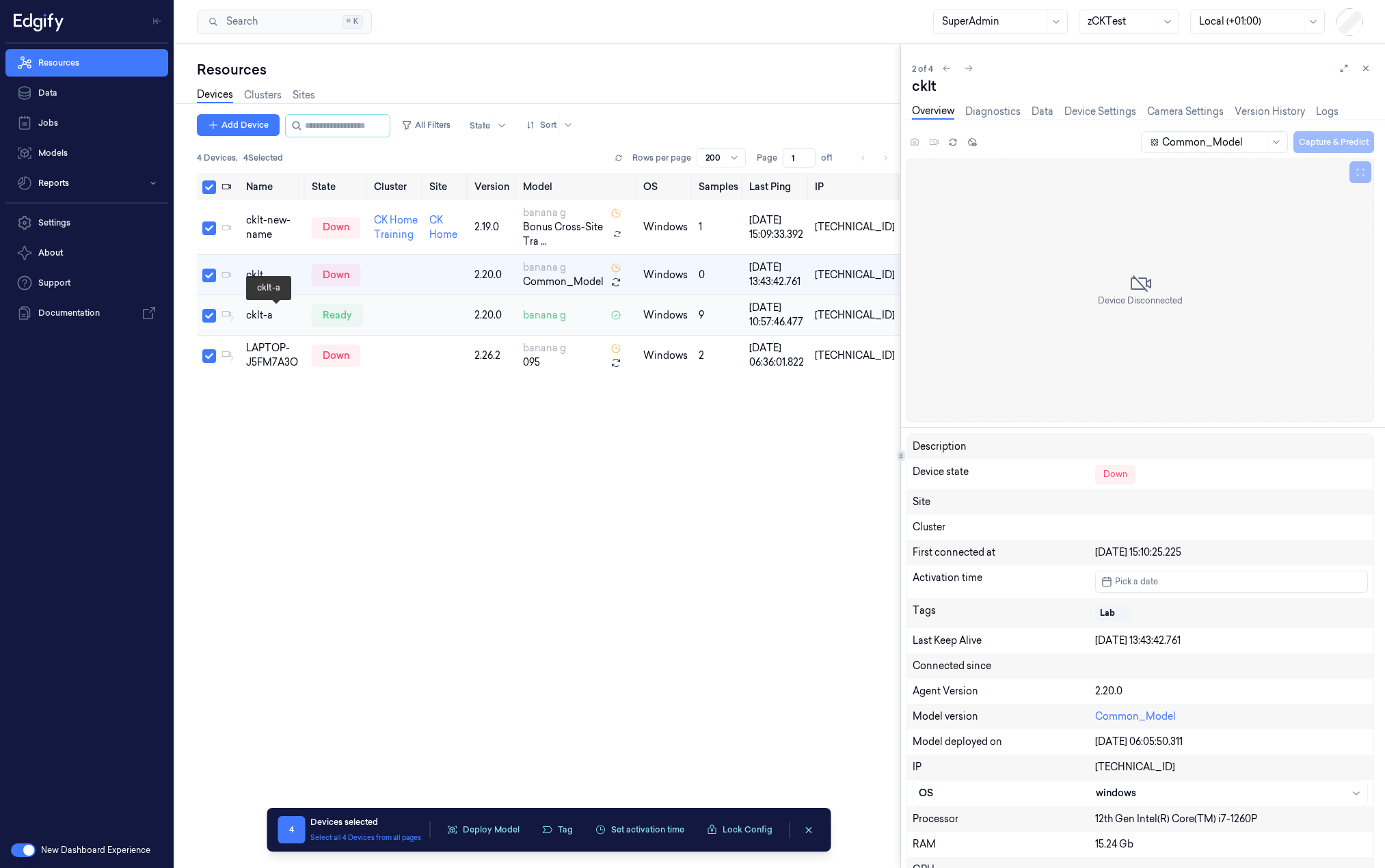
click at [288, 311] on div "cklt-a" at bounding box center [273, 316] width 55 height 15
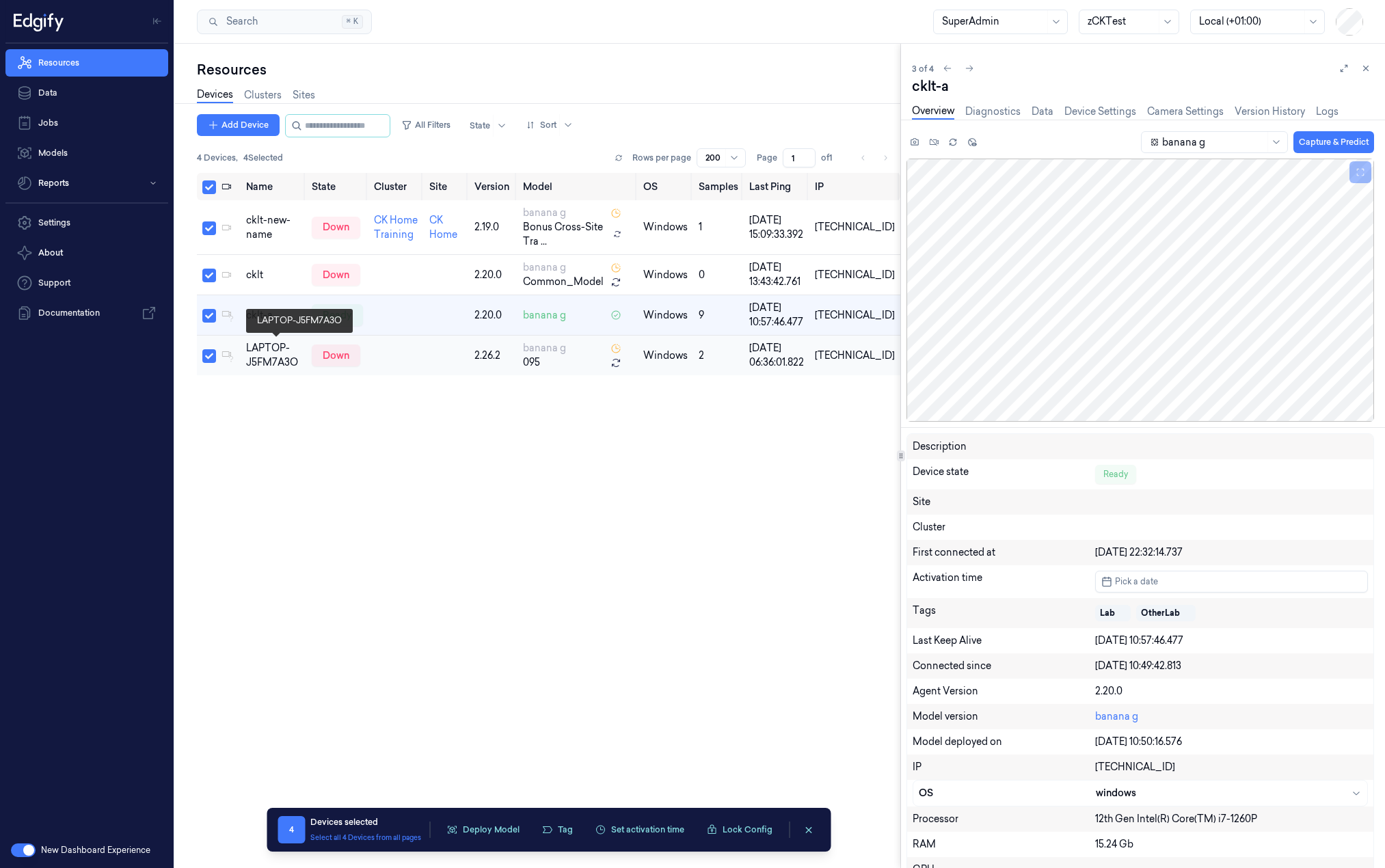
click at [296, 350] on div "LAPTOP-J5FM7A3O" at bounding box center [273, 355] width 55 height 29
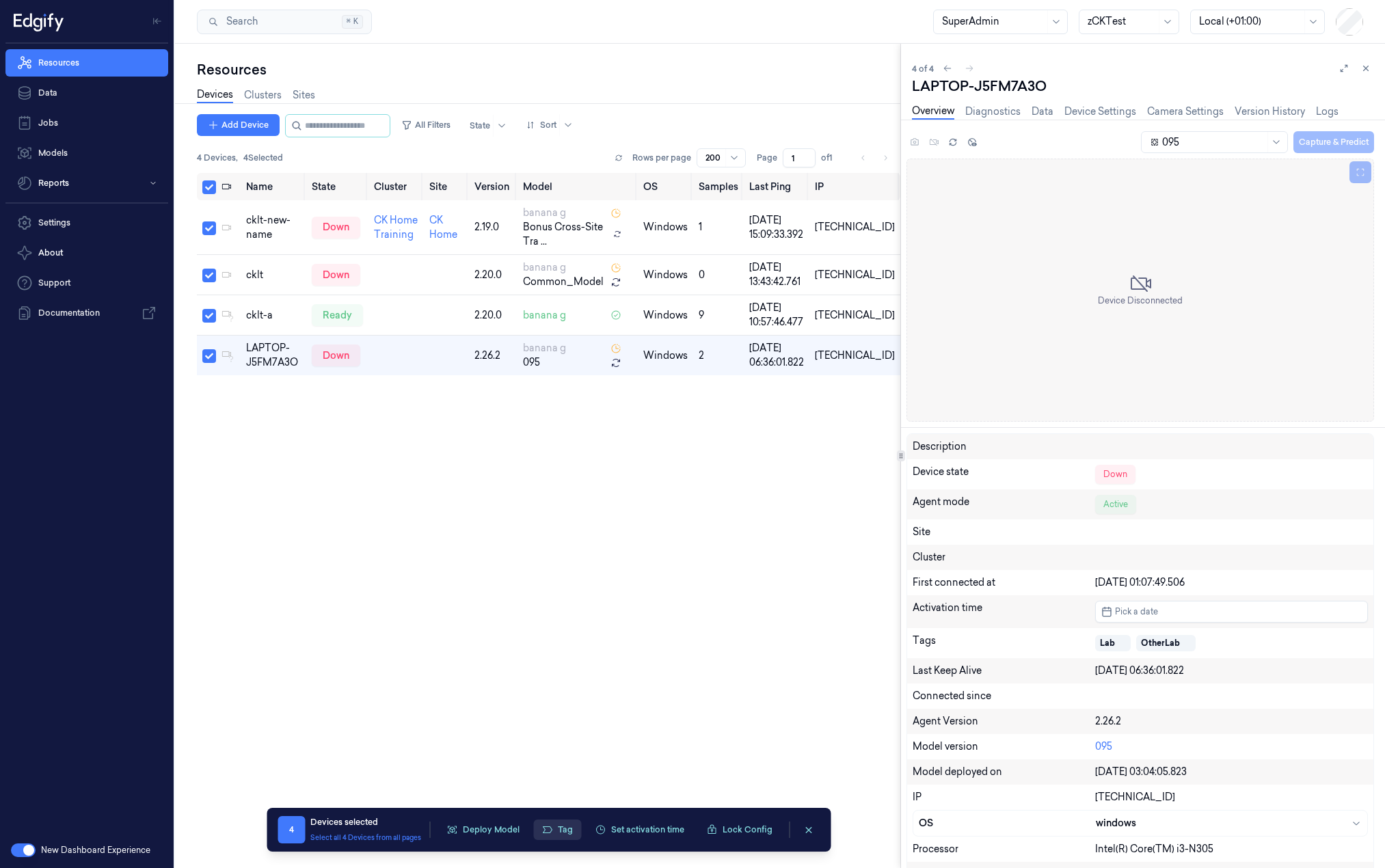
click at [548, 826] on icon "button" at bounding box center [546, 829] width 11 height 11
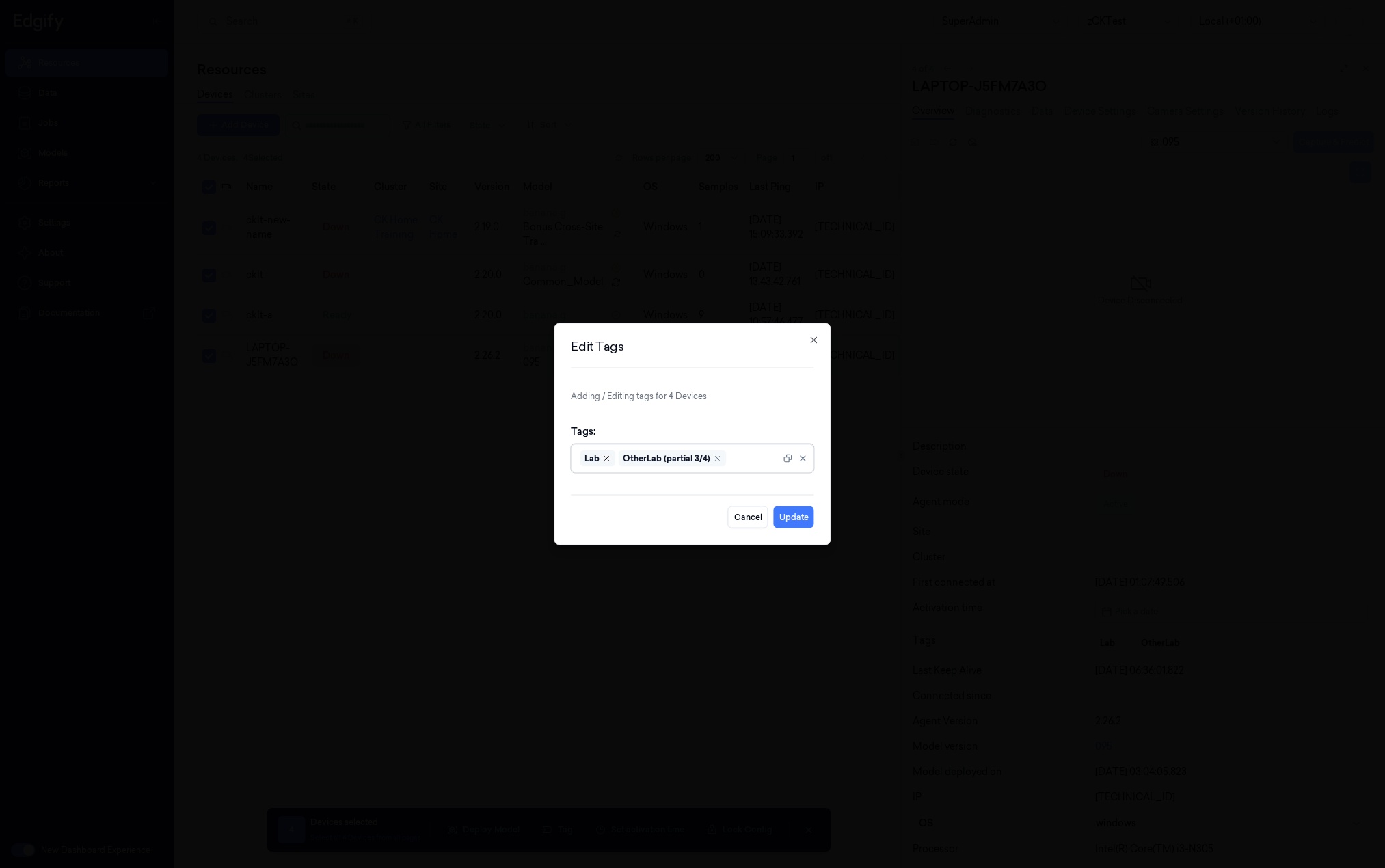
click at [607, 458] on icon "Remove ,Lab" at bounding box center [607, 458] width 8 height 8
click at [798, 519] on button "Update" at bounding box center [793, 517] width 40 height 22
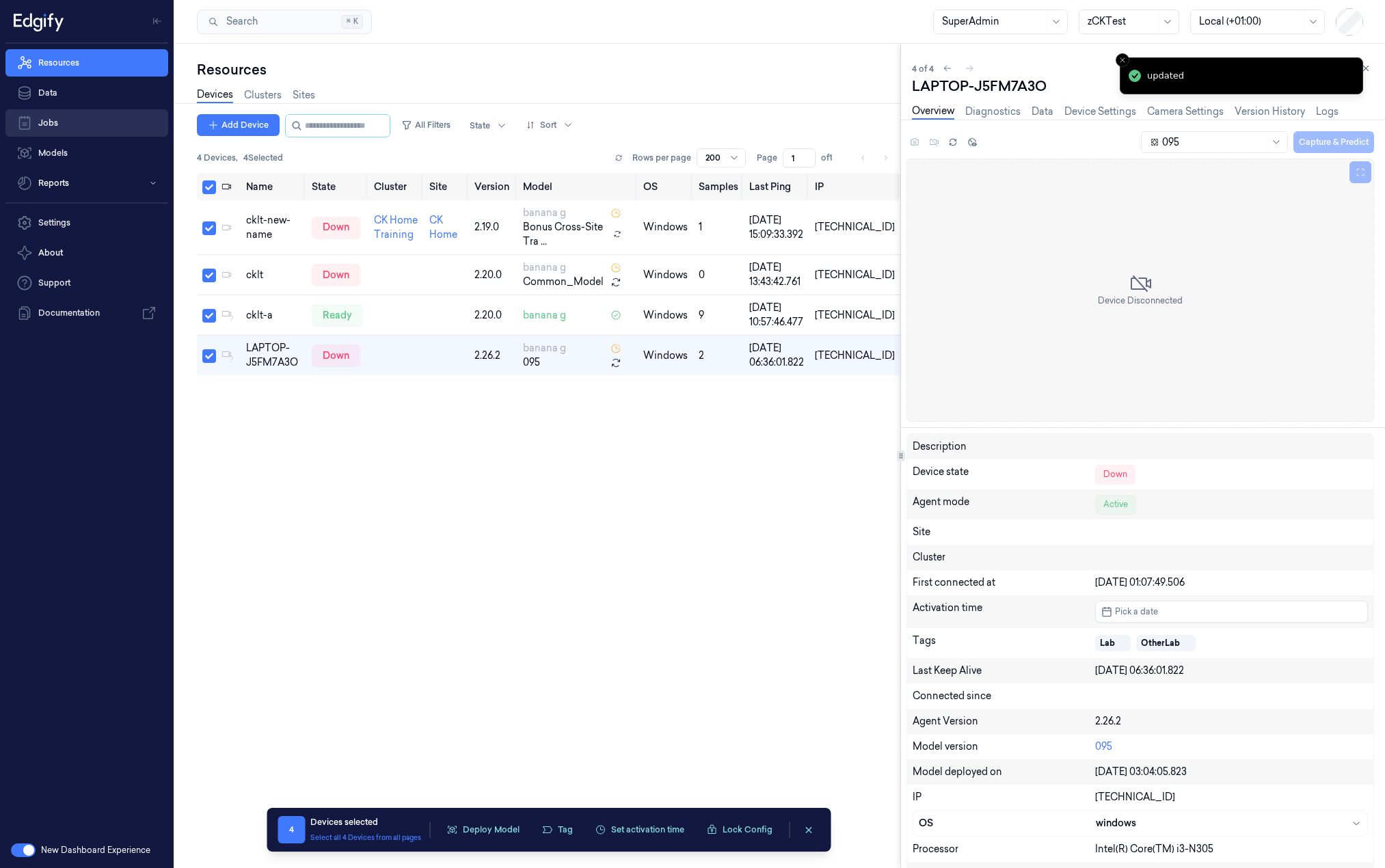
click at [102, 118] on link "Jobs" at bounding box center [87, 123] width 163 height 27
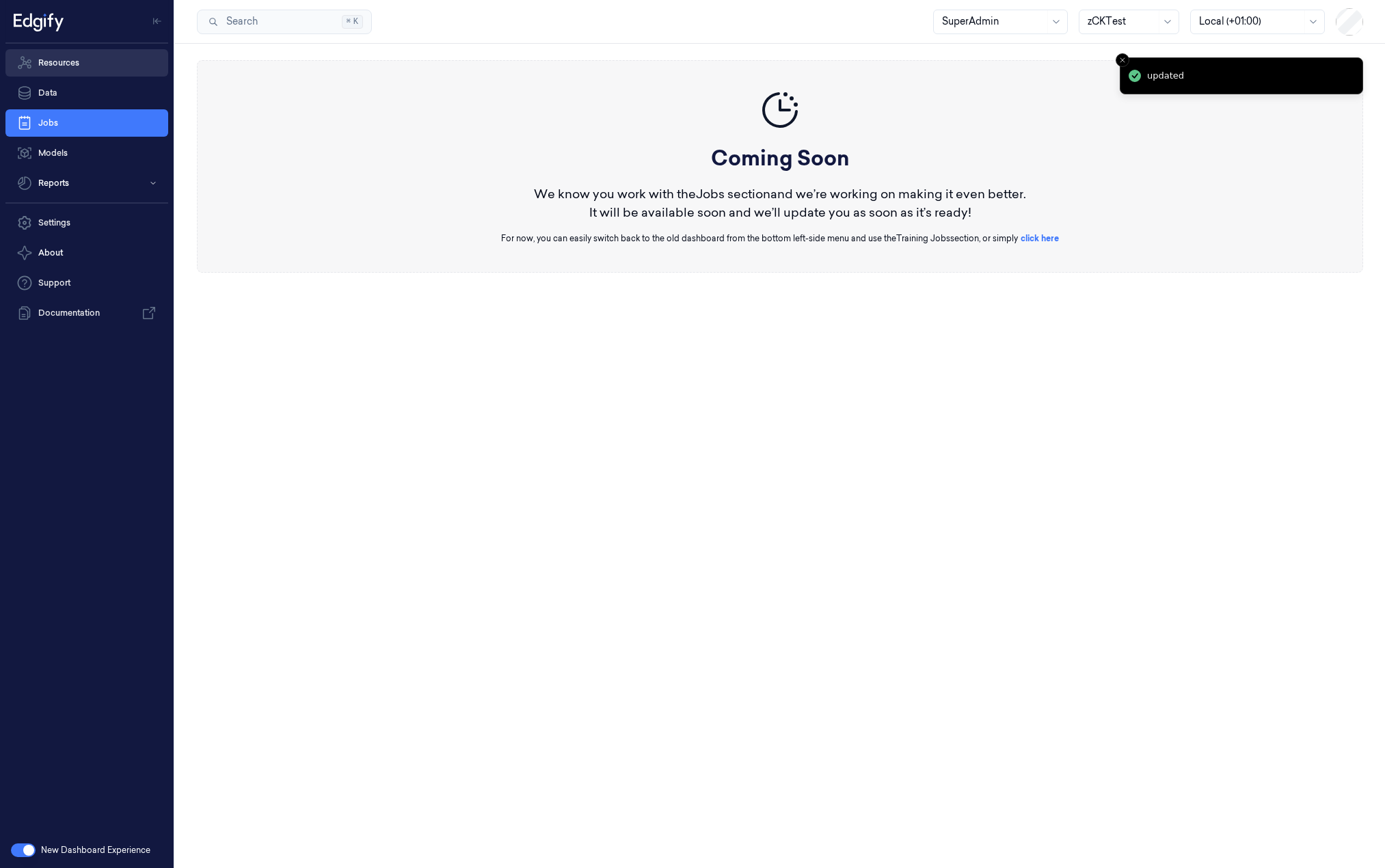
click at [96, 63] on link "Resources" at bounding box center [87, 62] width 163 height 27
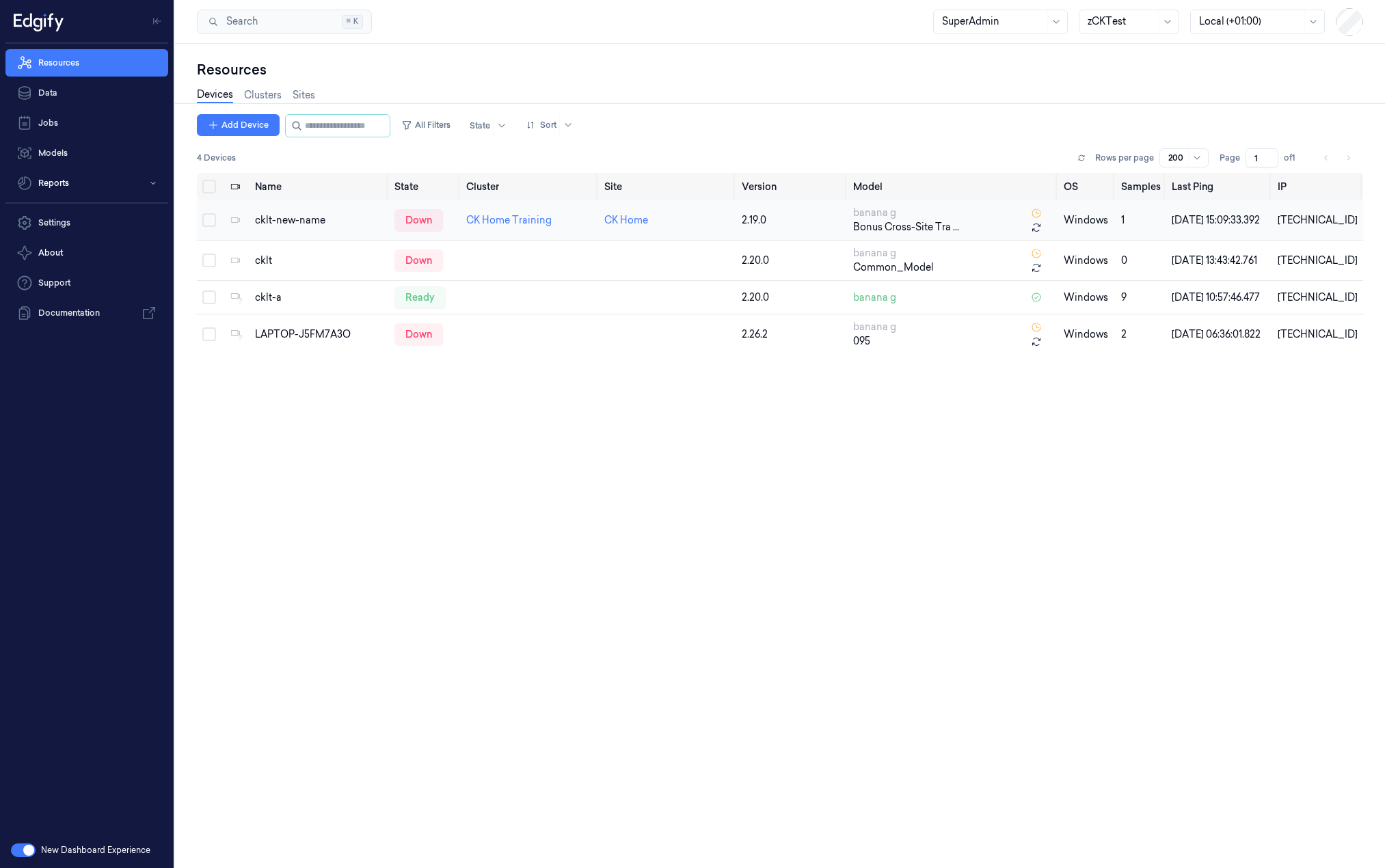
click at [337, 211] on td "cklt-new-name" at bounding box center [319, 220] width 139 height 40
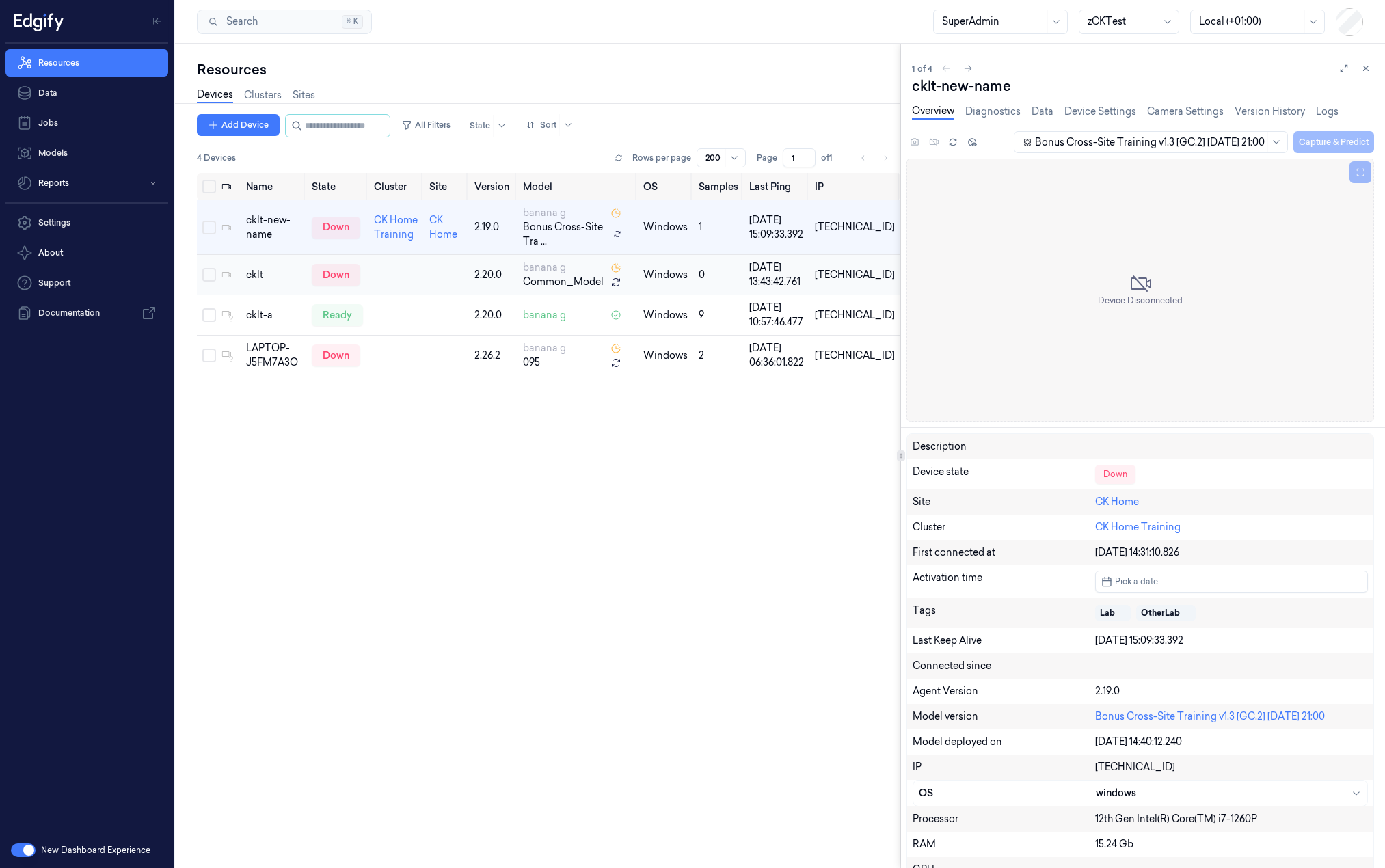
click at [459, 281] on td at bounding box center [446, 274] width 45 height 40
click at [452, 319] on td at bounding box center [446, 315] width 45 height 40
click at [255, 317] on div "cklt-a" at bounding box center [273, 316] width 55 height 15
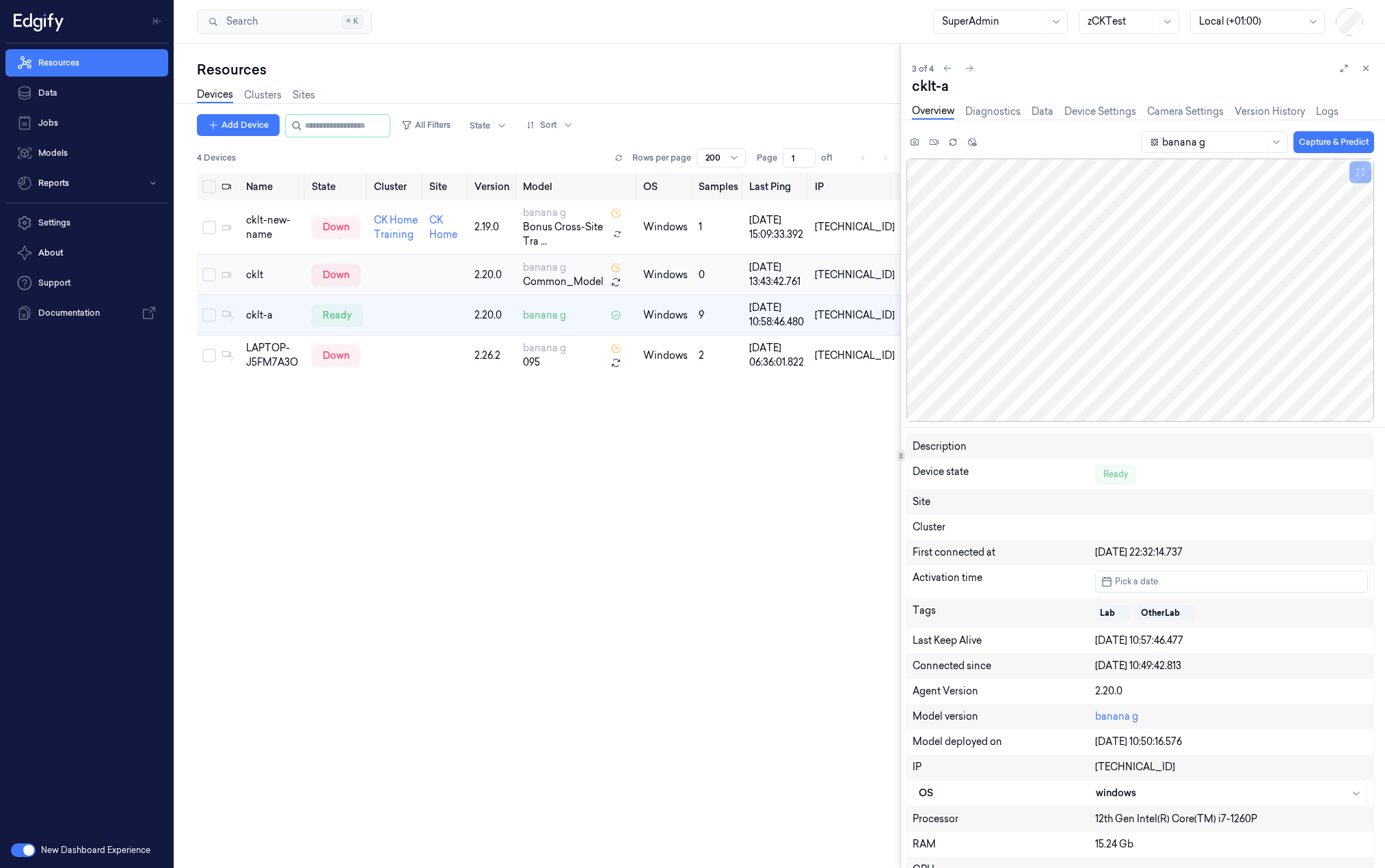
click at [251, 265] on td "cklt" at bounding box center [273, 274] width 65 height 40
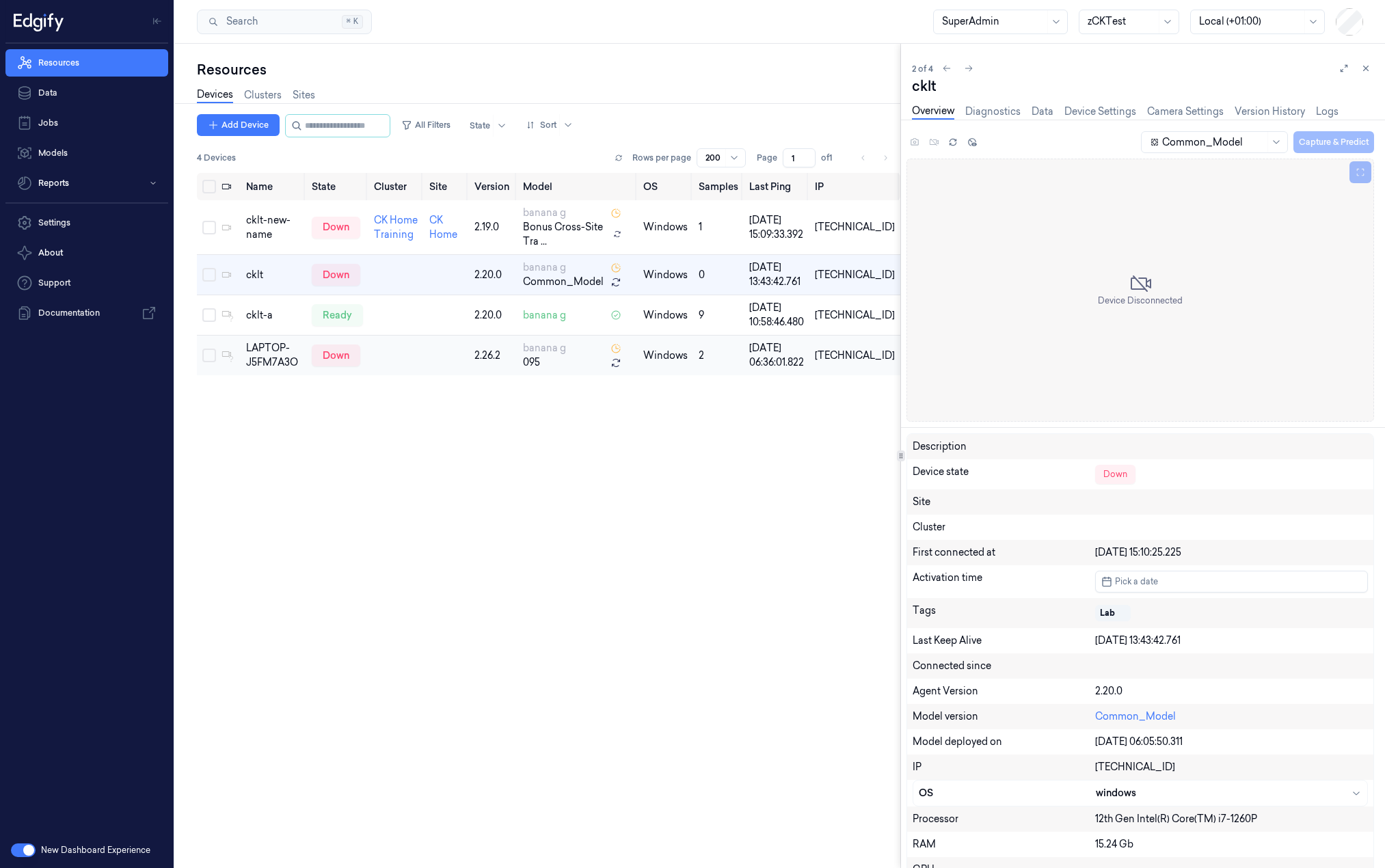
click at [265, 350] on div "LAPTOP-J5FM7A3O" at bounding box center [273, 355] width 55 height 29
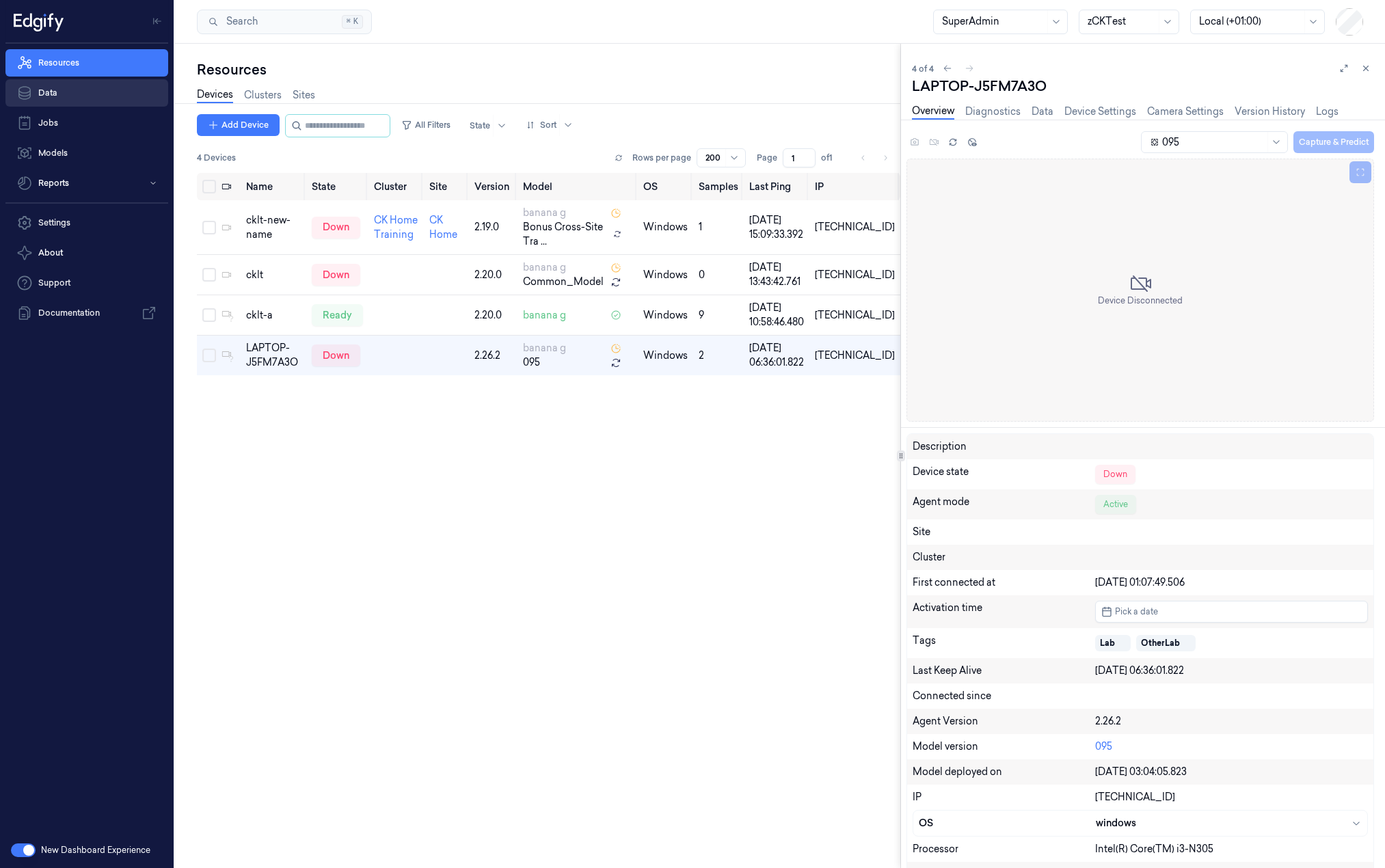
click at [69, 95] on link "Data" at bounding box center [87, 92] width 163 height 27
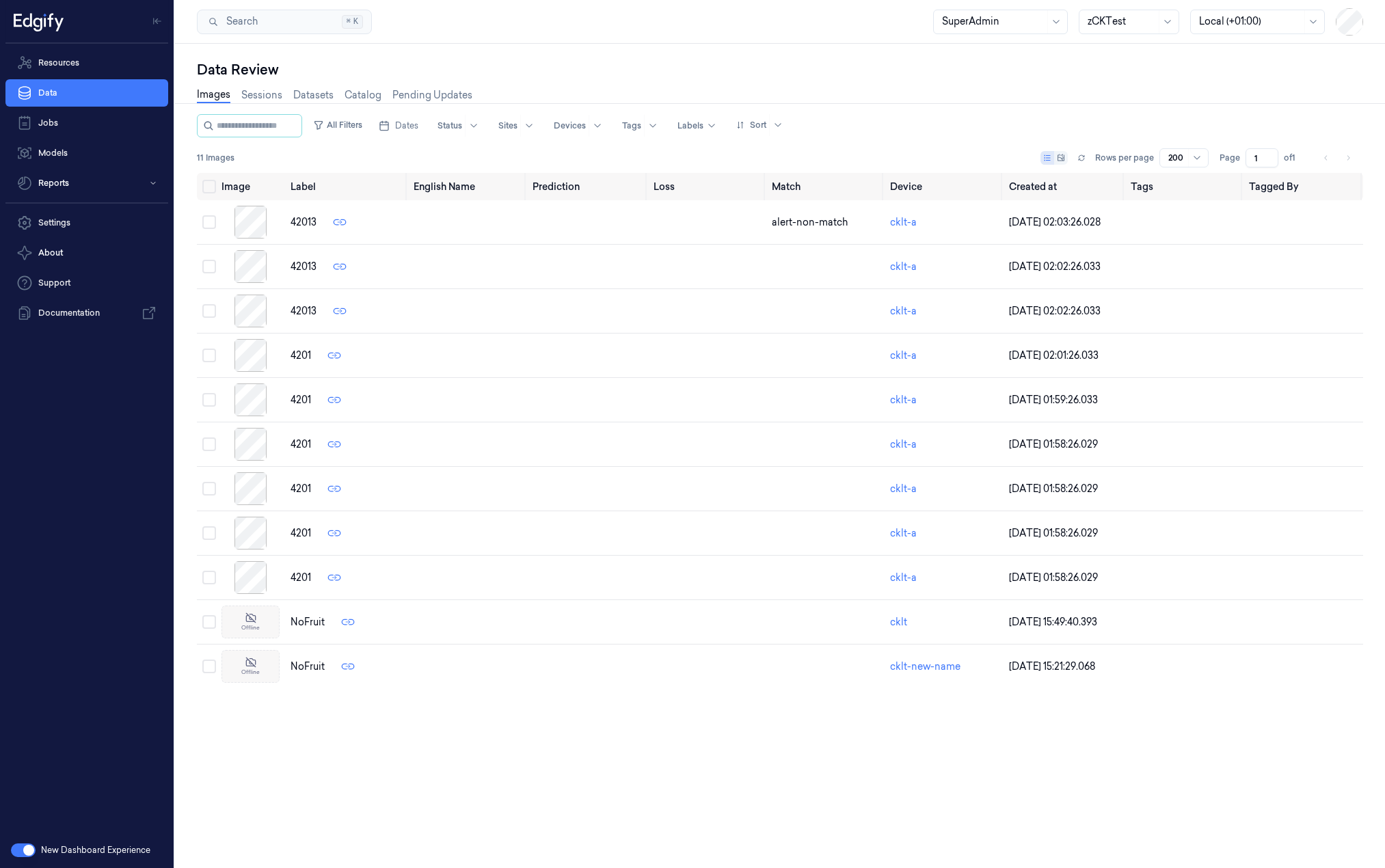
click at [95, 47] on div "Resources Data Jobs Models Reports" at bounding box center [87, 123] width 174 height 159
click at [97, 52] on link "Resources" at bounding box center [87, 62] width 163 height 27
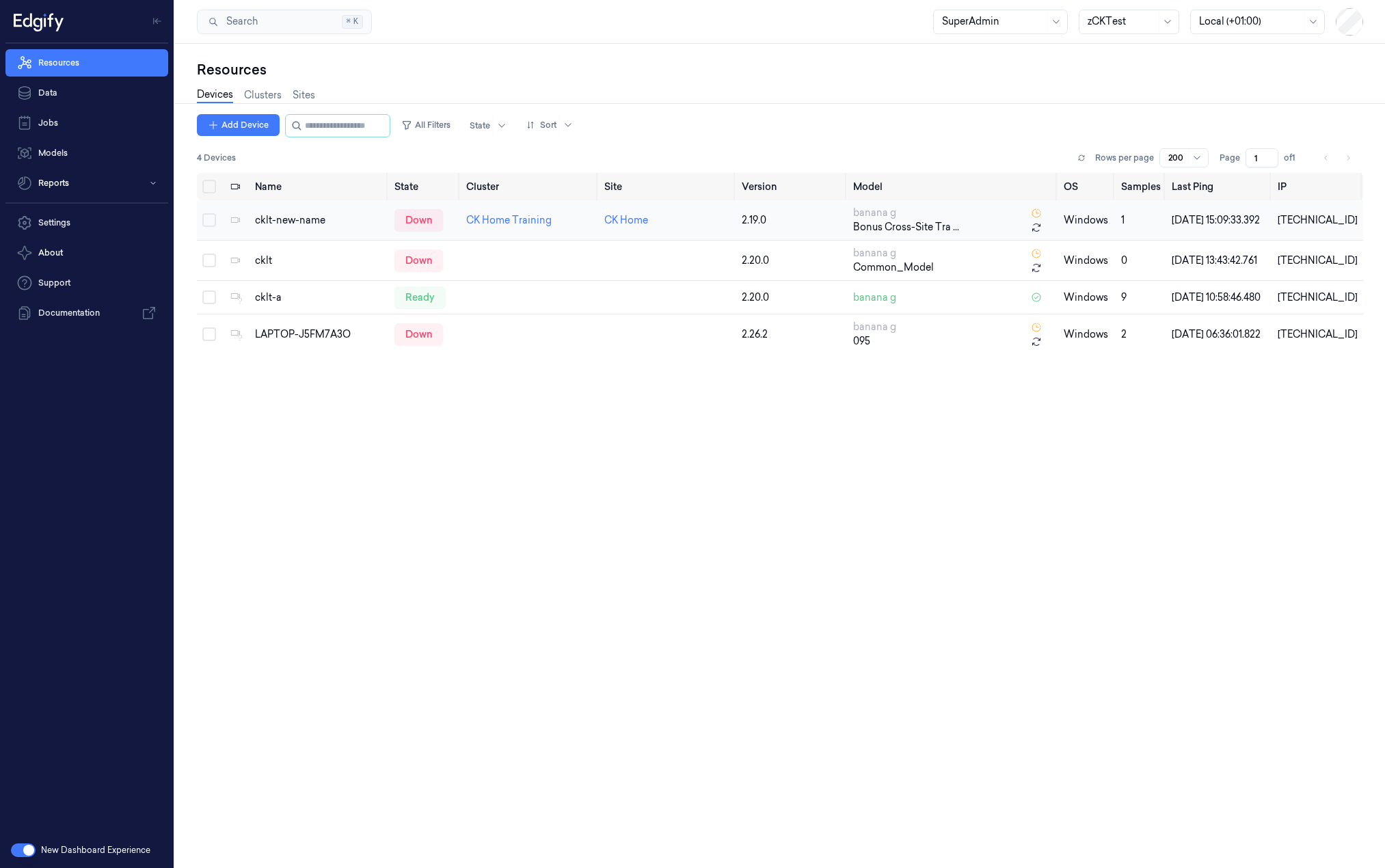
click at [266, 221] on div "cklt-new-name" at bounding box center [318, 221] width 129 height 15
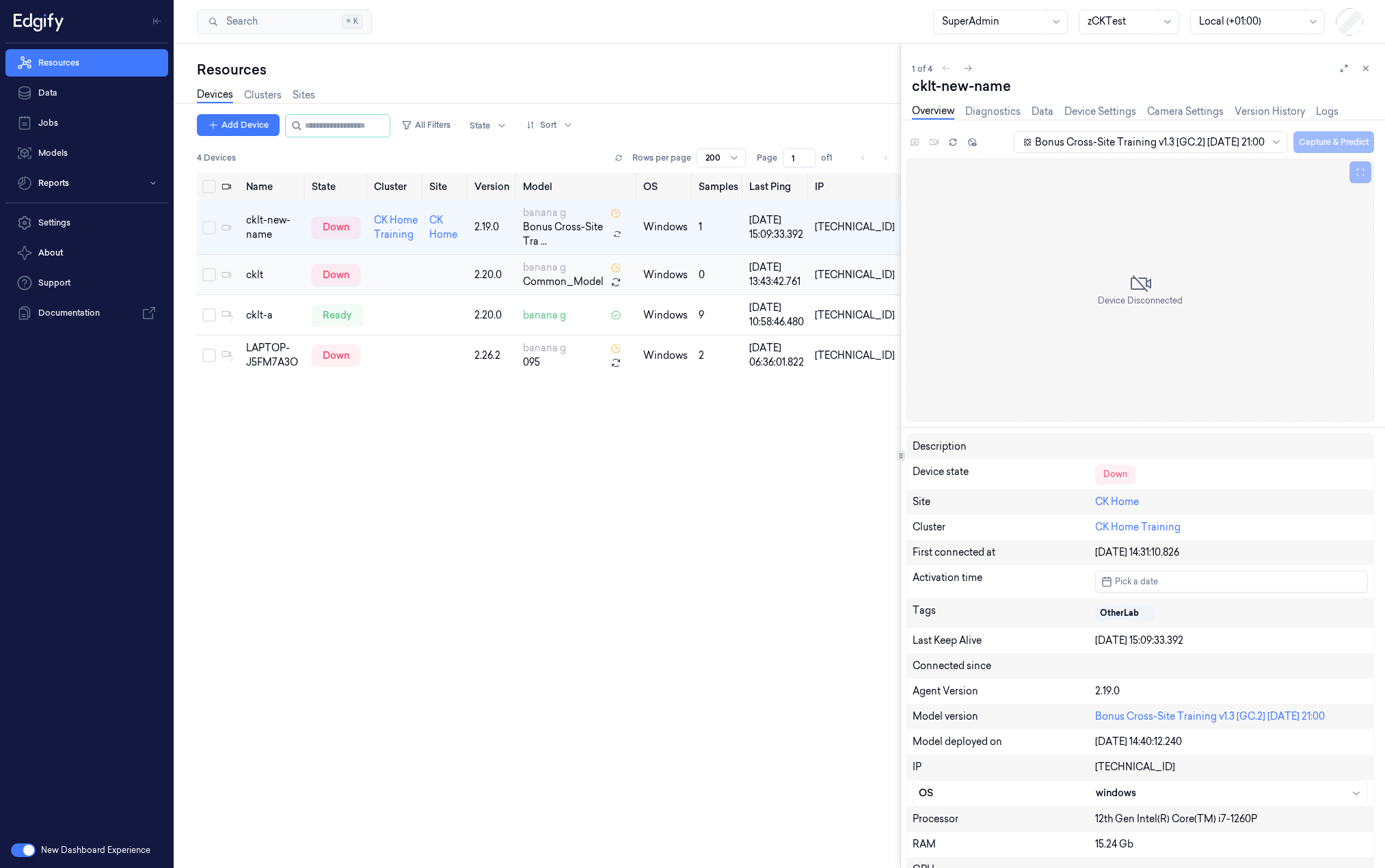
click at [280, 283] on td "cklt" at bounding box center [273, 274] width 65 height 40
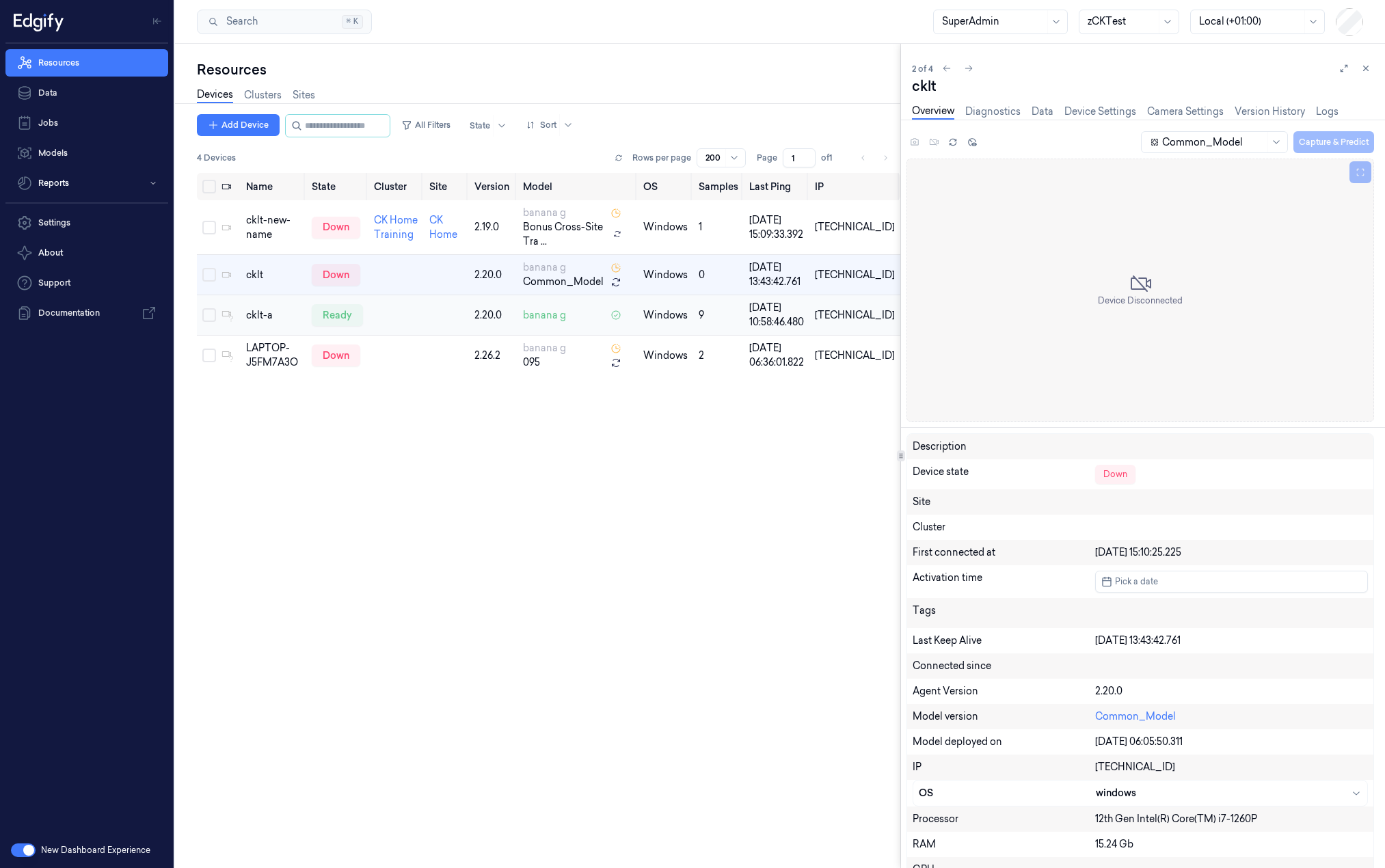
click at [281, 325] on td "cklt-a" at bounding box center [273, 315] width 65 height 40
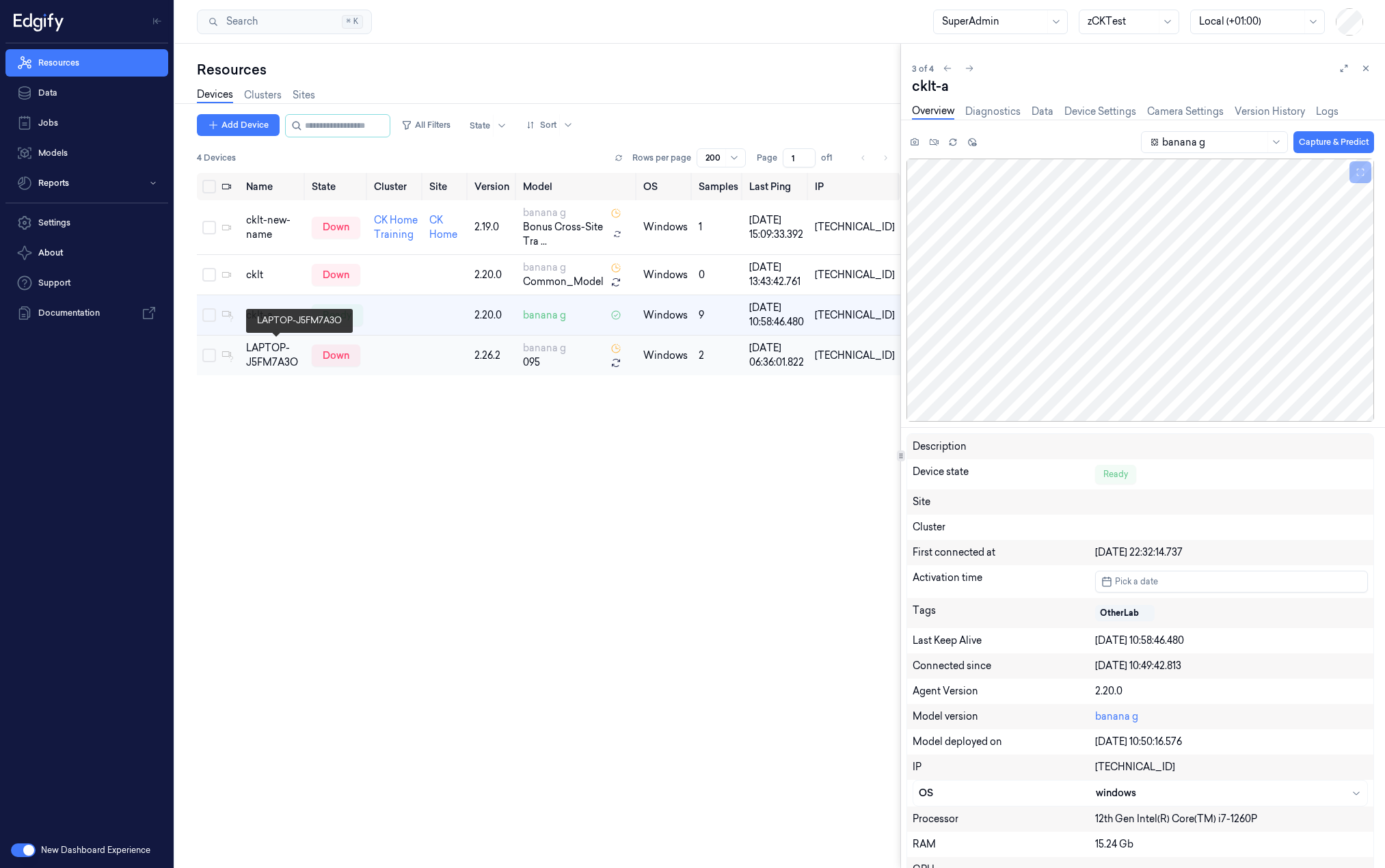
click at [282, 352] on div "LAPTOP-J5FM7A3O" at bounding box center [273, 355] width 55 height 29
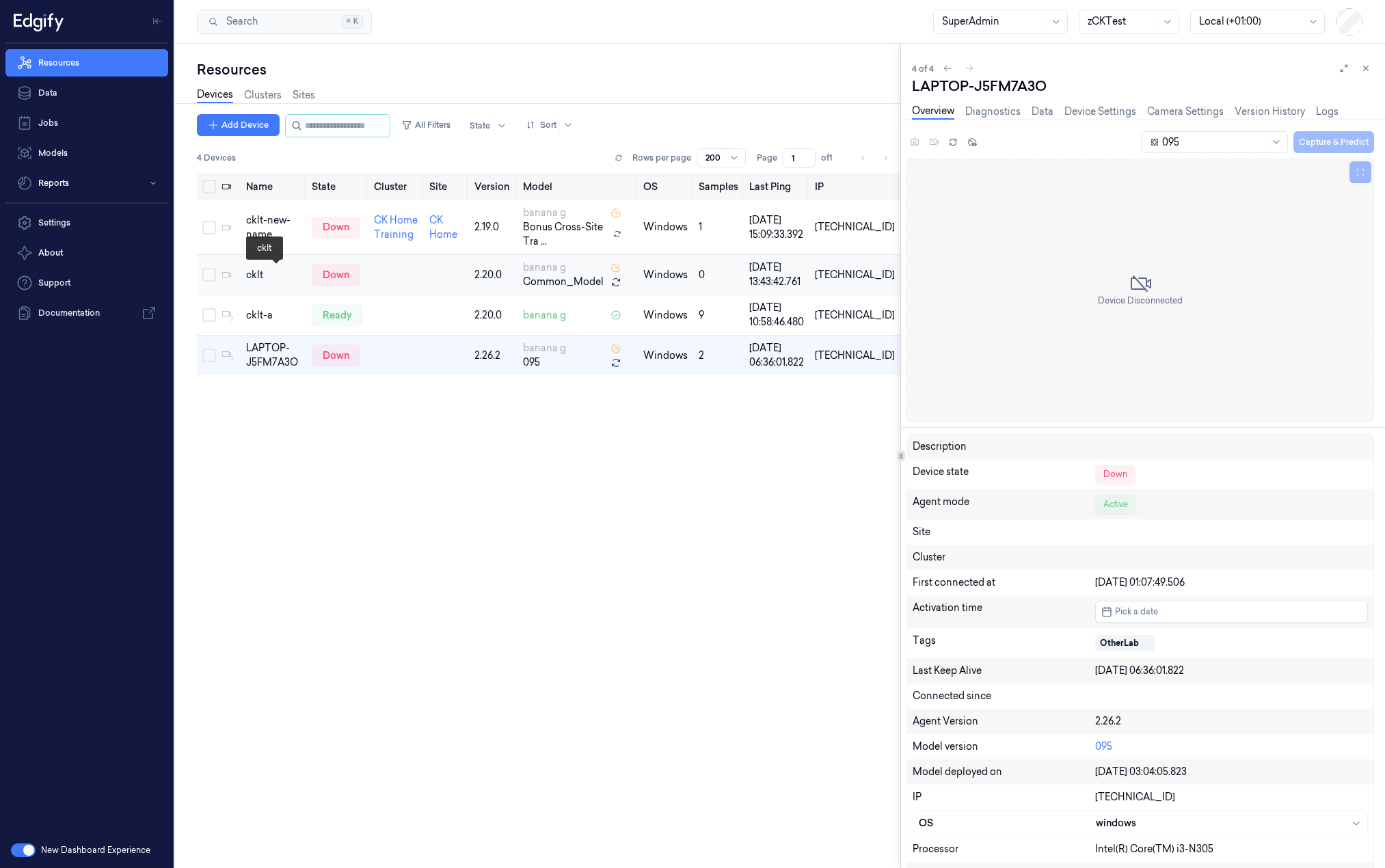
click at [292, 277] on div "cklt" at bounding box center [273, 275] width 55 height 15
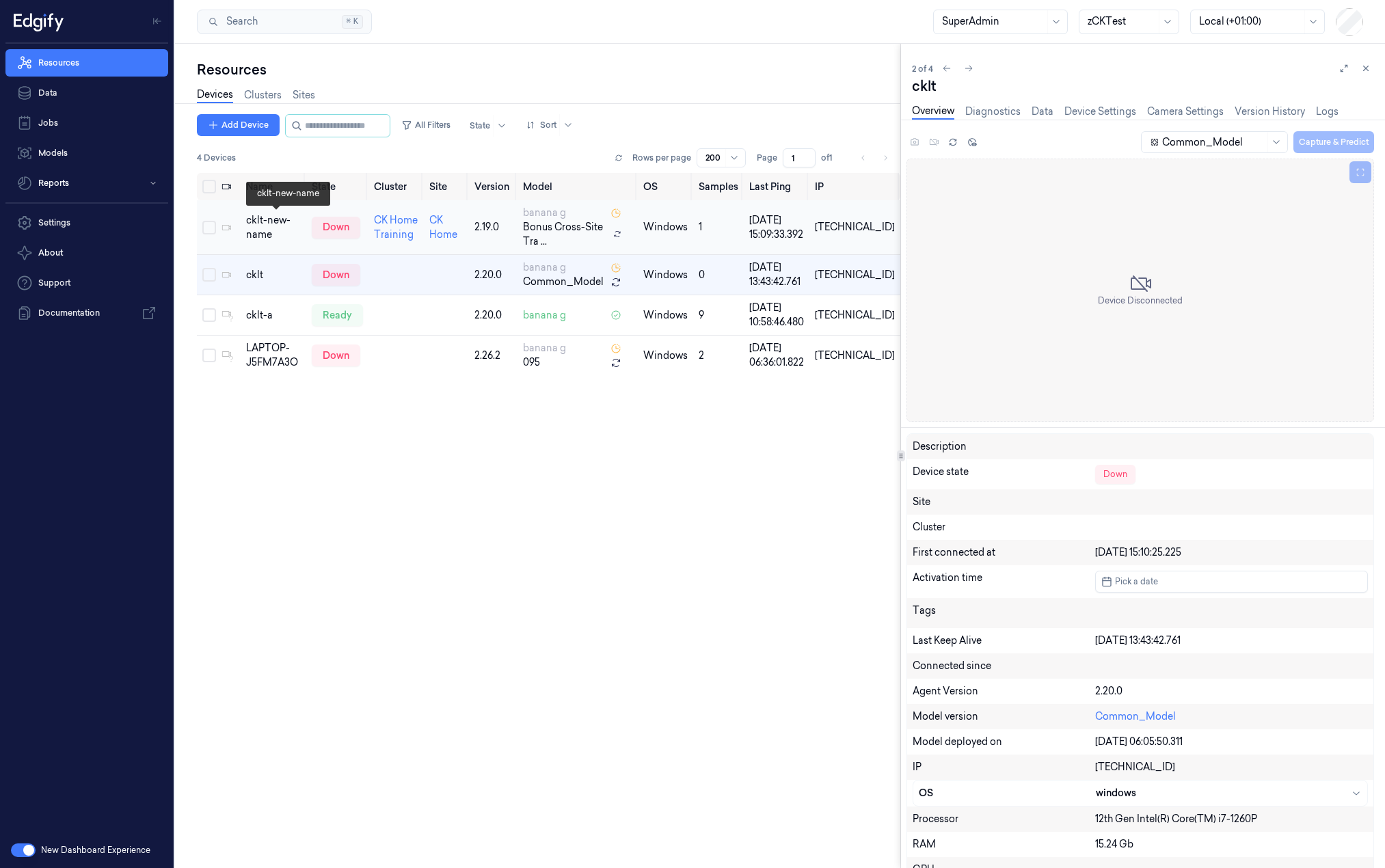
click at [280, 223] on div "cklt-new-name" at bounding box center [273, 227] width 55 height 29
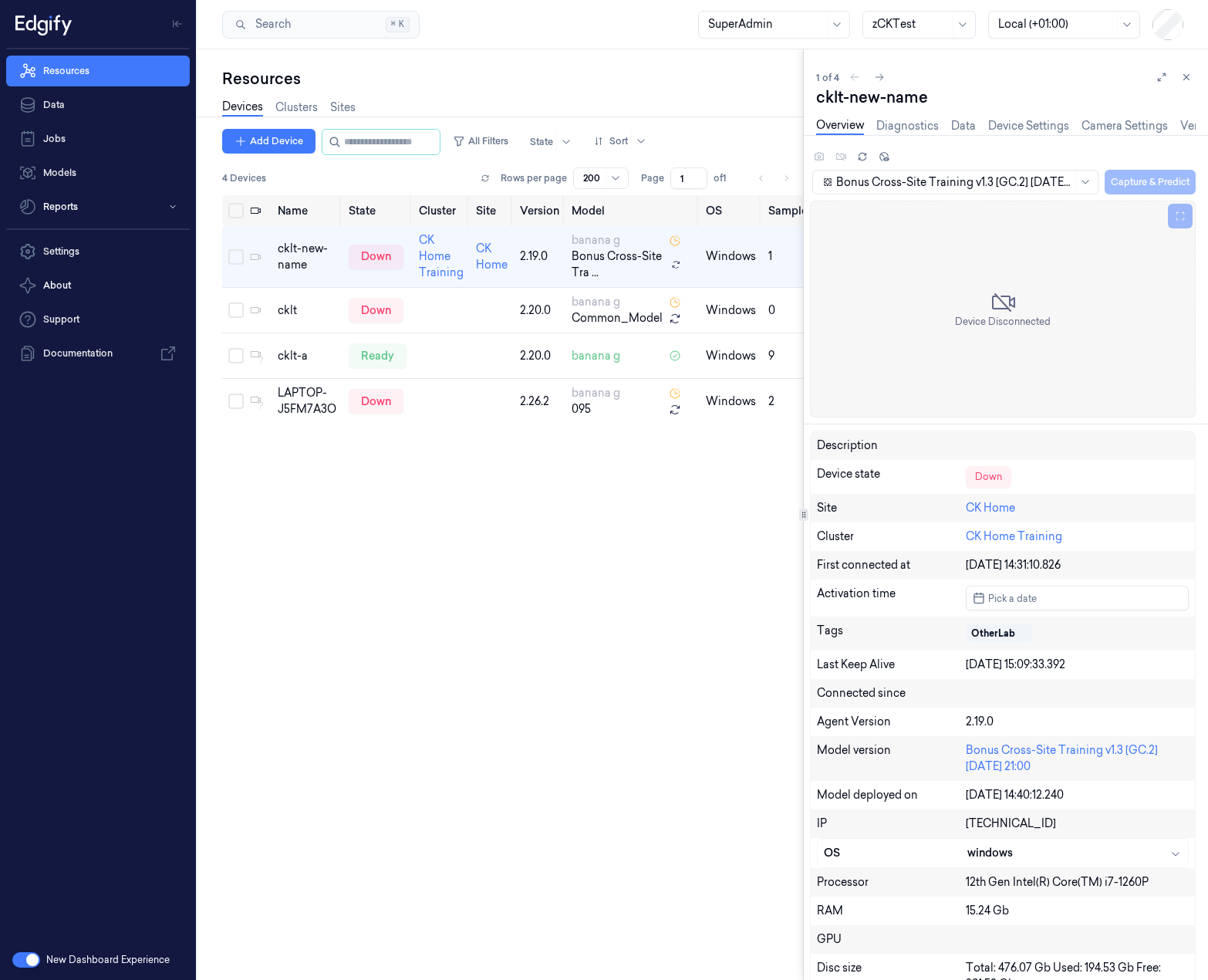
click at [900, 25] on div at bounding box center [911, 25] width 78 height 17
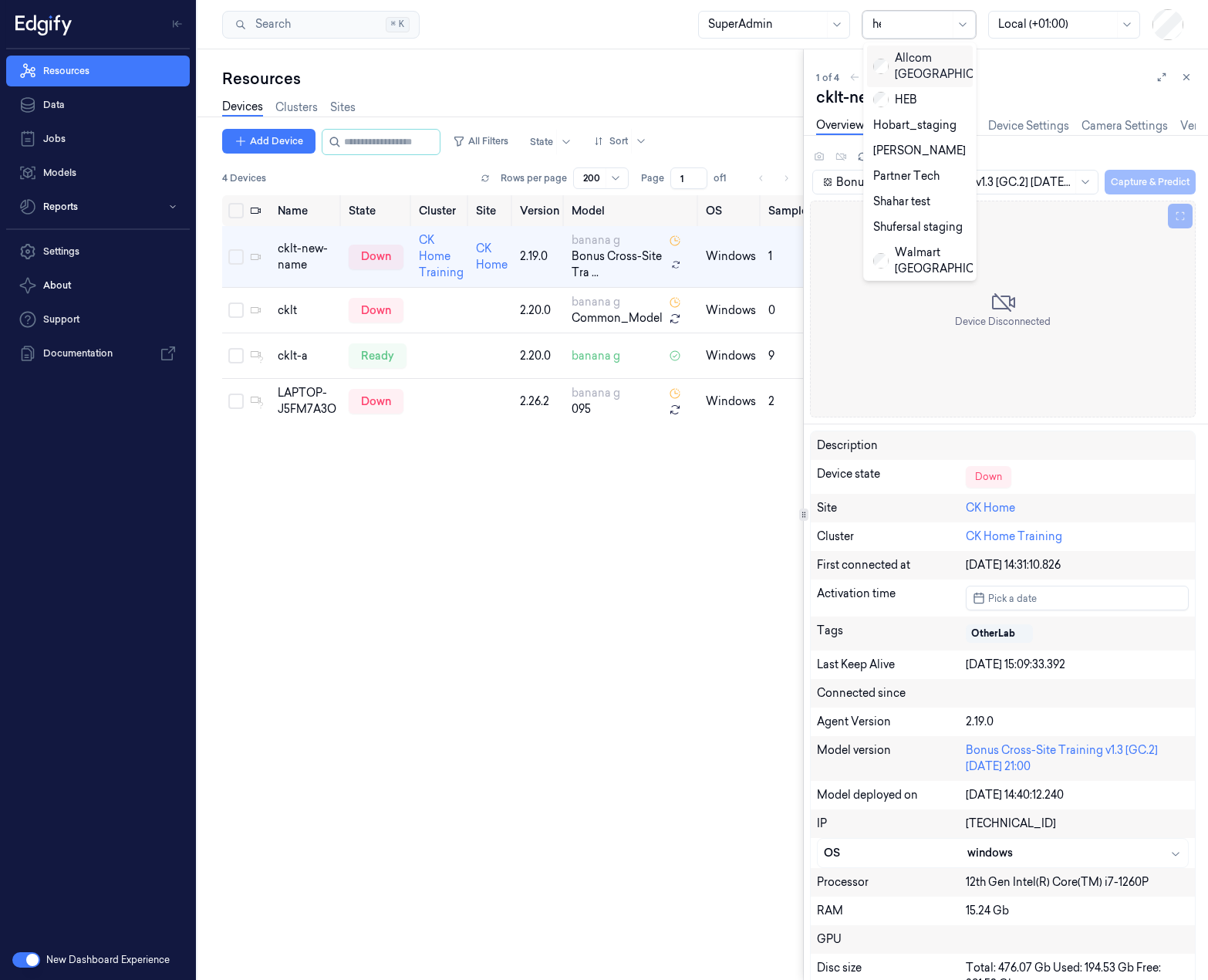
type input "heb"
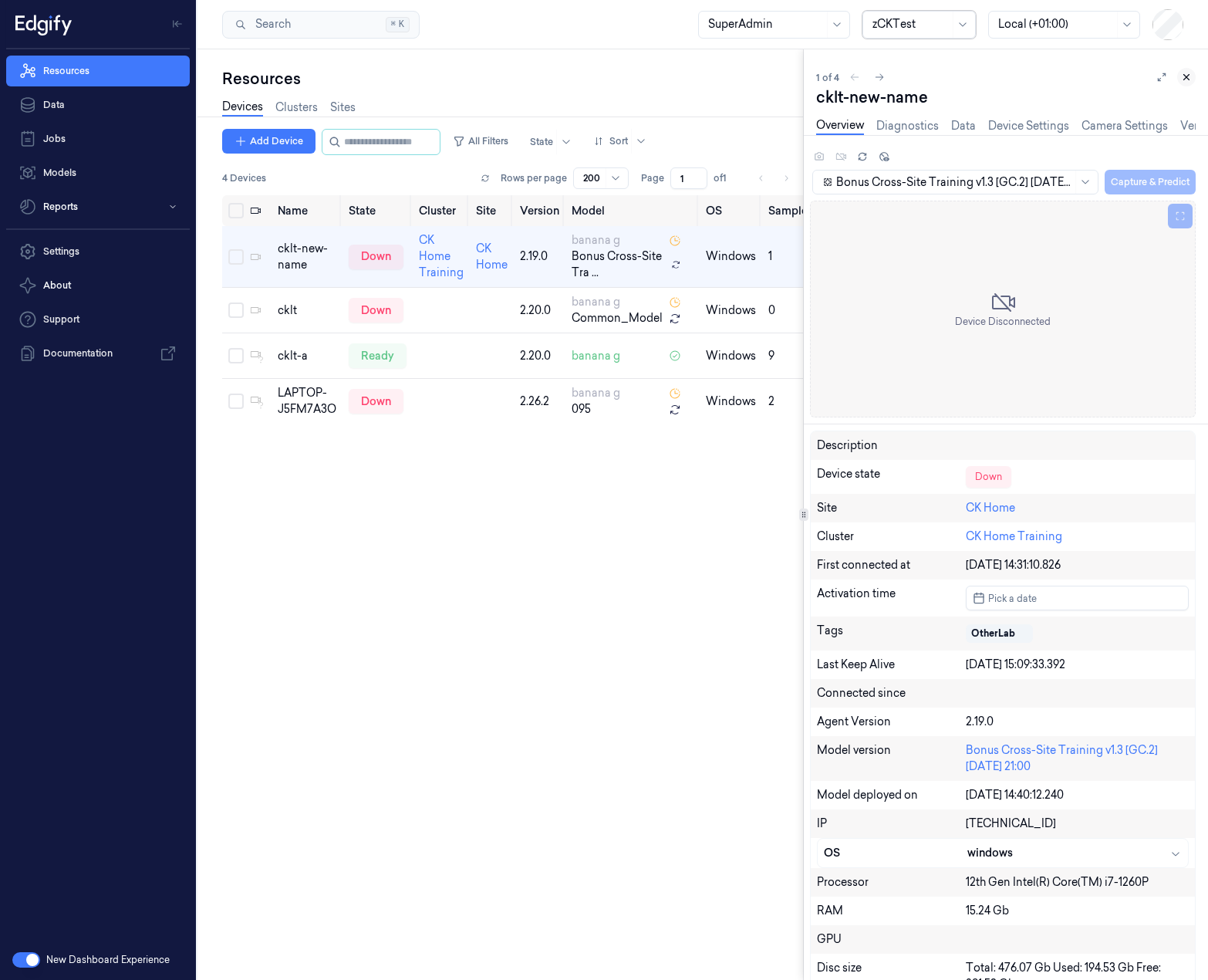
click at [1192, 73] on button at bounding box center [1186, 77] width 18 height 18
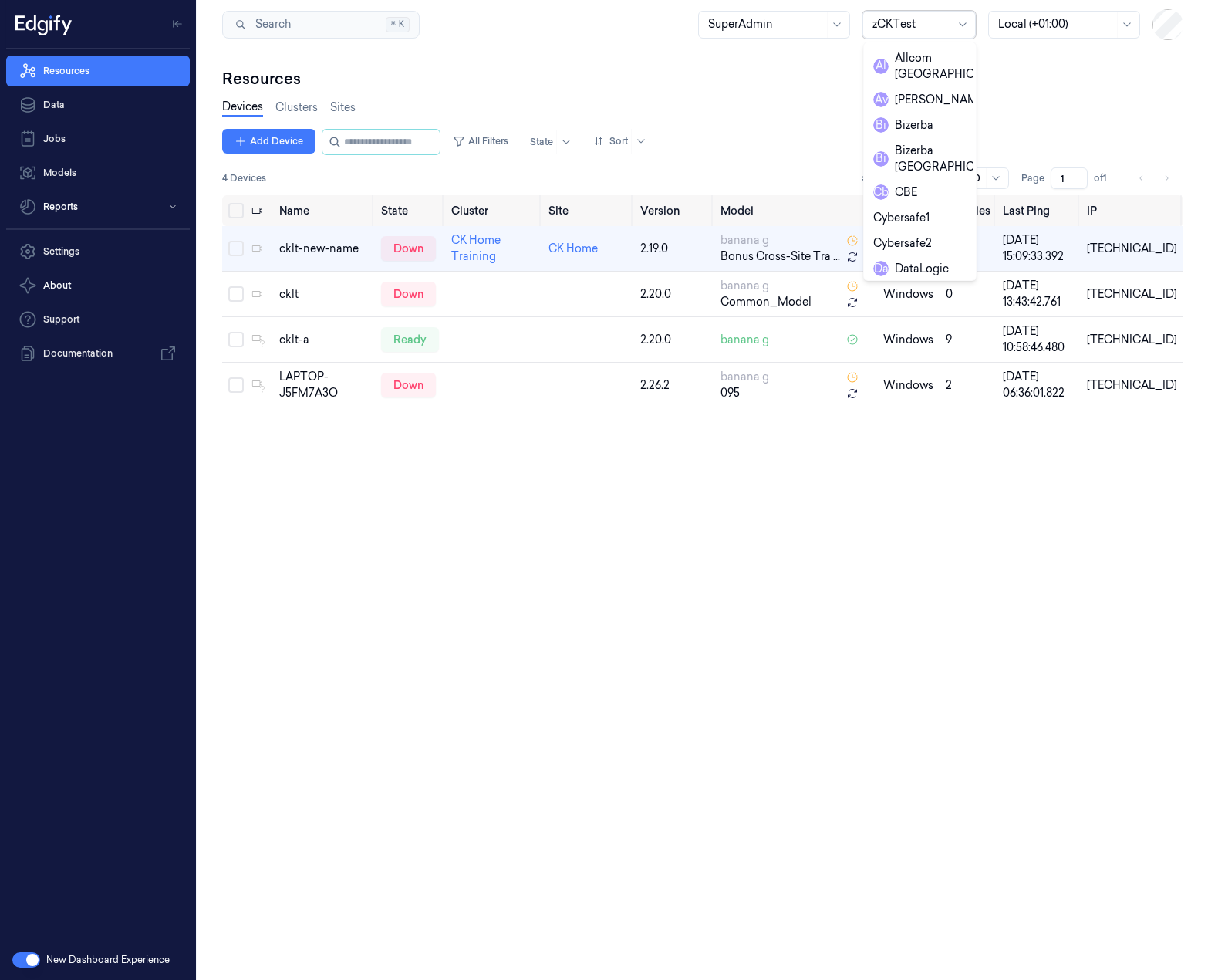
click at [886, 21] on div at bounding box center [911, 25] width 78 height 17
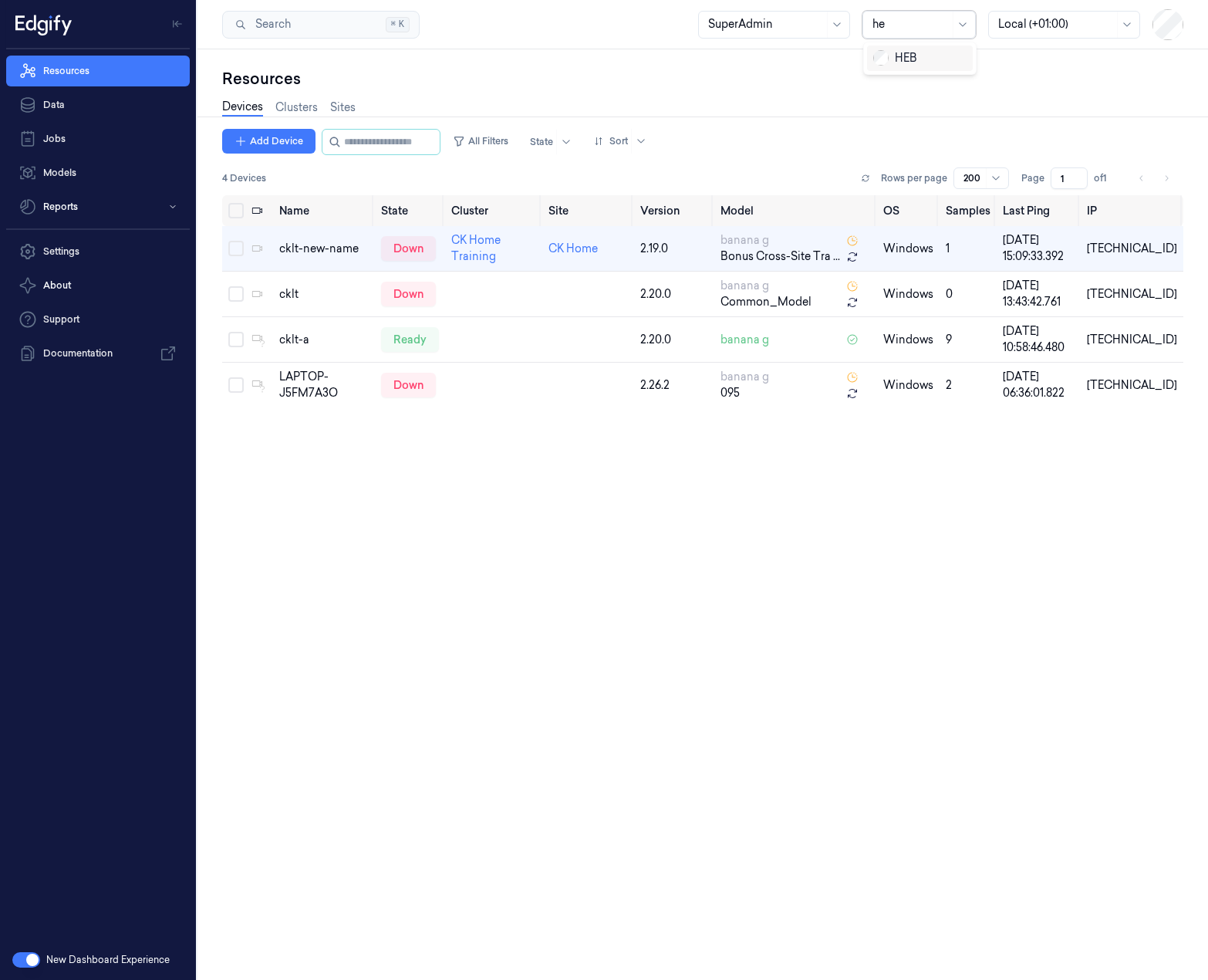
type input "heb"
click at [900, 58] on div "HEB" at bounding box center [895, 58] width 44 height 17
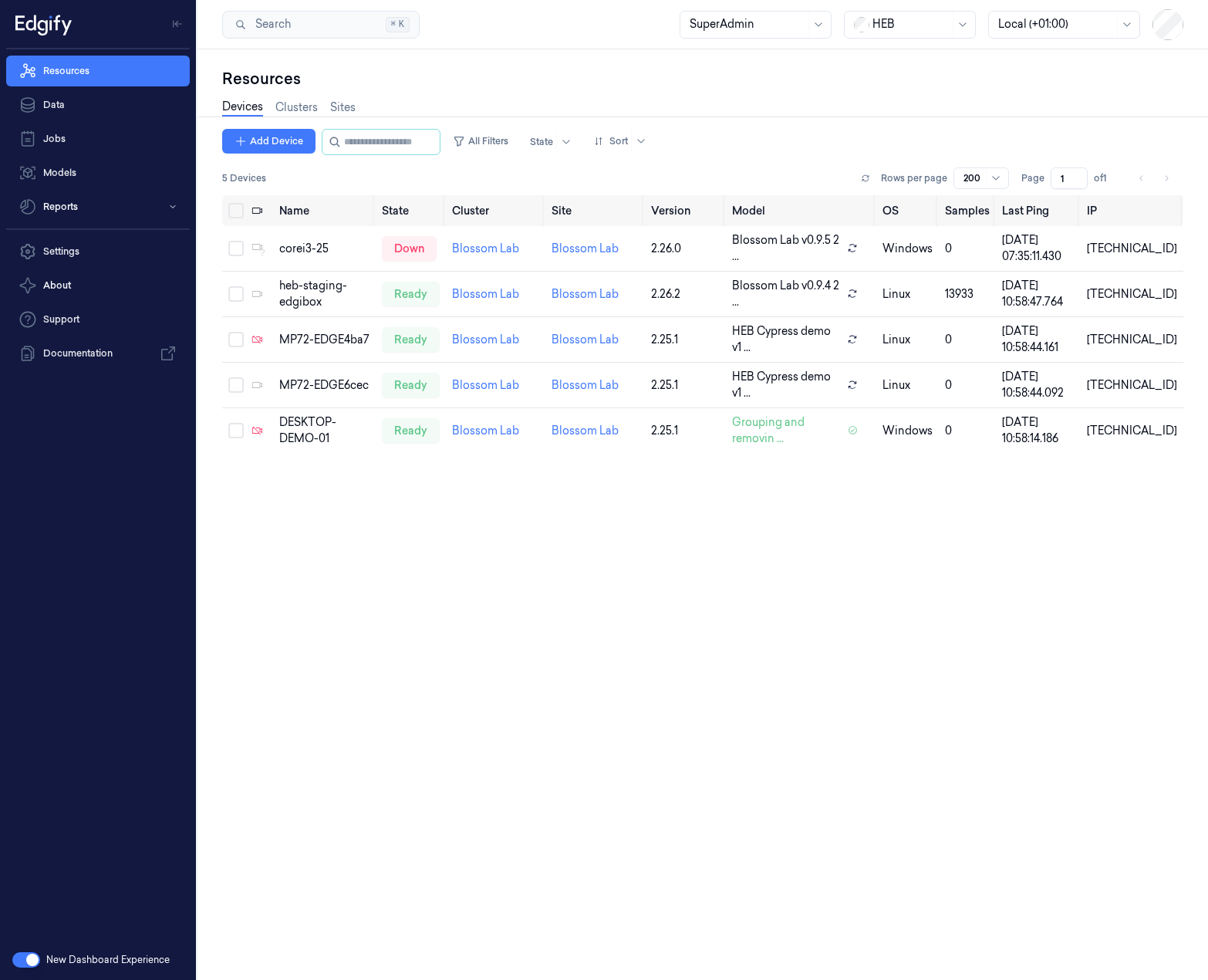
click at [26, 952] on button "button" at bounding box center [26, 959] width 28 height 16
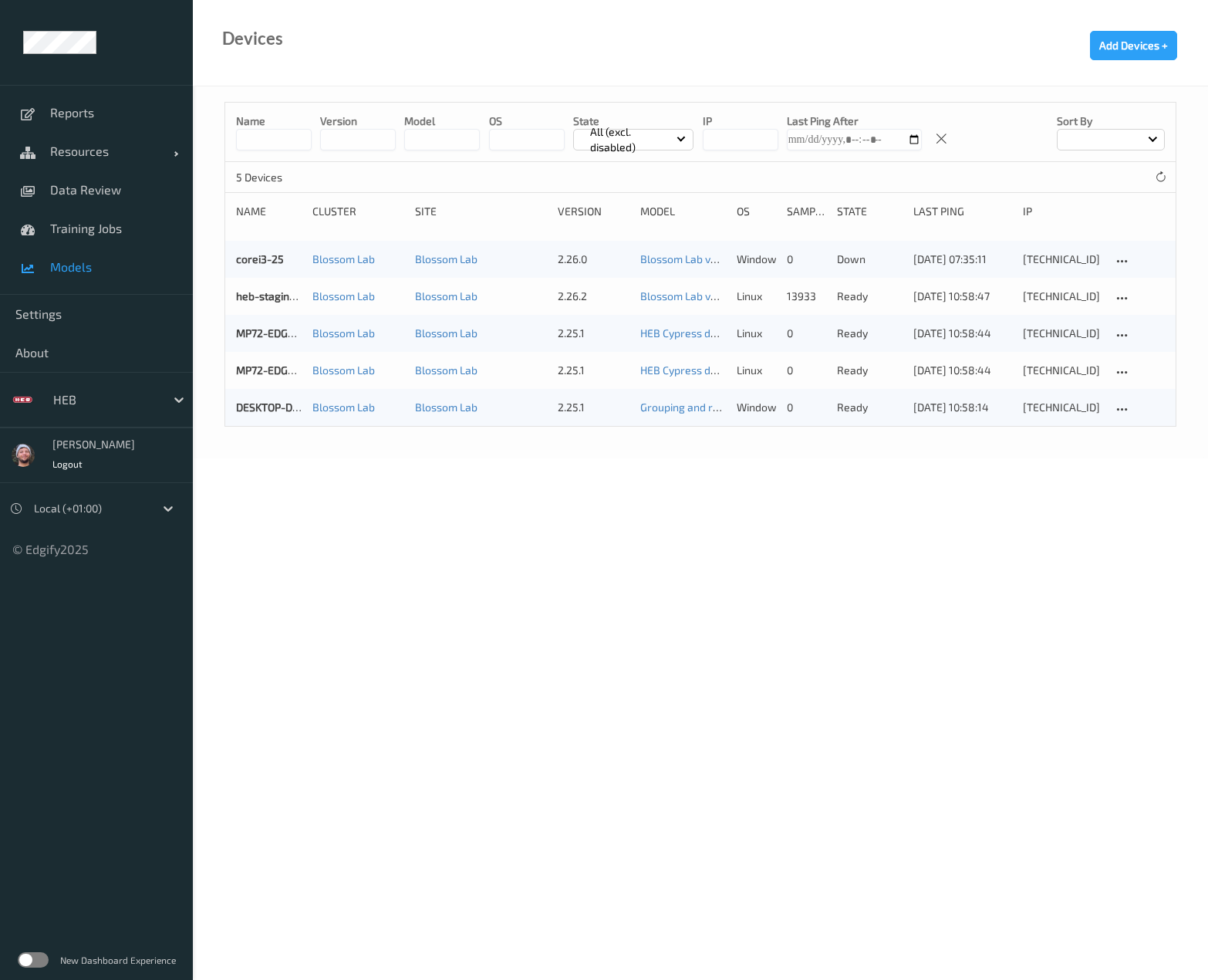
click at [76, 255] on link "Models" at bounding box center [96, 267] width 193 height 39
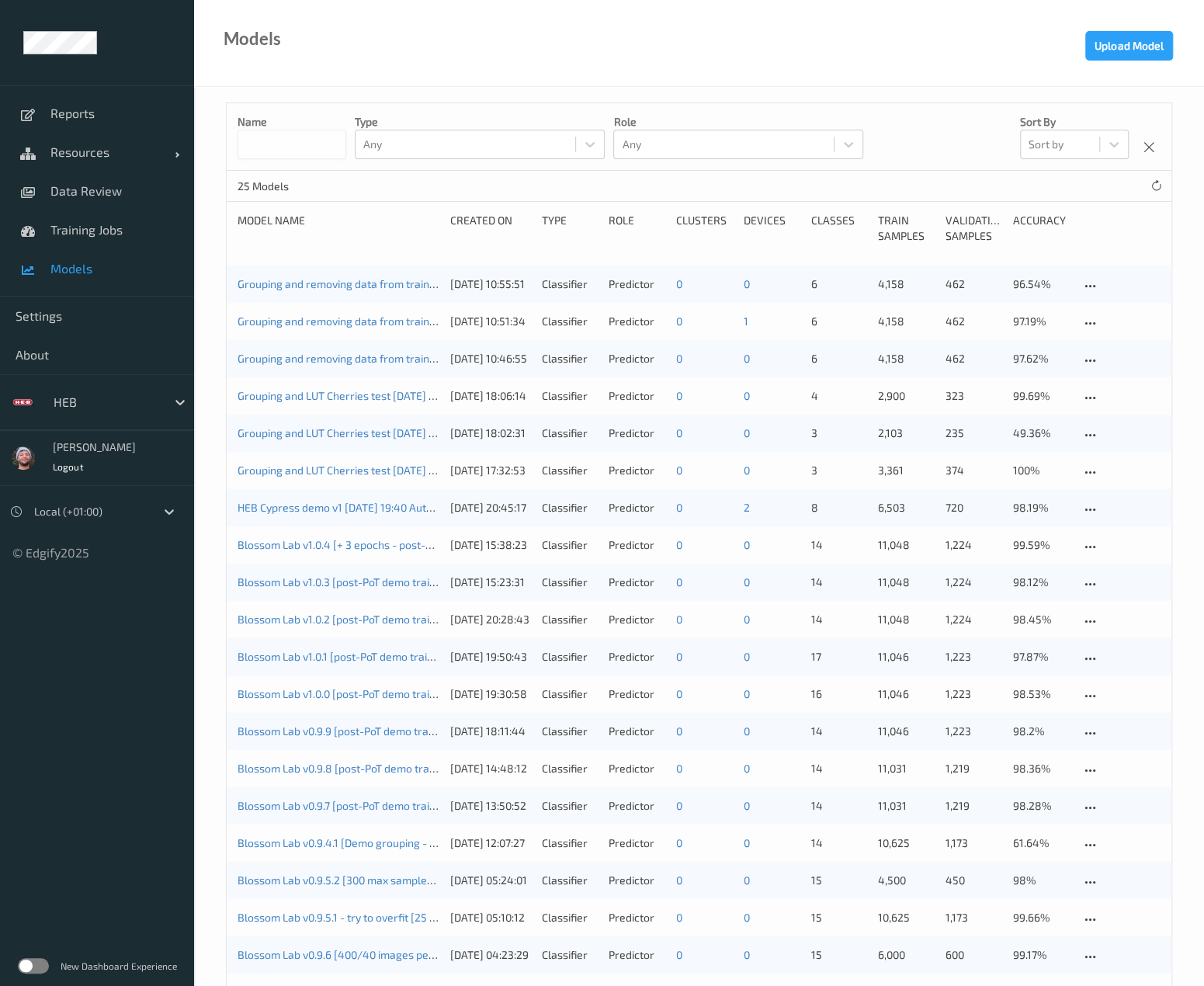
click at [352, 290] on div "Grouping and removing data from training 2 2025-08-18 09:53 Auto Save" at bounding box center [338, 283] width 202 height 16
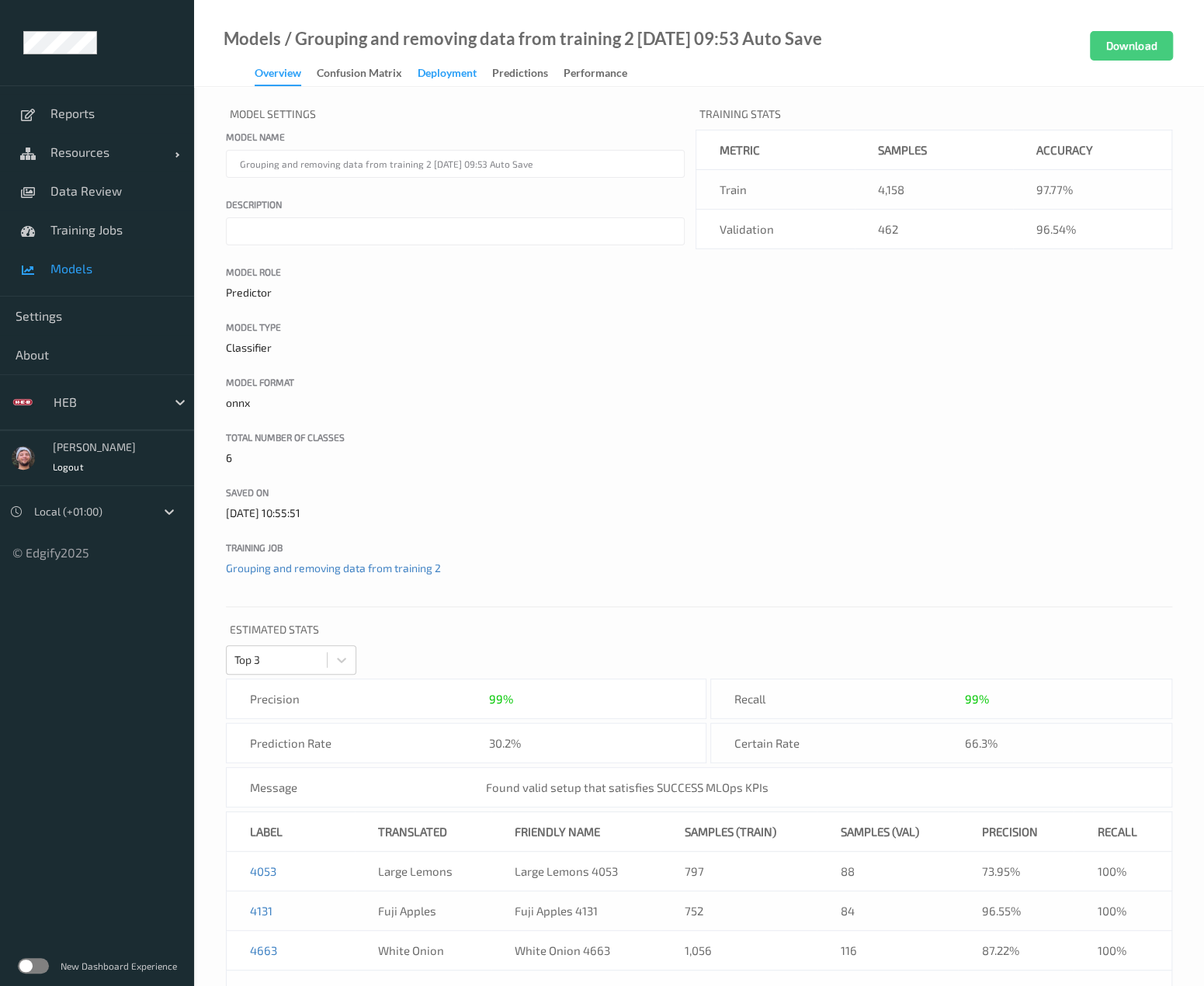
click at [440, 82] on div "Deployment" at bounding box center [446, 74] width 59 height 20
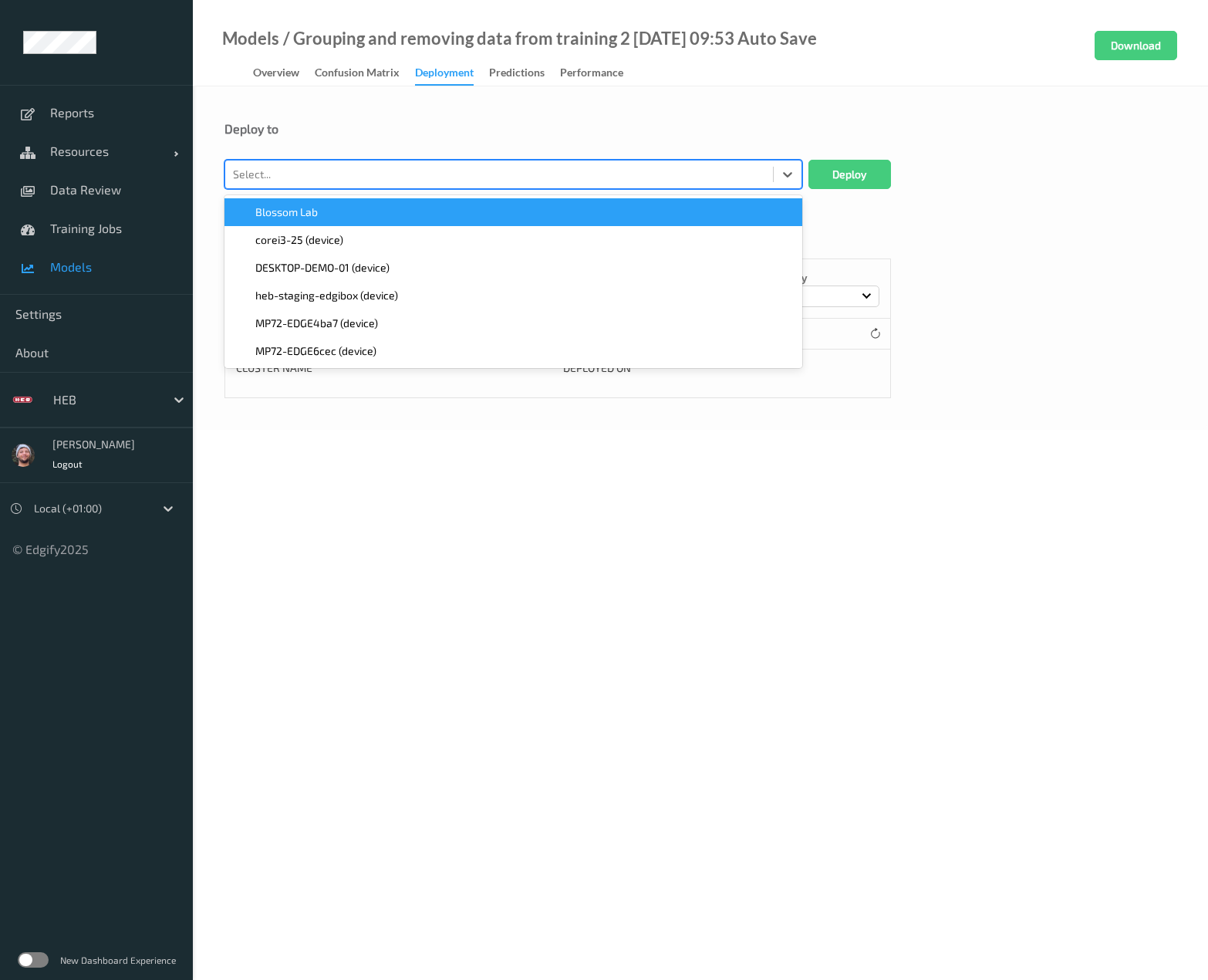
click at [361, 168] on div at bounding box center [499, 175] width 532 height 18
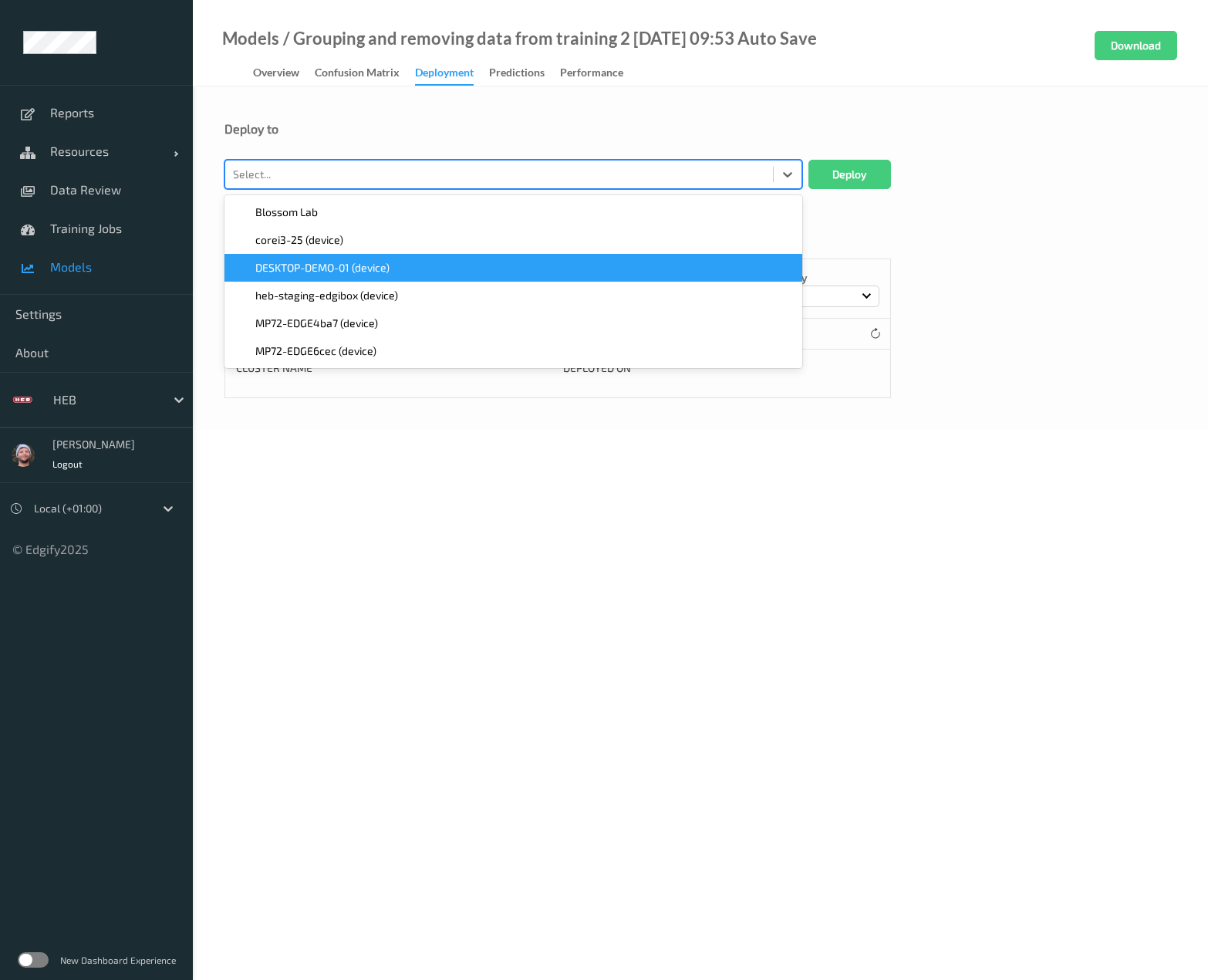
click at [314, 271] on span "DESKTOP-DEMO-01 (device)" at bounding box center [321, 267] width 134 height 16
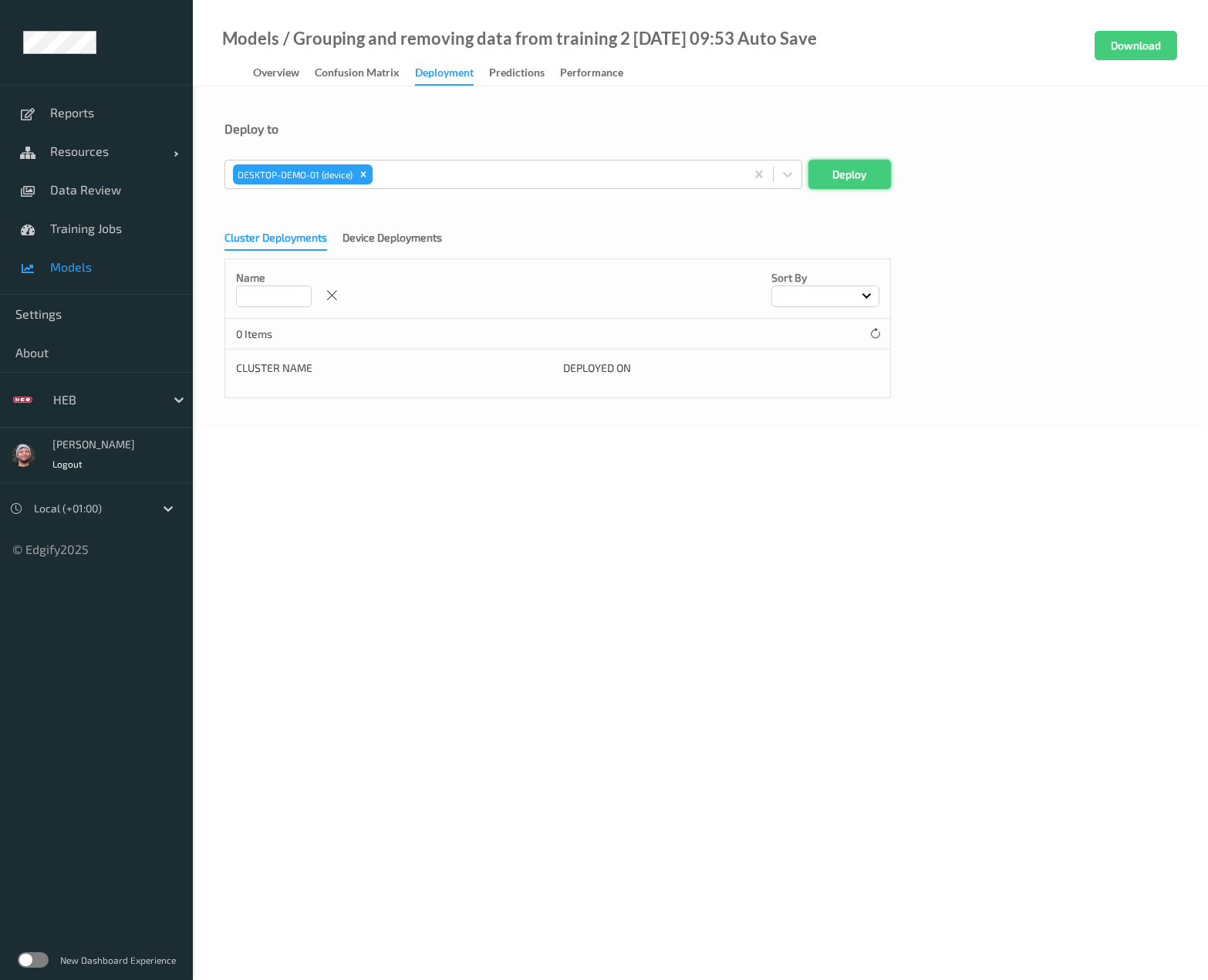
click at [840, 166] on button "Deploy" at bounding box center [849, 175] width 82 height 30
click at [58, 189] on span "Data Review" at bounding box center [114, 189] width 127 height 16
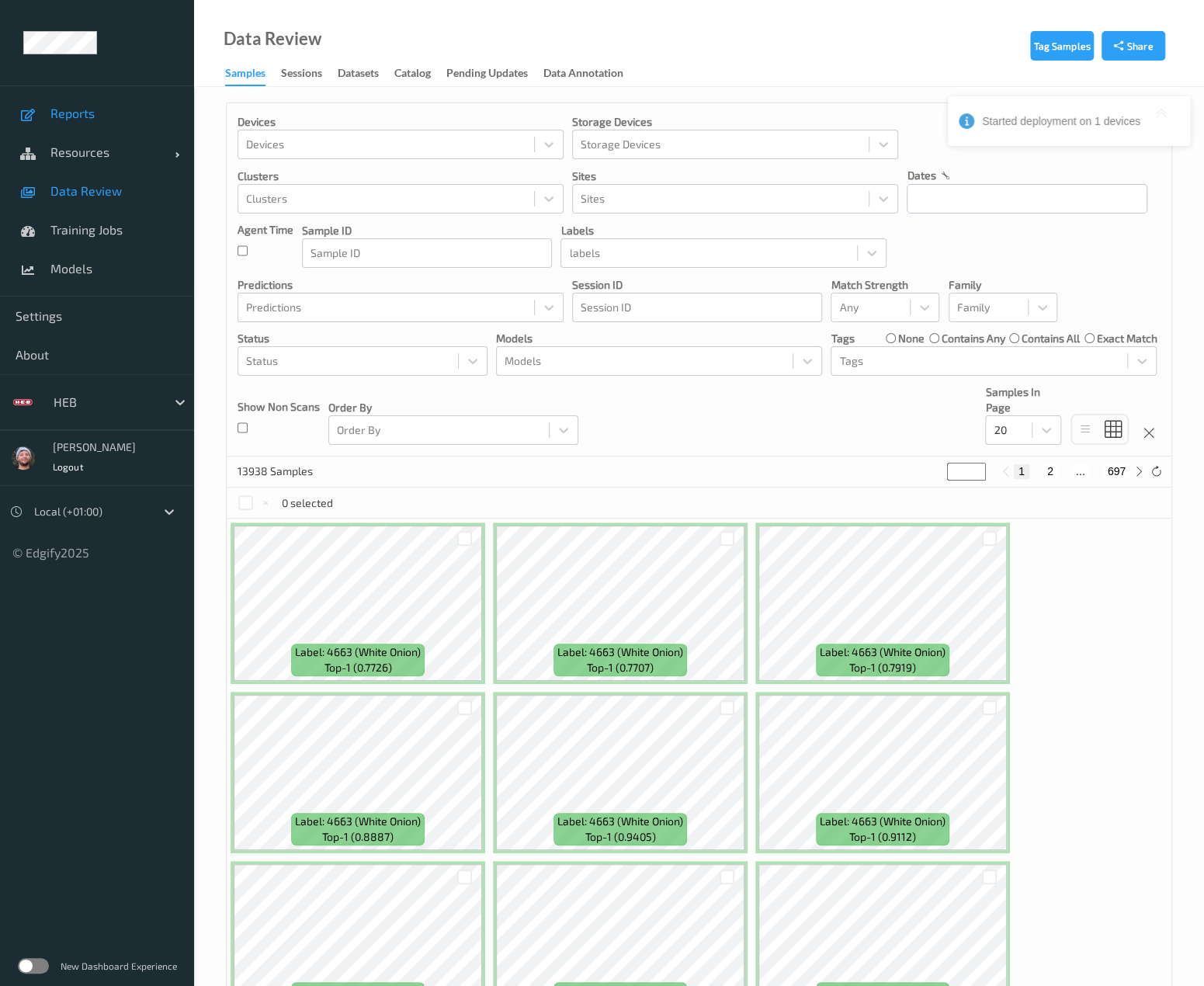
click at [85, 128] on link "Reports" at bounding box center [97, 113] width 194 height 39
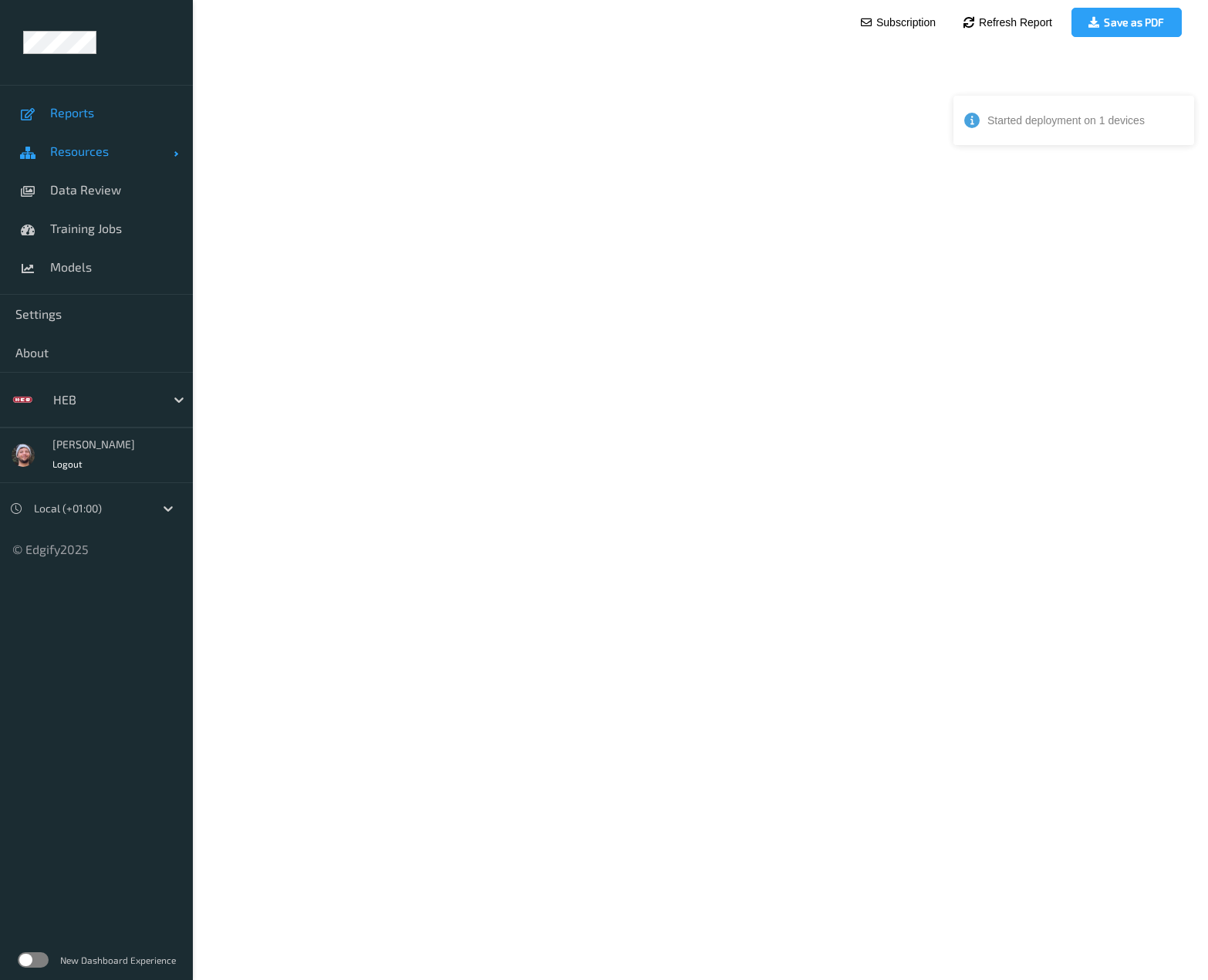
click at [104, 157] on span "Resources" at bounding box center [112, 151] width 124 height 16
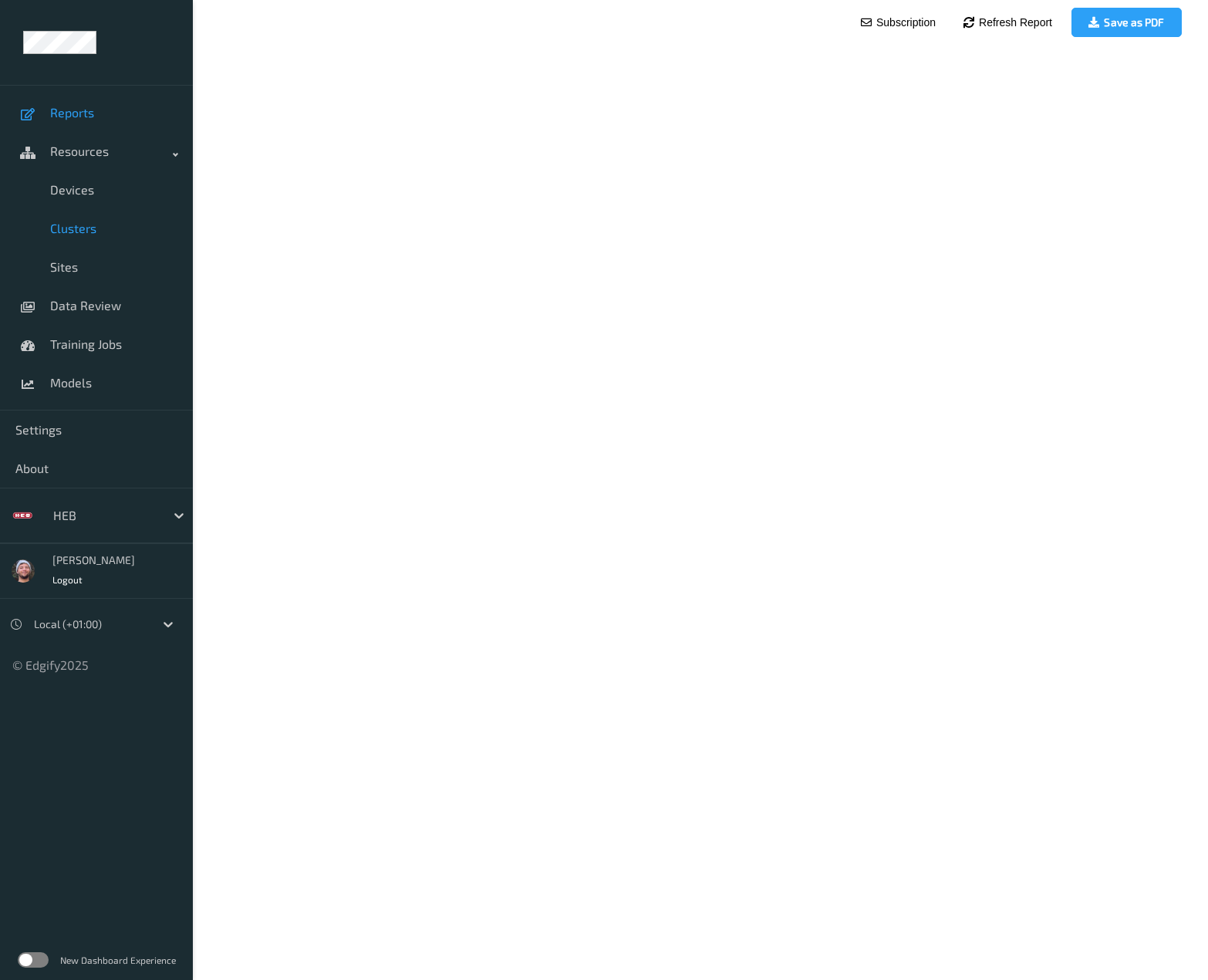
click at [102, 209] on link "Clusters" at bounding box center [96, 228] width 193 height 39
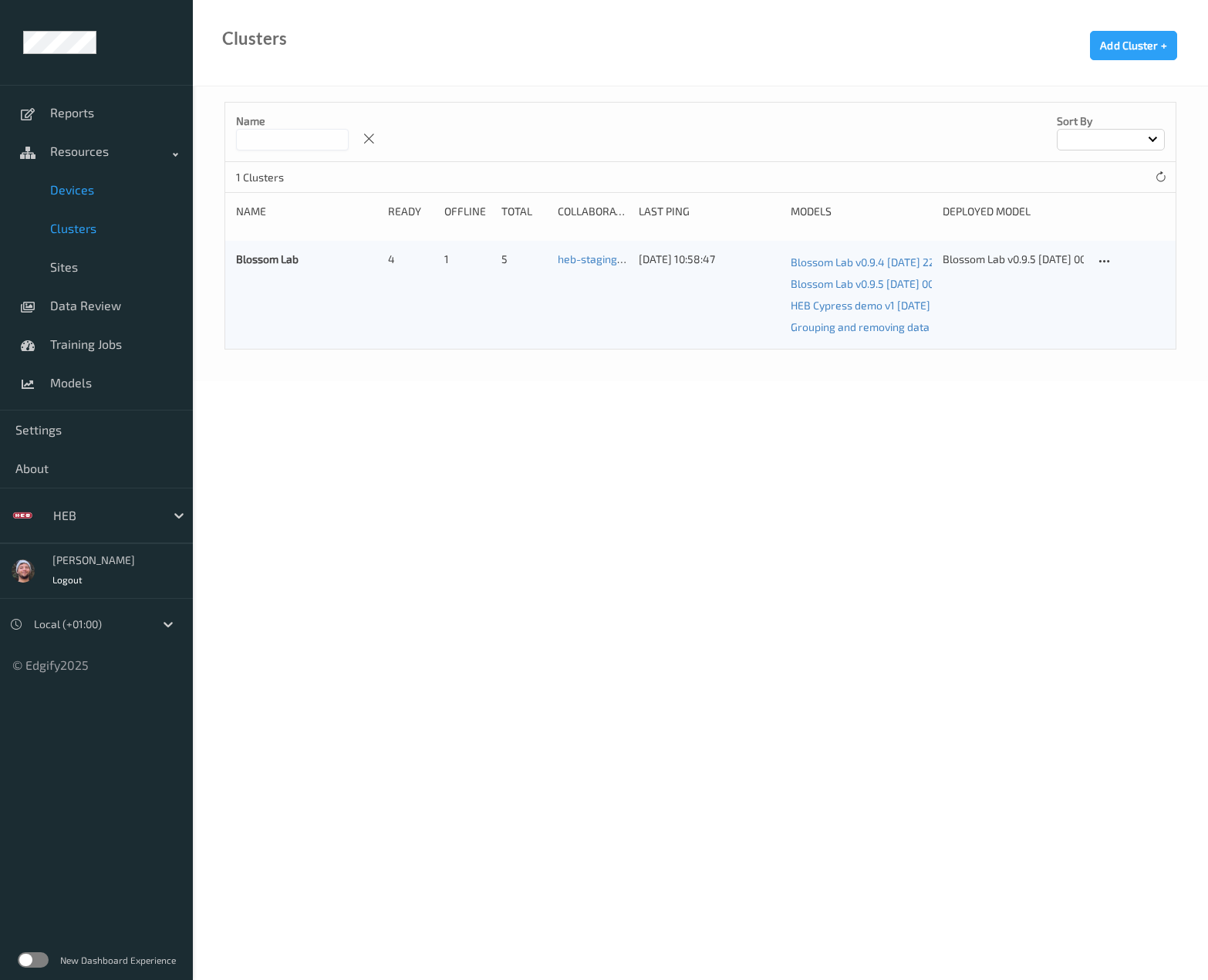
click at [87, 204] on link "Devices" at bounding box center [96, 190] width 193 height 39
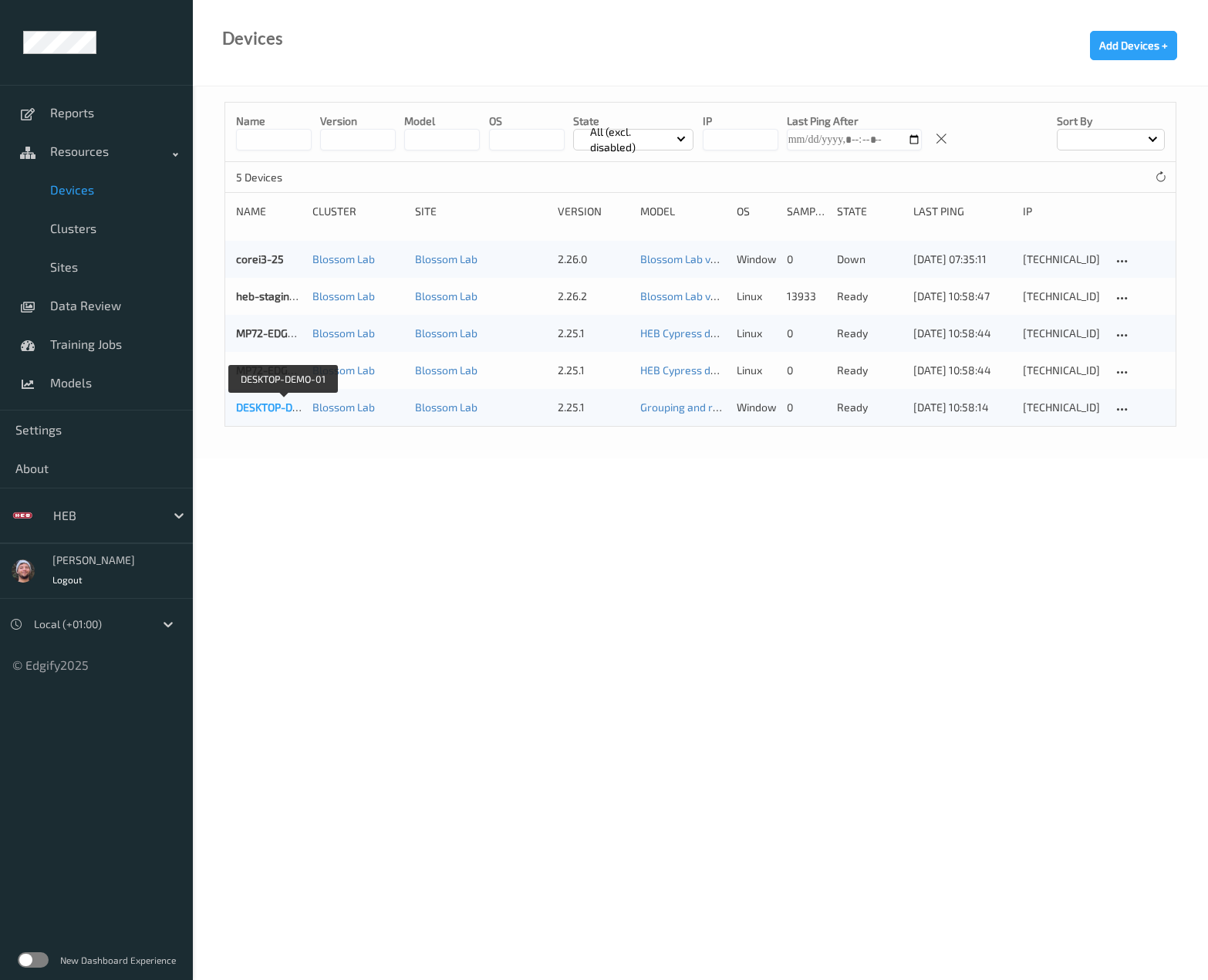
click at [250, 404] on link "DESKTOP-DEMO-01" at bounding box center [284, 406] width 94 height 13
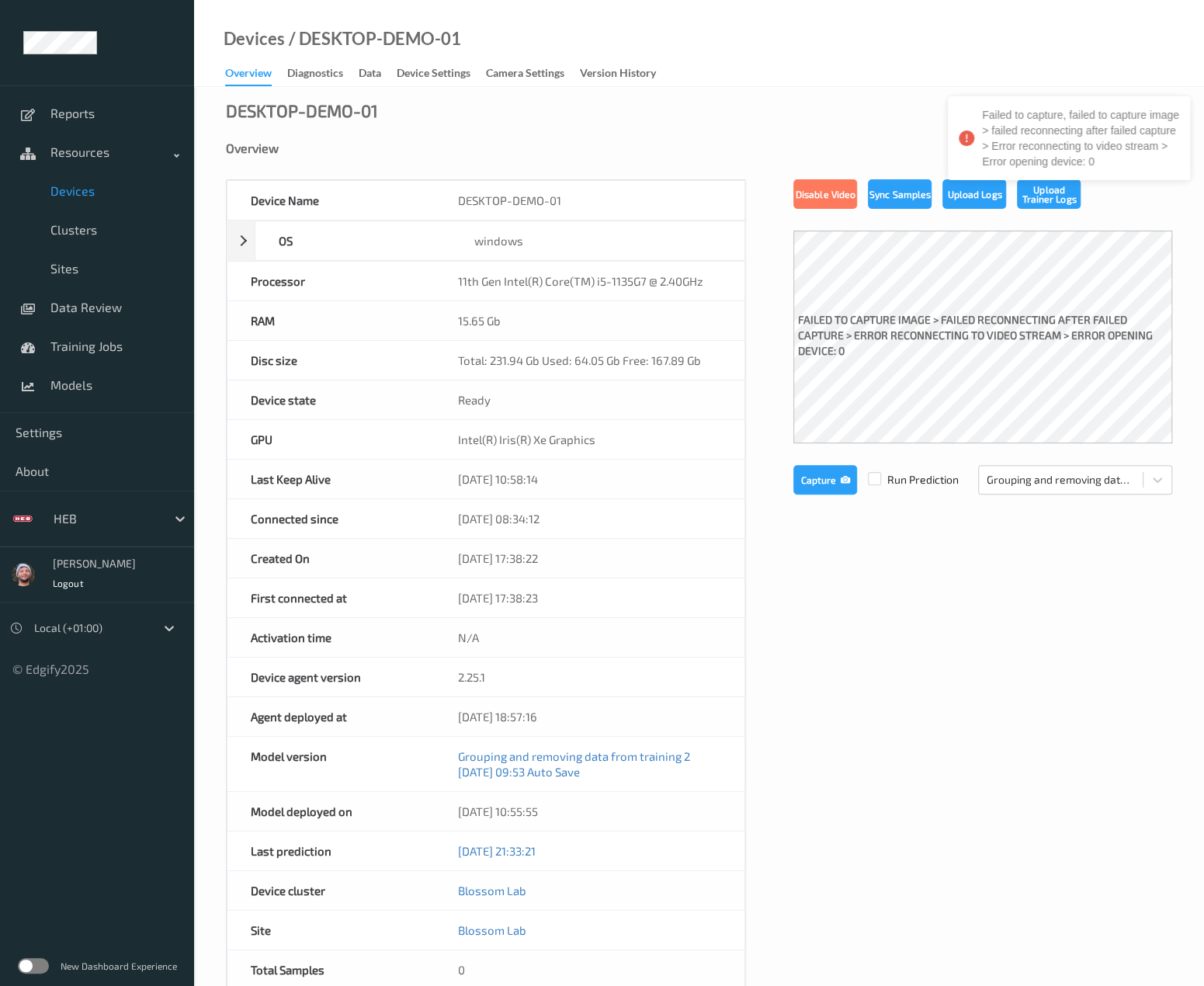
click at [314, 62] on div "Devices / DESKTOP-DEMO-01" at bounding box center [327, 58] width 267 height 55
click at [312, 61] on div "Devices / DESKTOP-DEMO-01" at bounding box center [327, 58] width 267 height 55
click at [318, 87] on div "DESKTOP-DEMO-01 Overview Device Name DESKTOP-DEMO-01 OS windows Platform Micros…" at bounding box center [699, 706] width 1010 height 1238
click at [305, 75] on div "Diagnostics" at bounding box center [315, 74] width 56 height 20
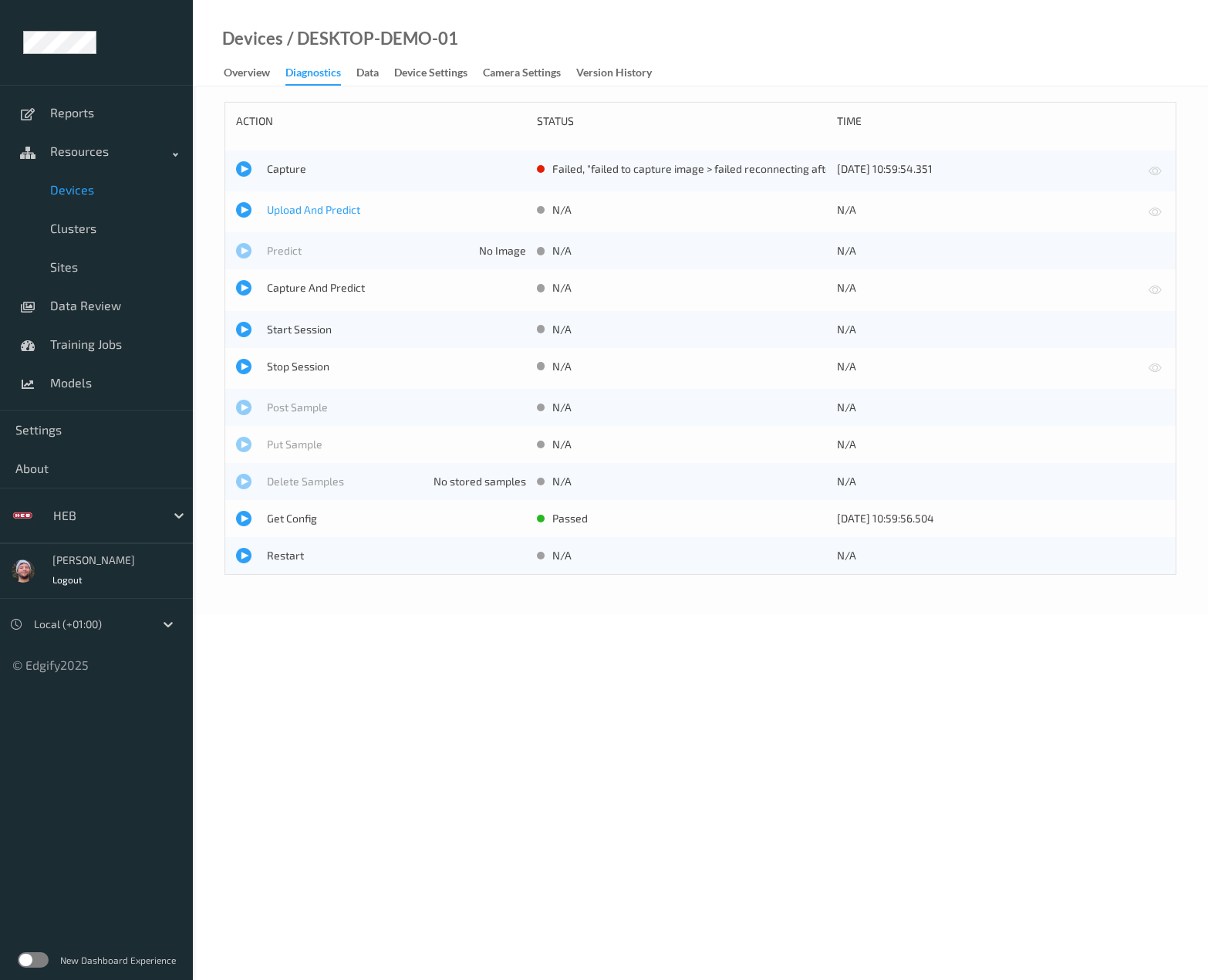
click at [278, 205] on span "Upload And Predict" at bounding box center [396, 210] width 260 height 16
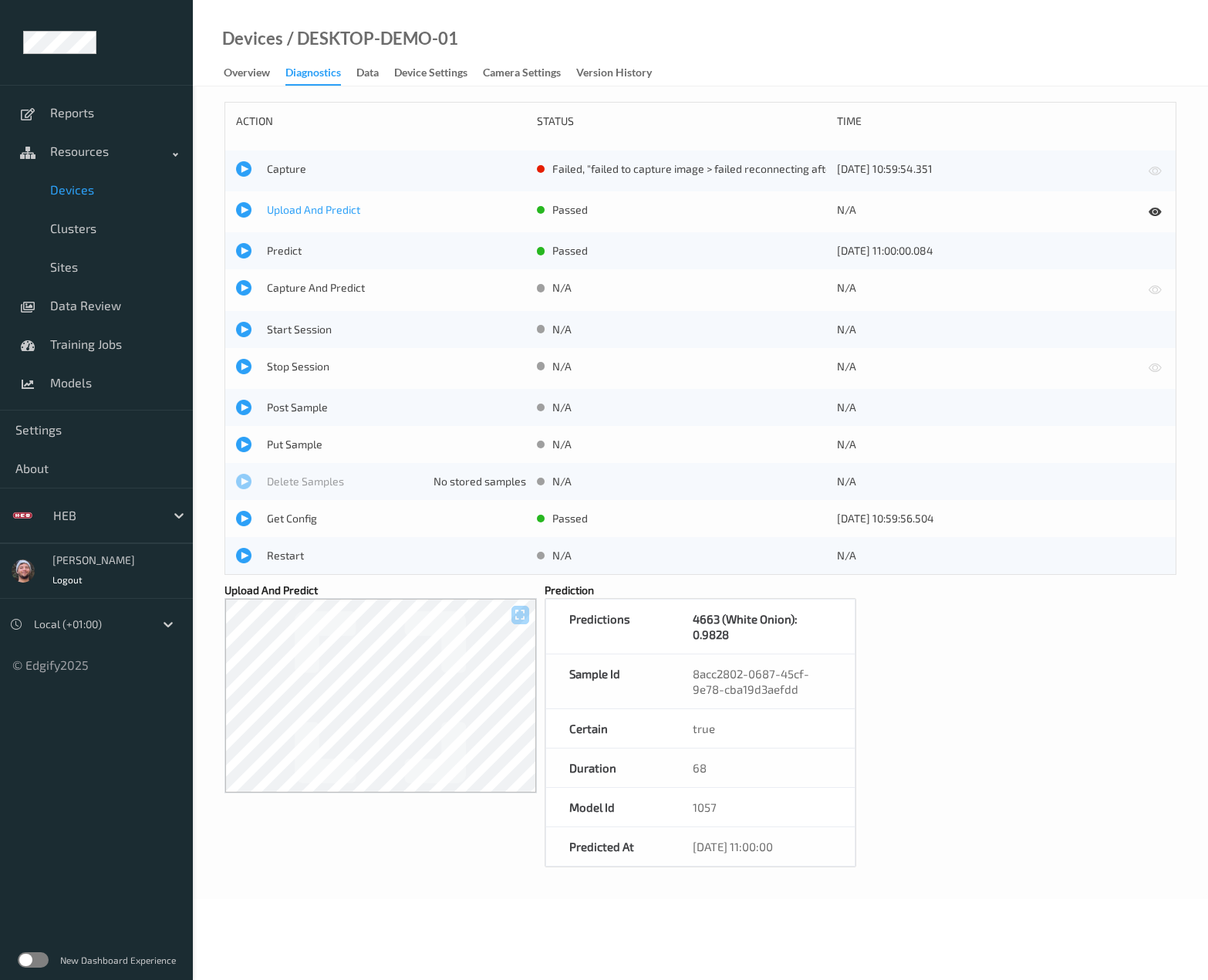
click at [287, 216] on span "Upload And Predict" at bounding box center [396, 210] width 260 height 16
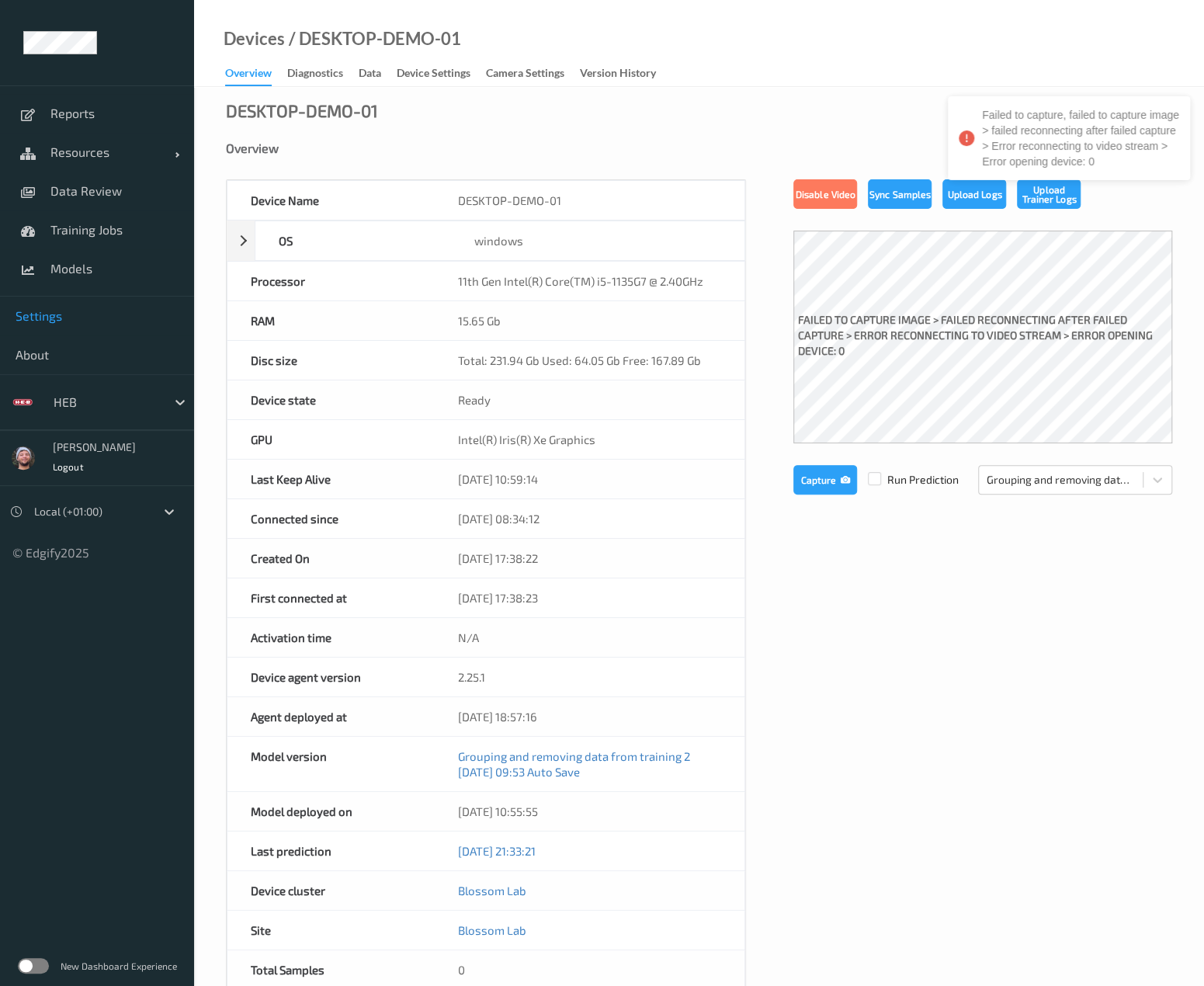
click at [48, 327] on link "Settings" at bounding box center [97, 316] width 194 height 39
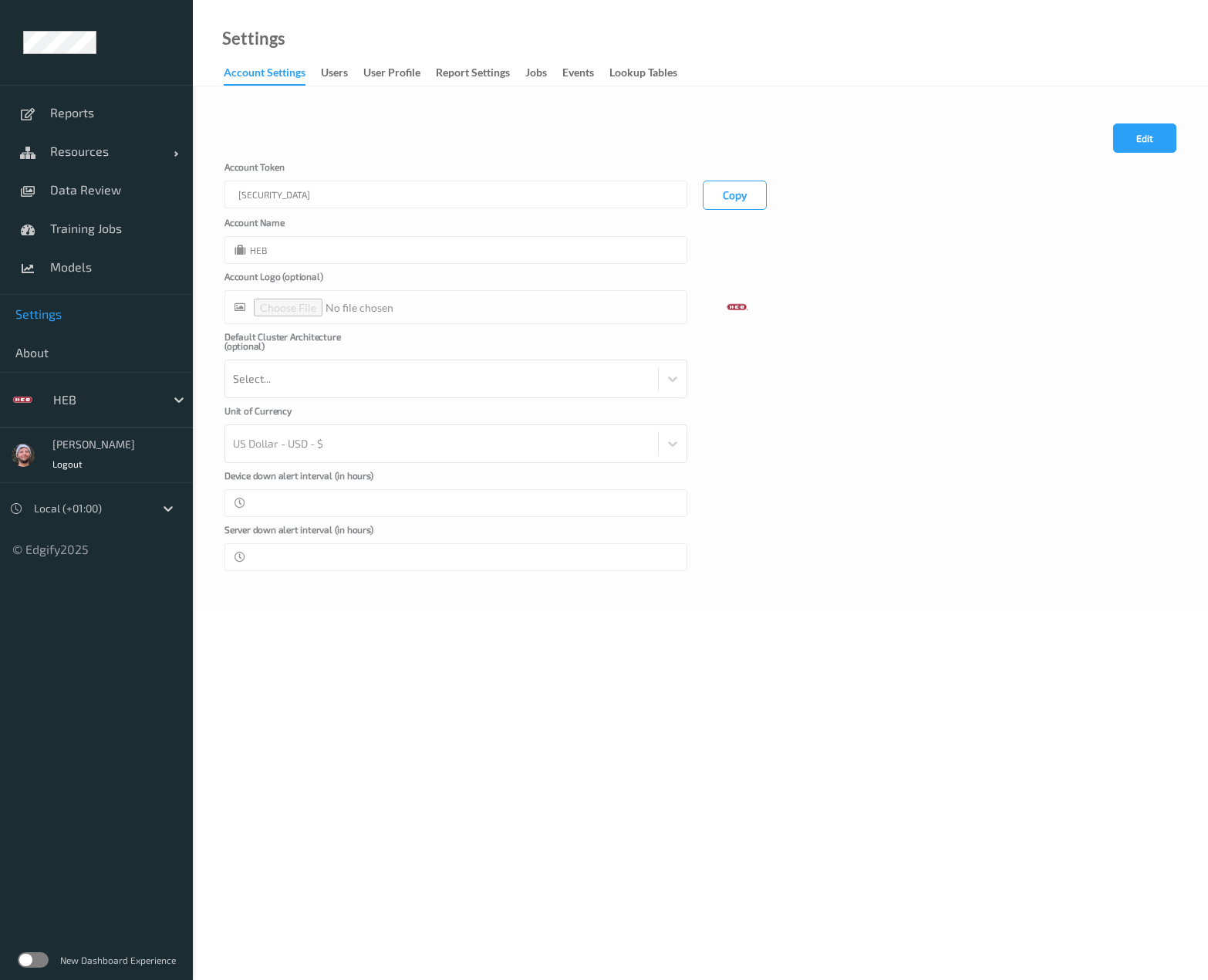
click at [642, 63] on link "Lookup Tables" at bounding box center [651, 73] width 83 height 21
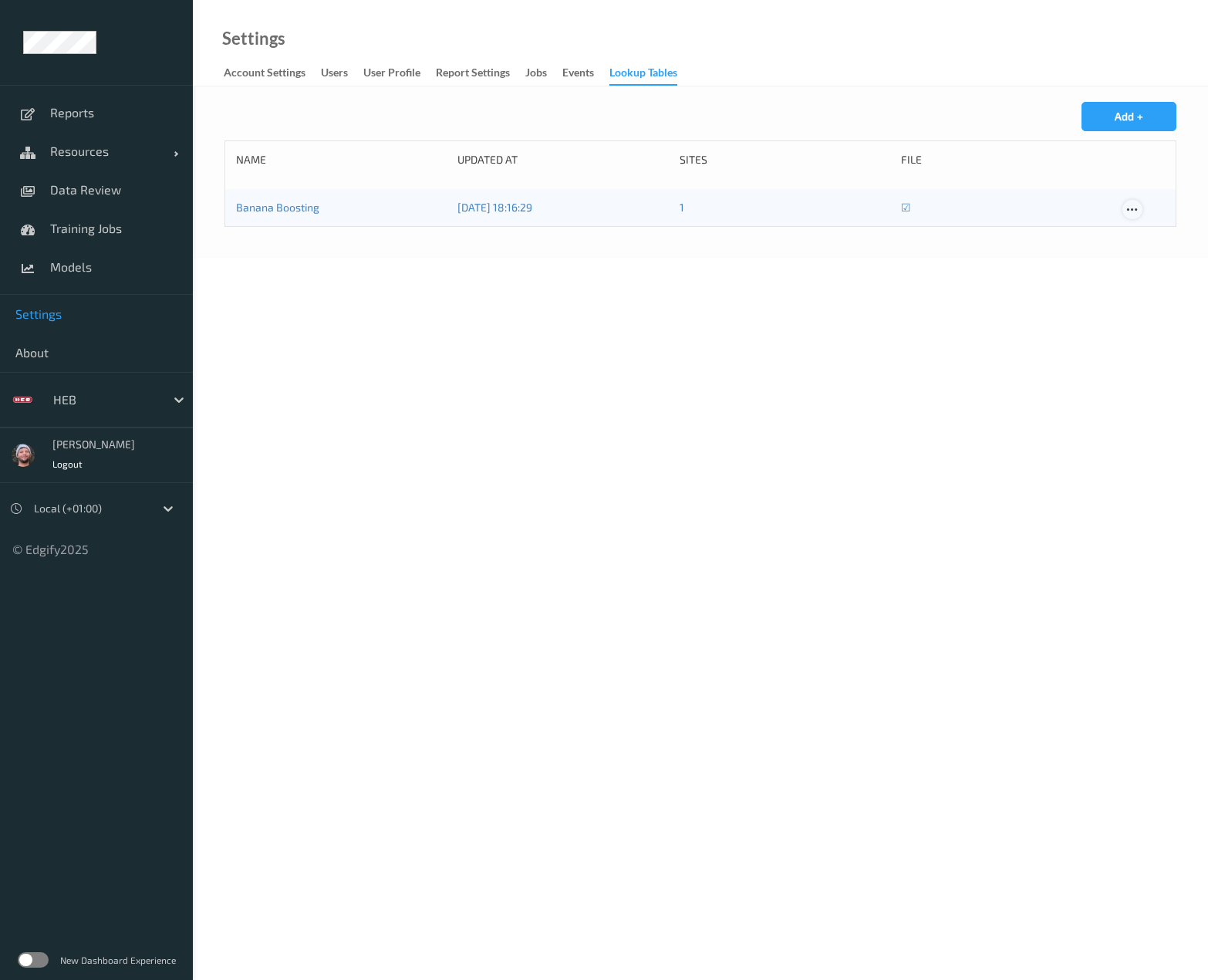
click at [1126, 207] on icon at bounding box center [1131, 210] width 13 height 14
click at [1151, 263] on div "Delete" at bounding box center [1162, 263] width 27 height 15
click at [105, 234] on span "Training Jobs" at bounding box center [114, 228] width 127 height 16
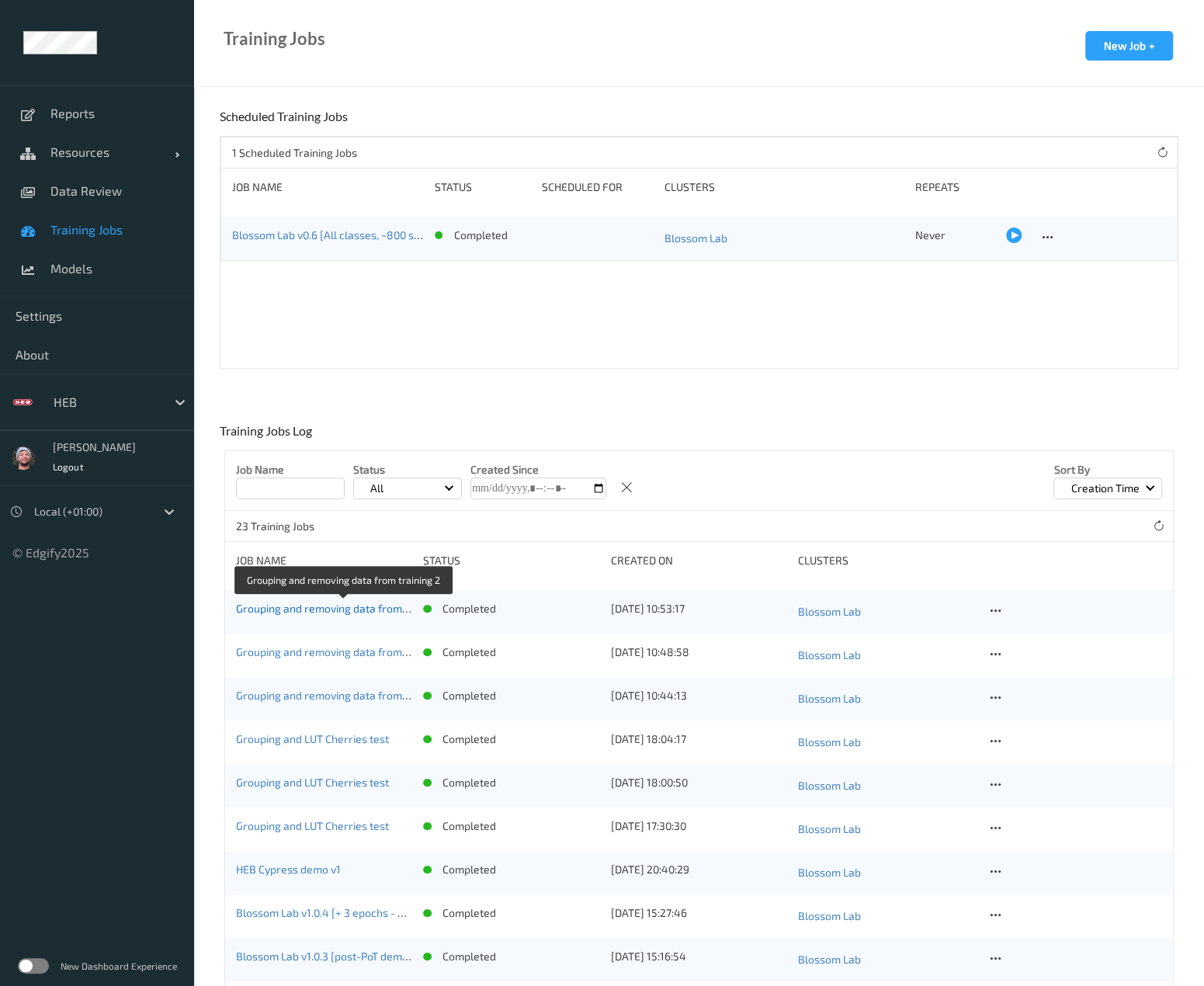
click at [337, 611] on link "Grouping and removing data from training 2" at bounding box center [343, 608] width 215 height 13
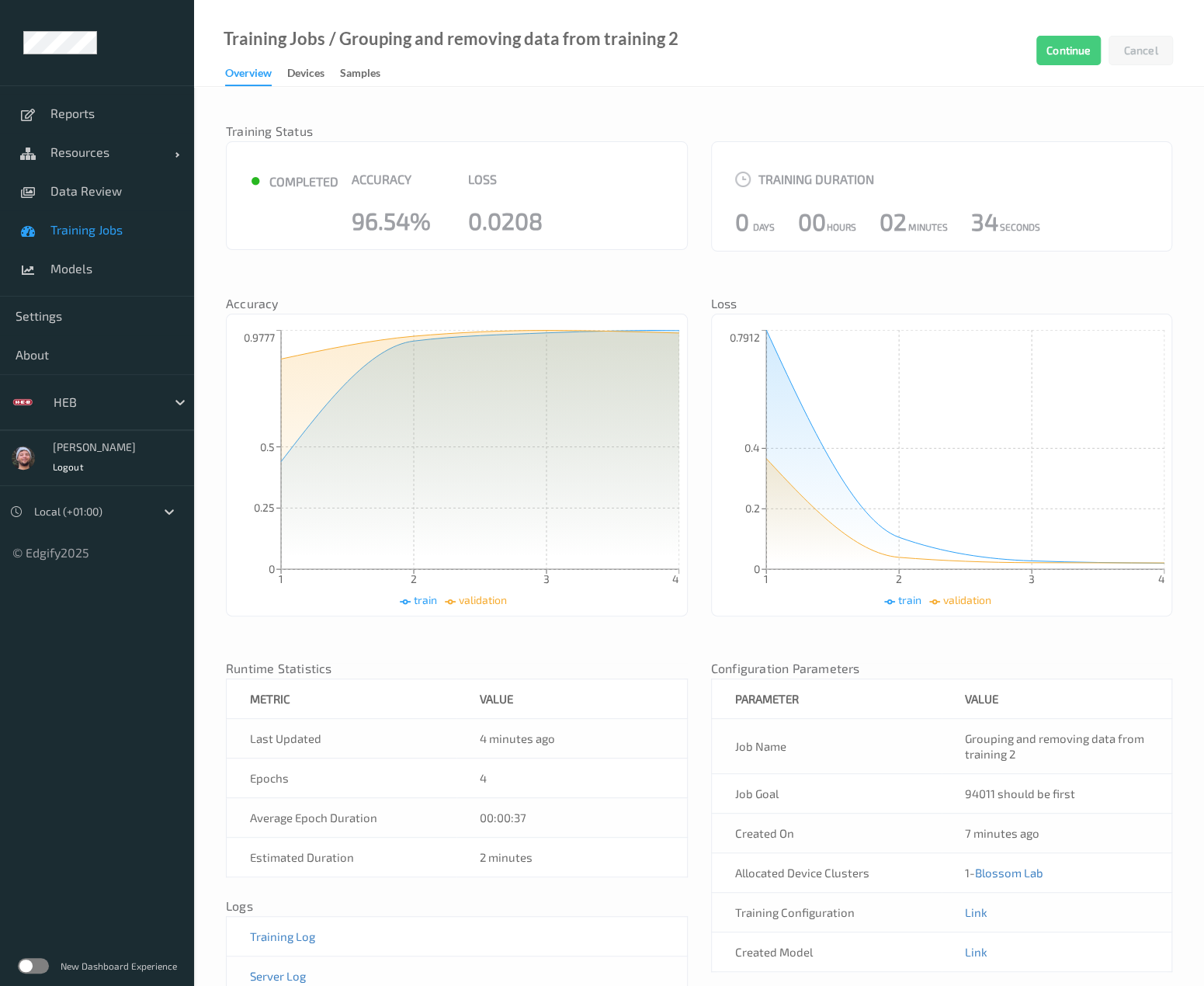
click at [65, 218] on link "Training Jobs" at bounding box center [97, 230] width 194 height 39
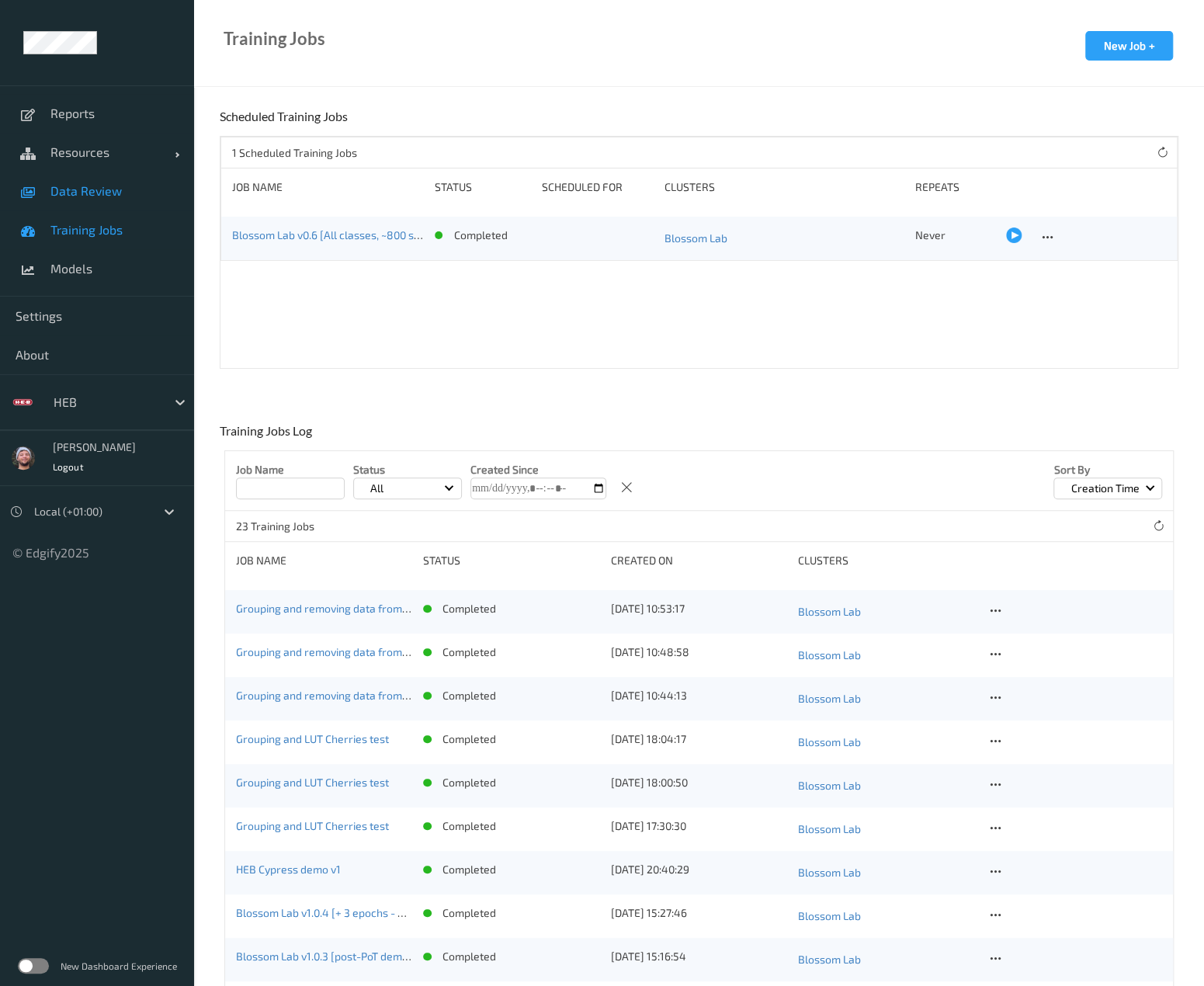
click at [54, 202] on link "Data Review" at bounding box center [97, 191] width 194 height 39
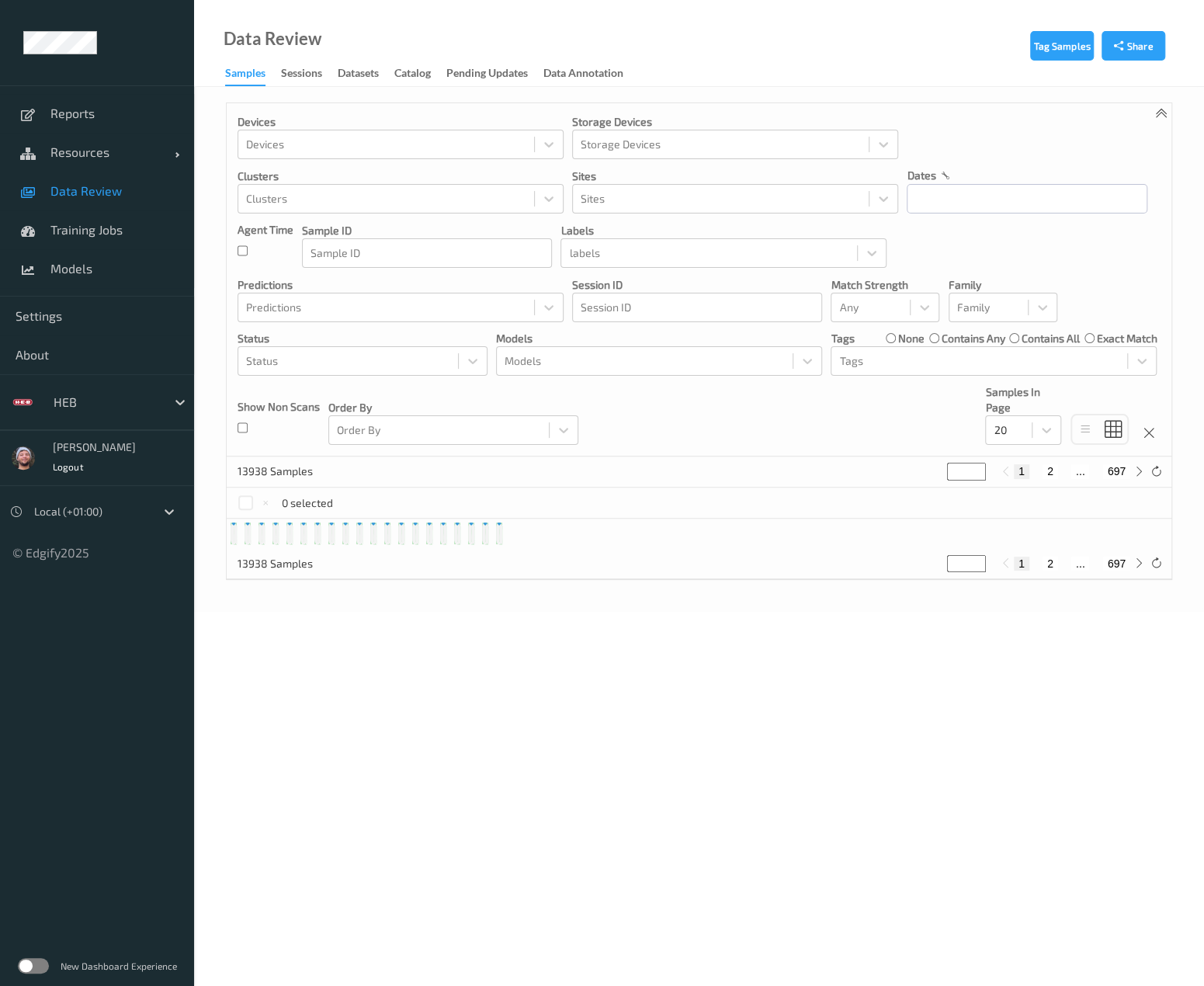
click at [93, 175] on link "Data Review" at bounding box center [97, 191] width 194 height 39
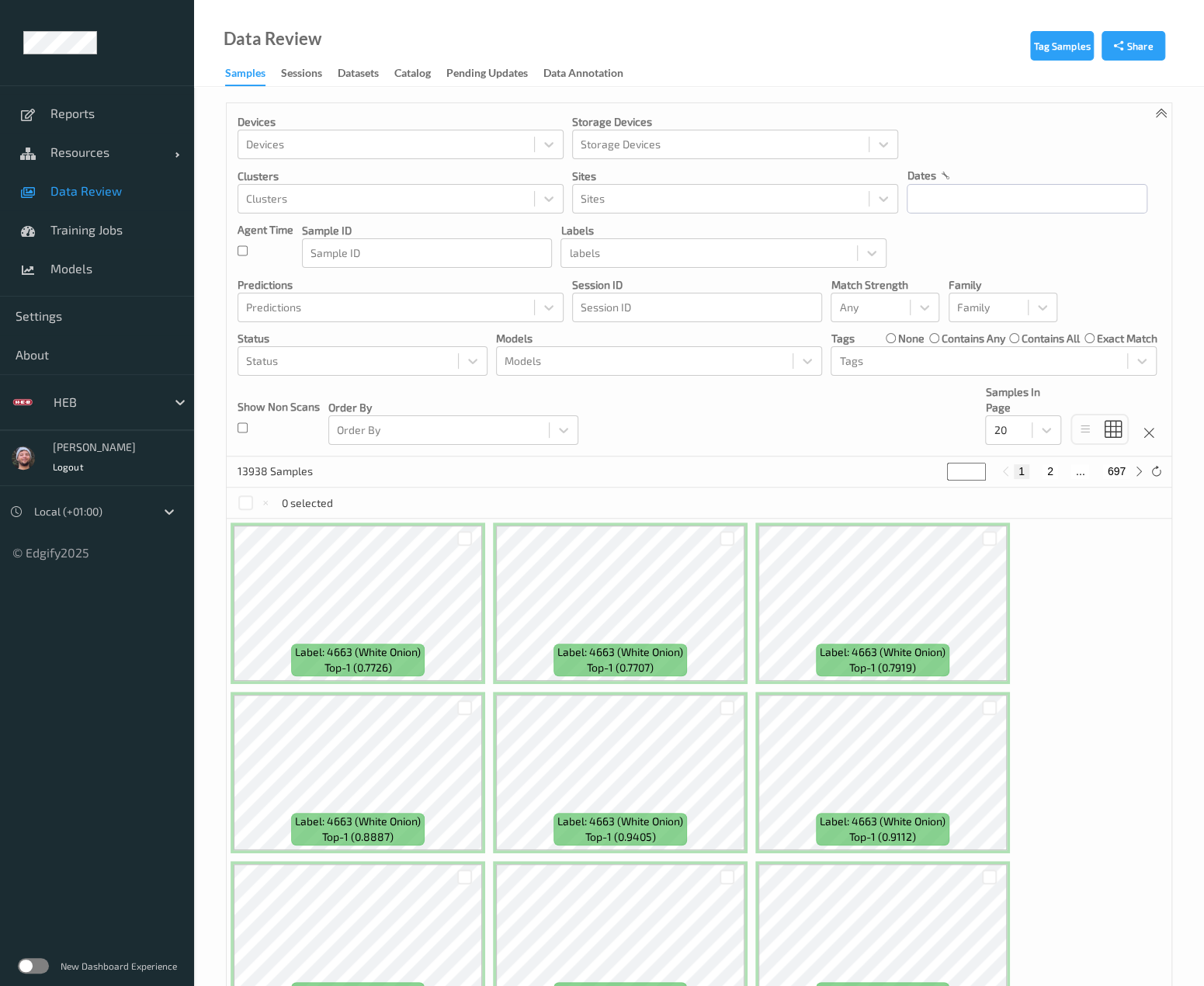
click at [121, 173] on link "Data Review" at bounding box center [97, 191] width 194 height 39
click at [92, 138] on link "Resources" at bounding box center [97, 152] width 194 height 39
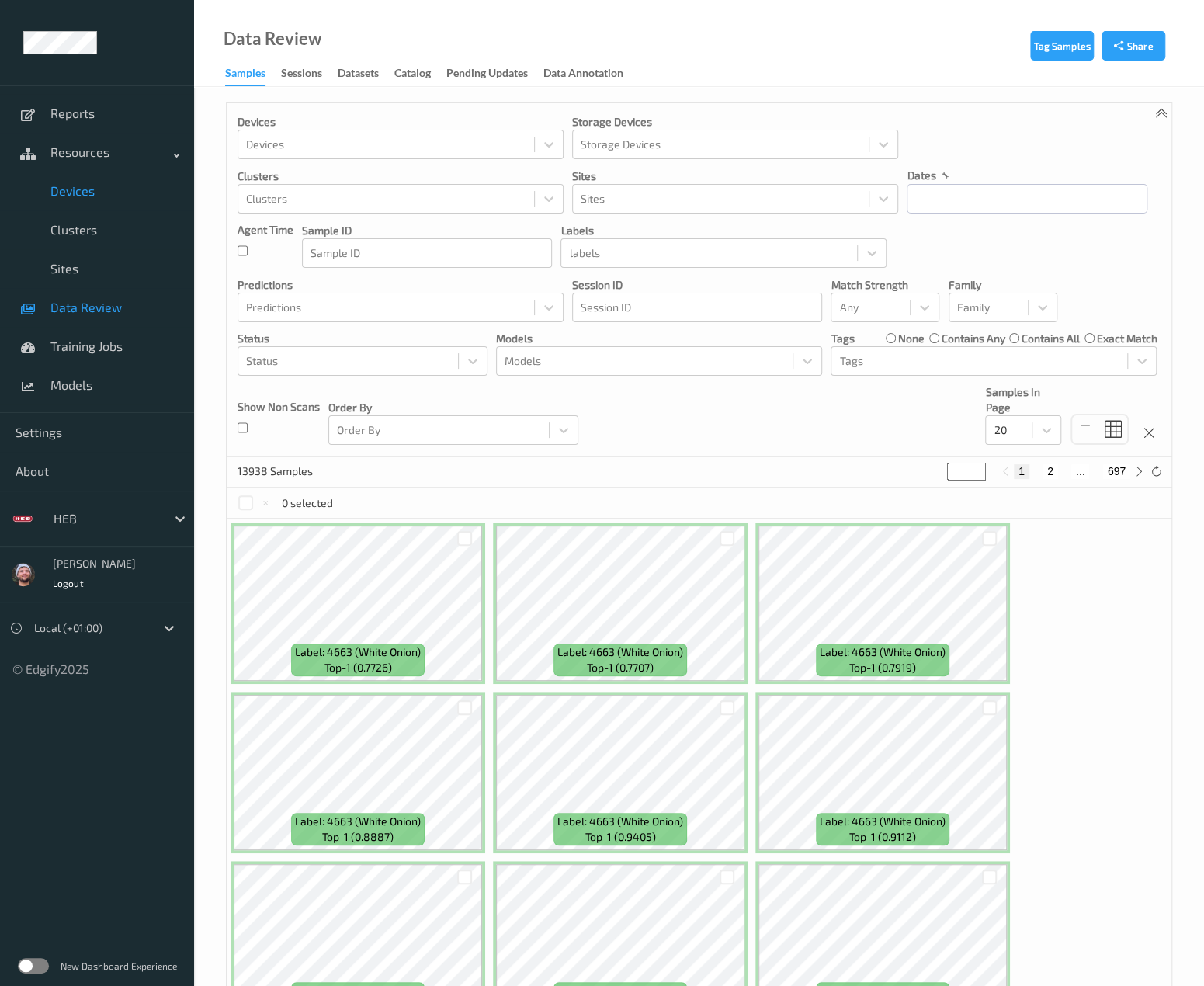
click at [91, 202] on link "Devices" at bounding box center [97, 191] width 194 height 39
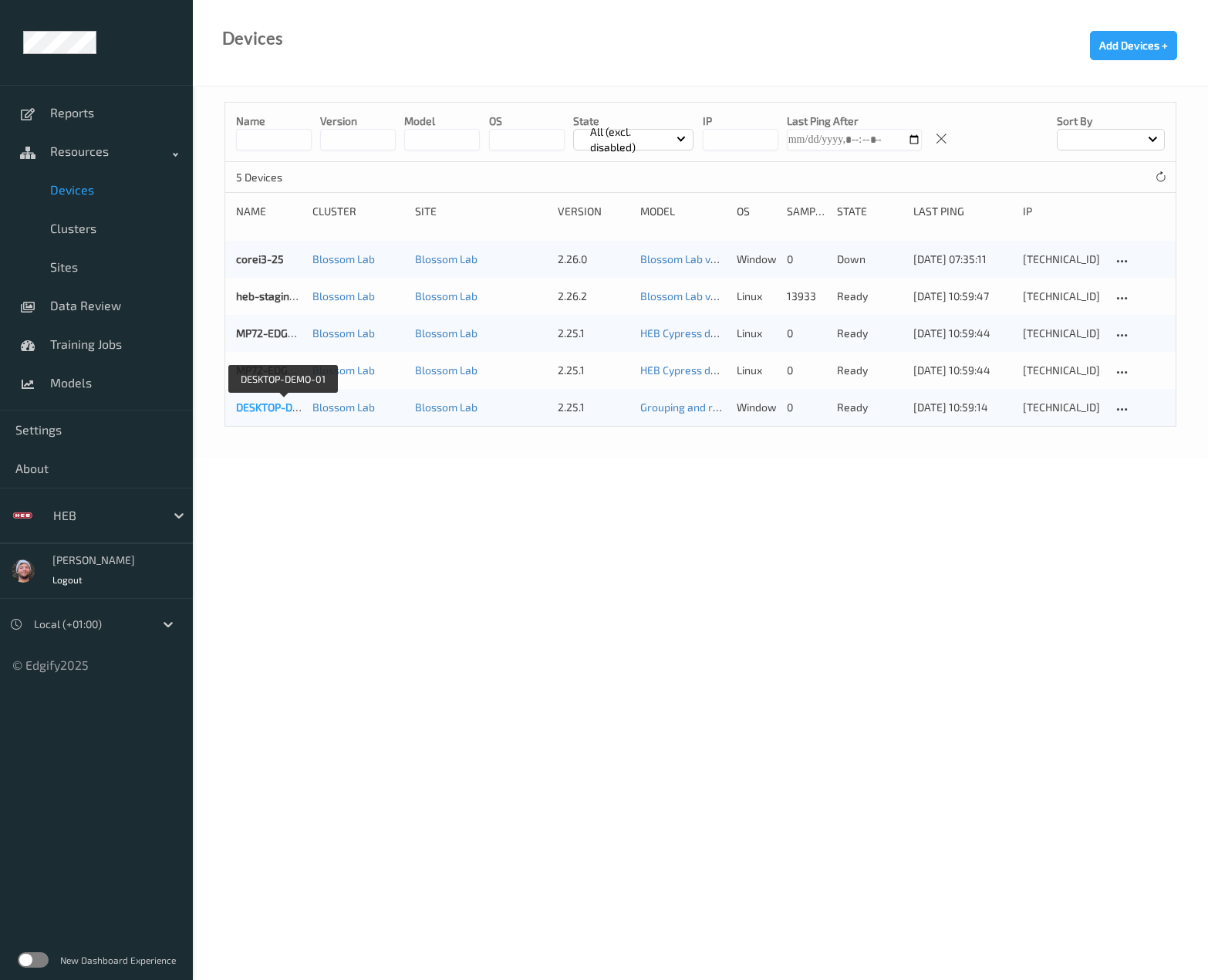
click at [258, 408] on link "DESKTOP-DEMO-01" at bounding box center [284, 406] width 94 height 13
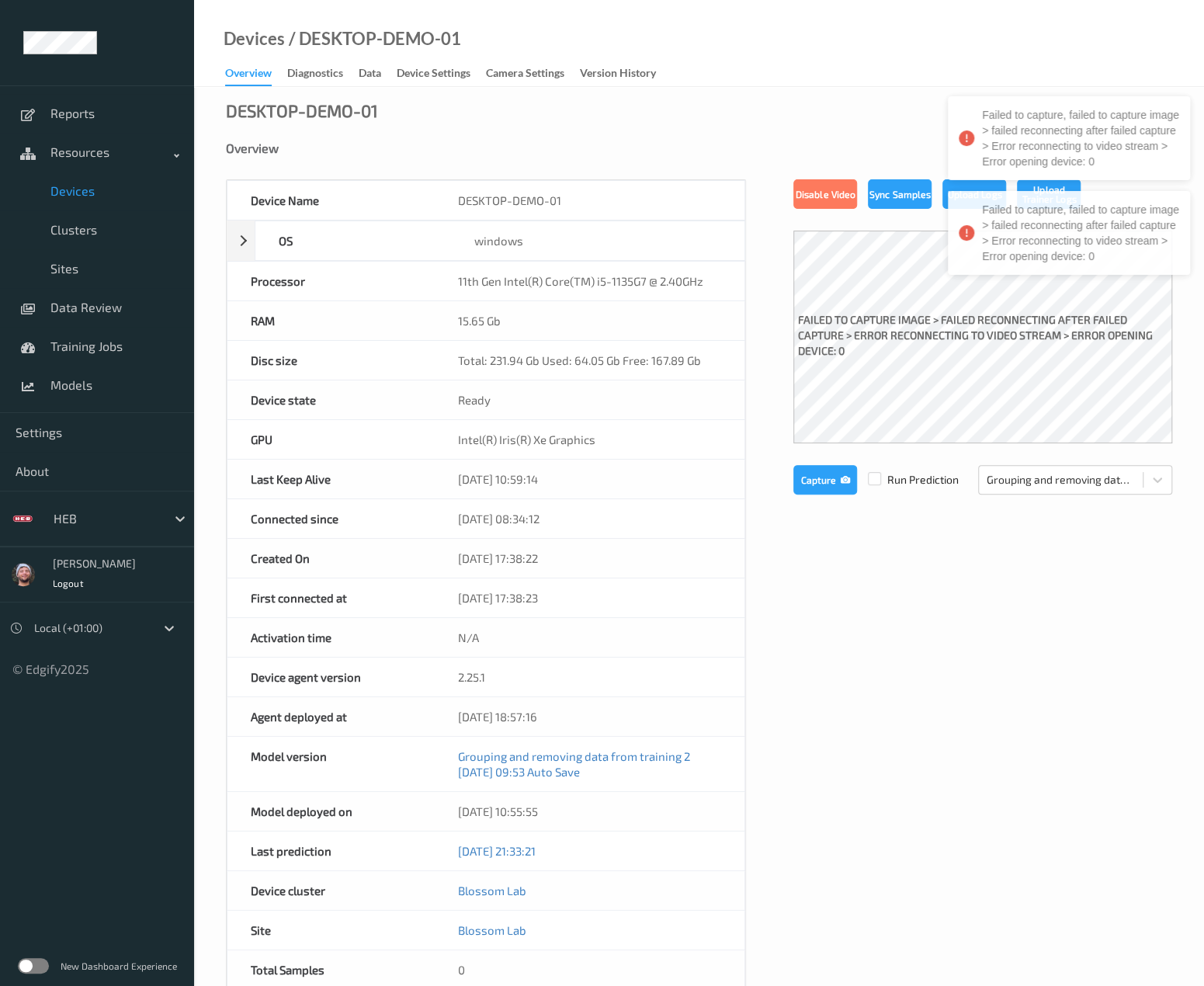
click at [298, 64] on link "Diagnostics" at bounding box center [323, 73] width 72 height 21
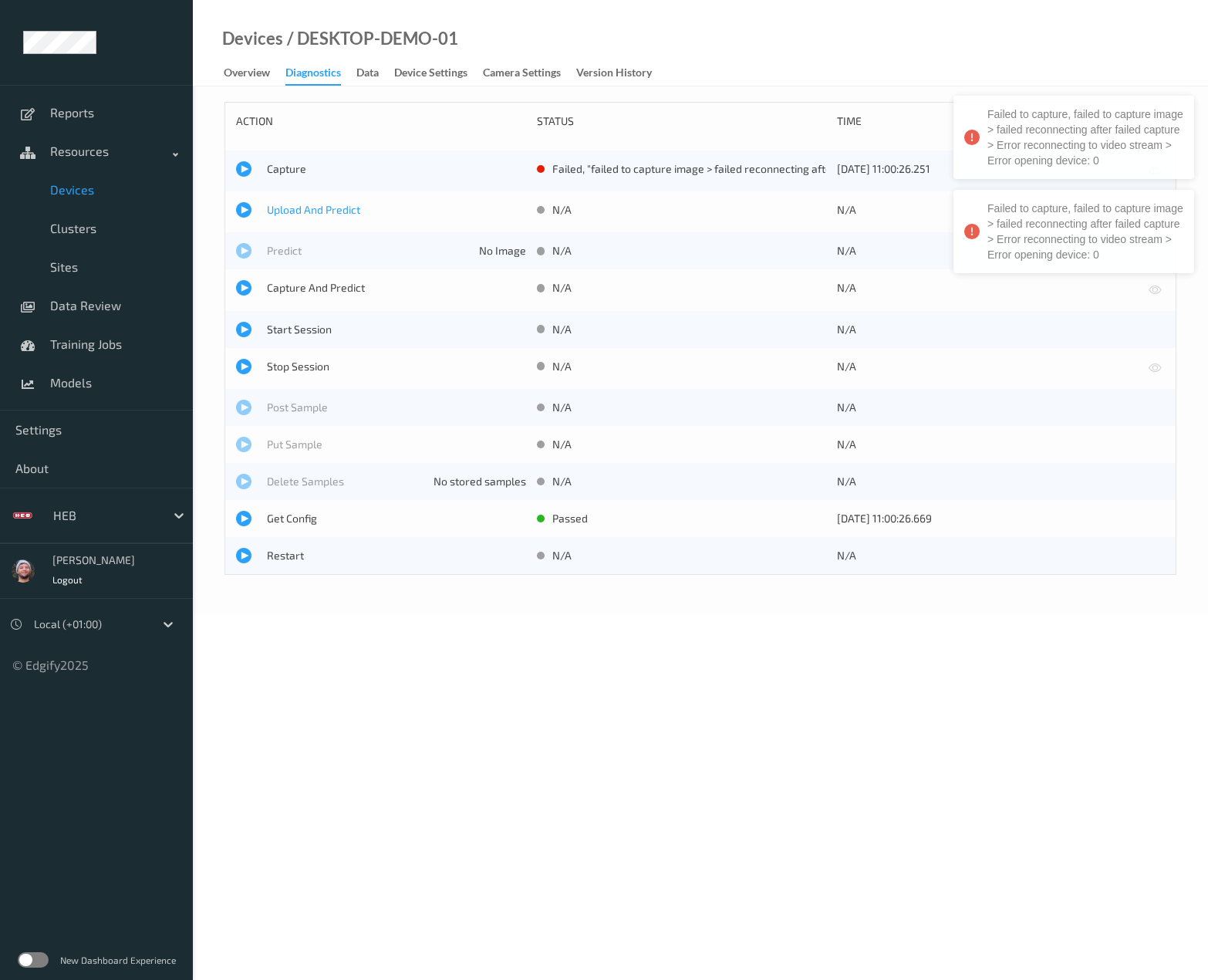
click at [285, 204] on span "Upload And Predict" at bounding box center [396, 210] width 260 height 16
